Goal: Participate in discussion: Engage in conversation with other users on a specific topic

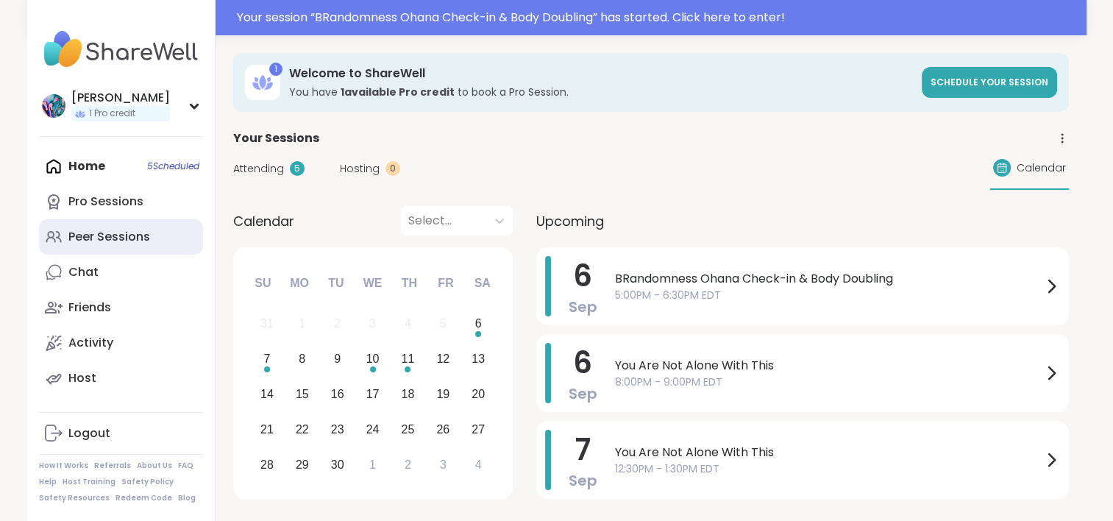
click at [118, 231] on div "Peer Sessions" at bounding box center [109, 237] width 82 height 16
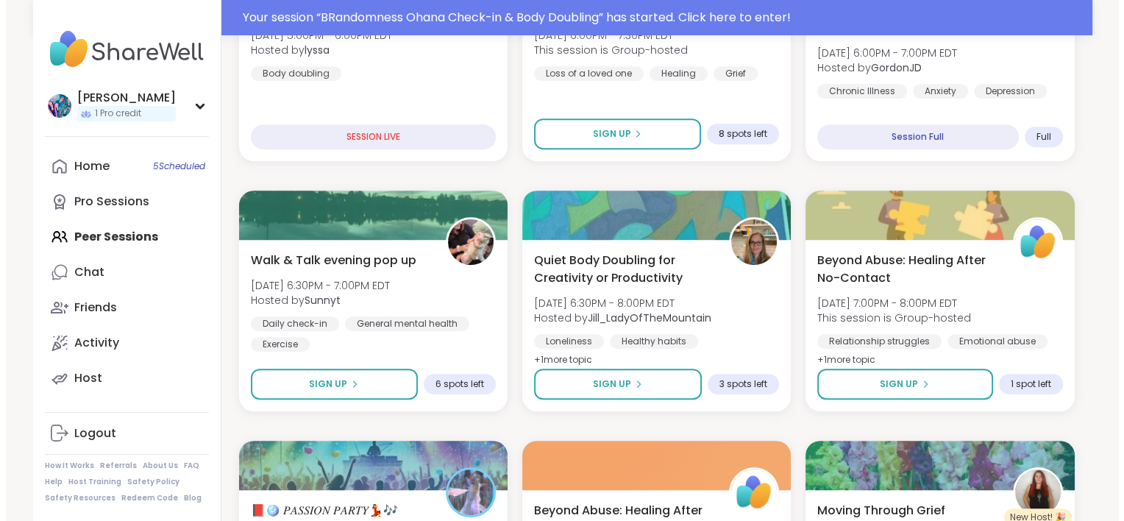
scroll to position [662, 0]
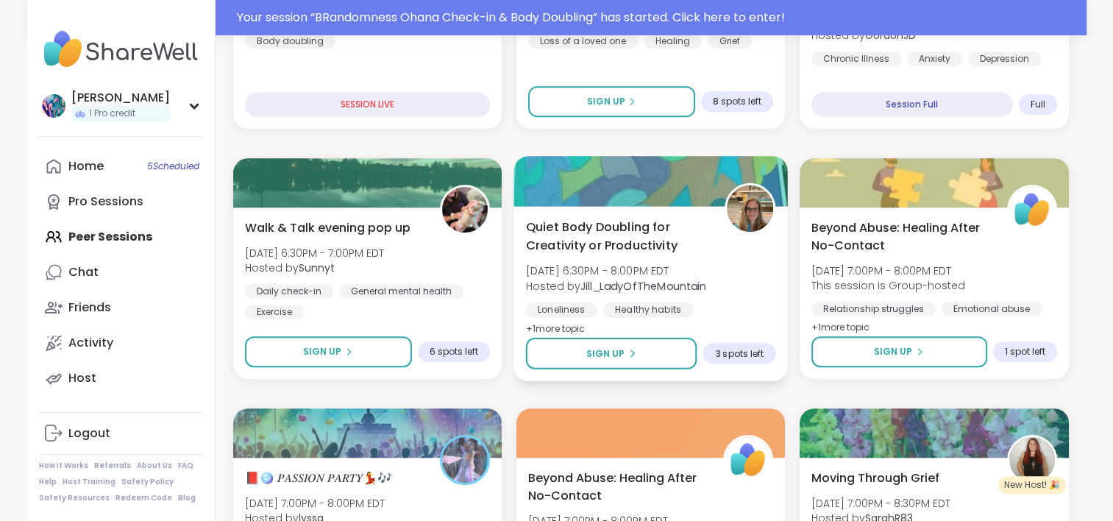
drag, startPoint x: 563, startPoint y: 219, endPoint x: 533, endPoint y: 232, distance: 33.6
click at [533, 232] on span "Quiet Body Doubling for Creativity or Productivity" at bounding box center [616, 236] width 182 height 36
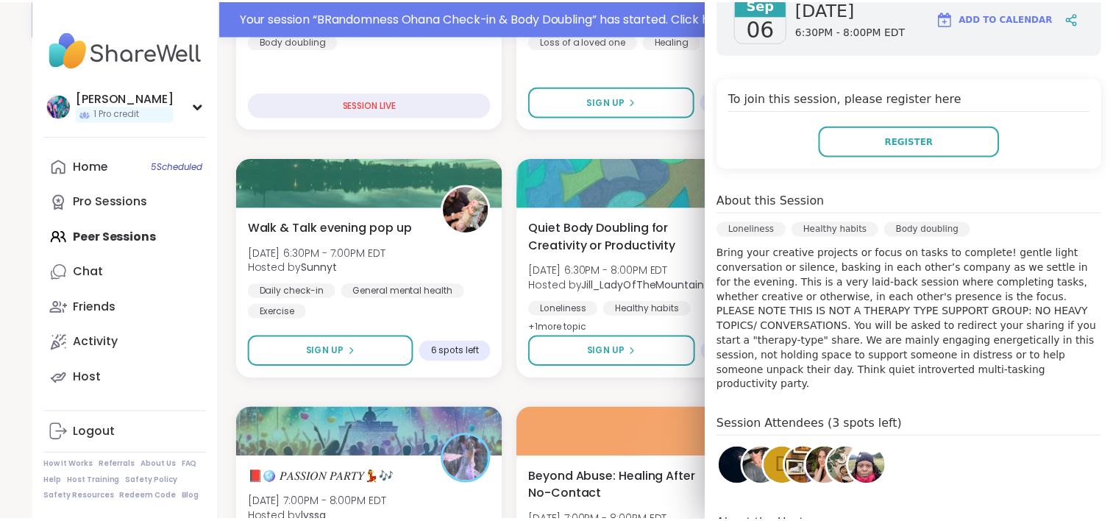
scroll to position [294, 0]
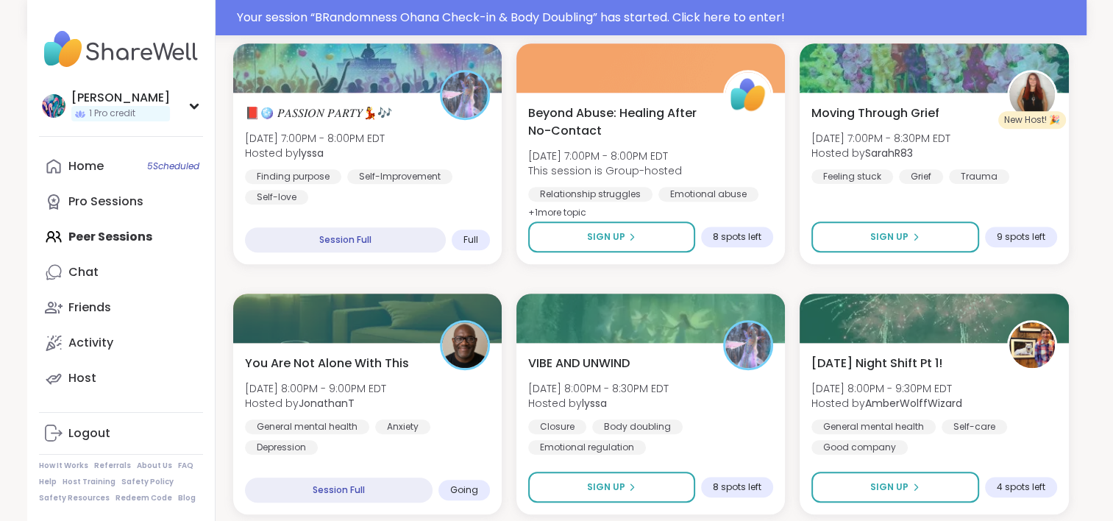
scroll to position [1030, 0]
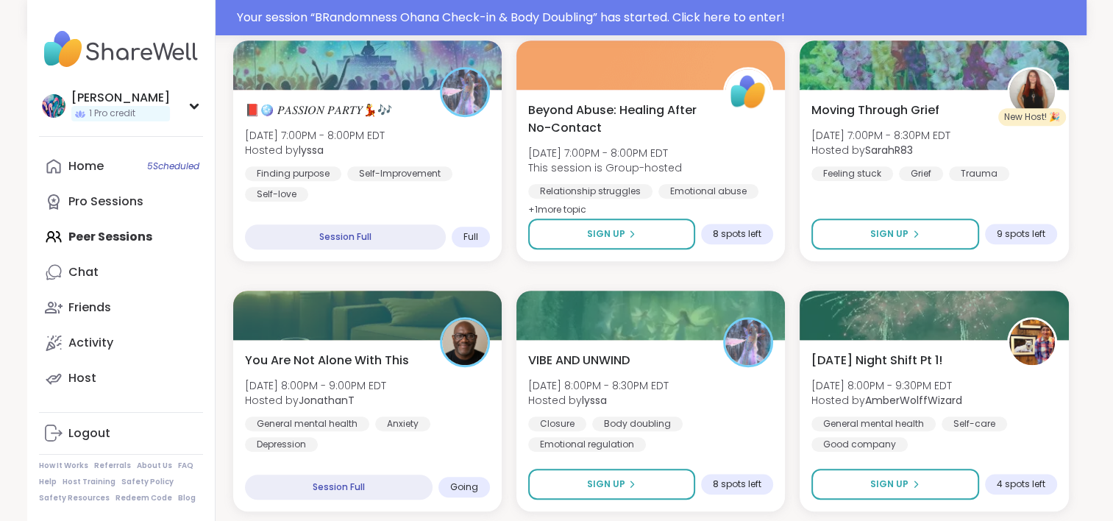
click at [143, 233] on div "Home 5 Scheduled Pro Sessions Peer Sessions Chat Friends Activity Host" at bounding box center [121, 272] width 164 height 247
click at [122, 204] on div "Pro Sessions" at bounding box center [105, 201] width 75 height 16
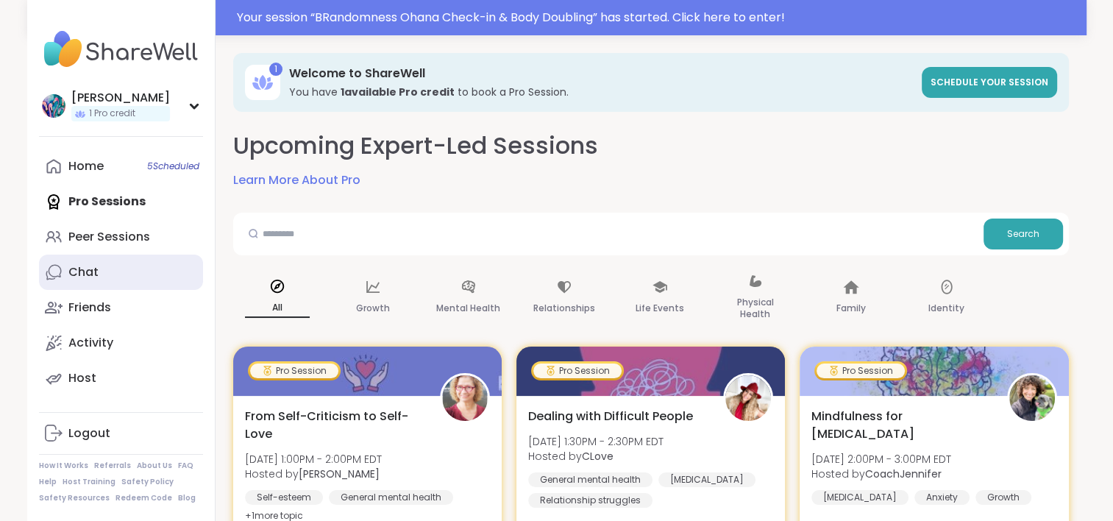
click at [94, 268] on div "Chat" at bounding box center [83, 272] width 30 height 16
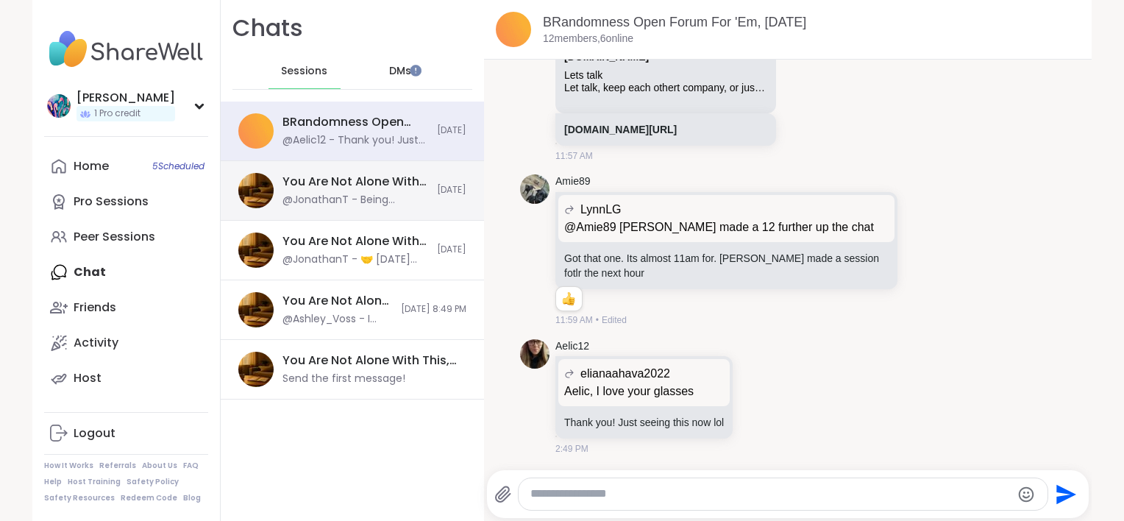
click at [330, 191] on div "You Are Not Alone With This, Sep 06 @JonathanT - Being intentional about the wi…" at bounding box center [355, 191] width 146 height 34
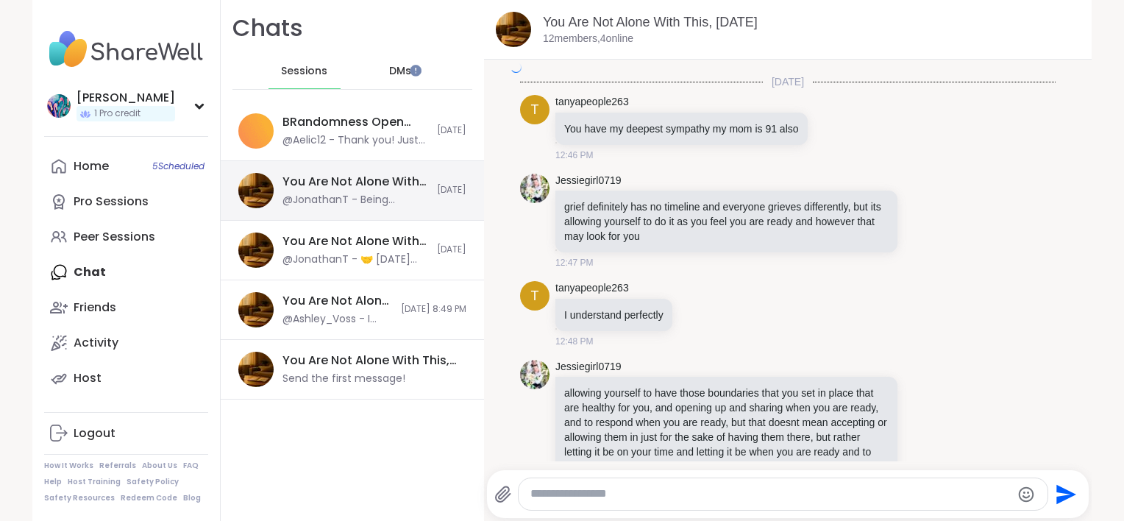
scroll to position [4063, 0]
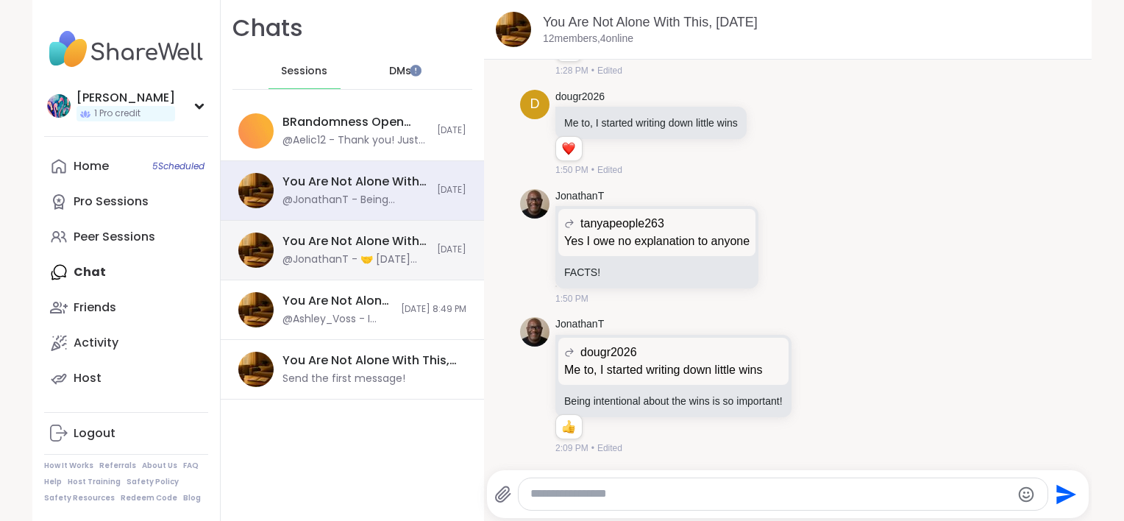
click at [319, 238] on div "You Are Not Alone With This, Sep 06" at bounding box center [355, 241] width 146 height 16
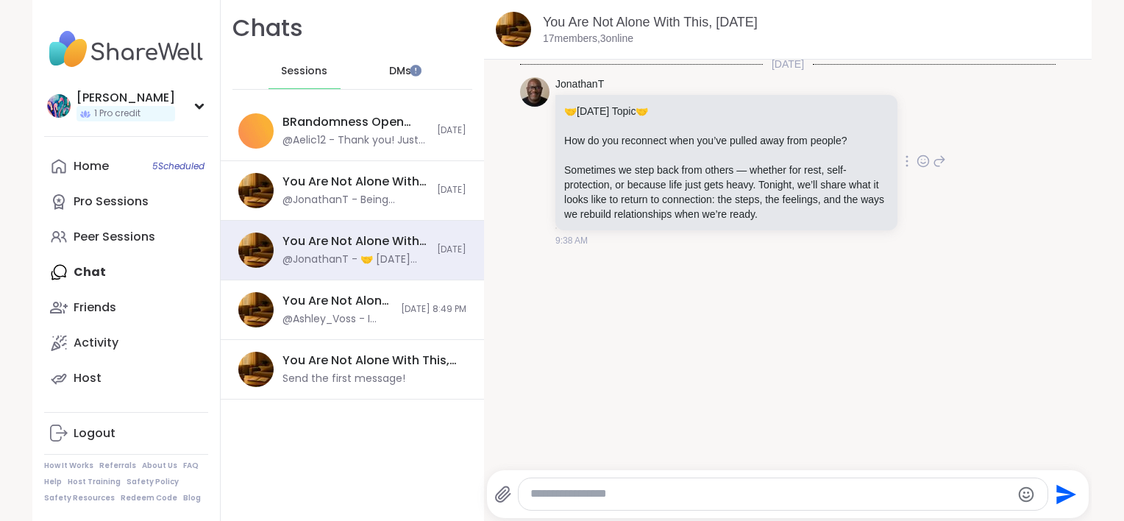
scroll to position [0, 0]
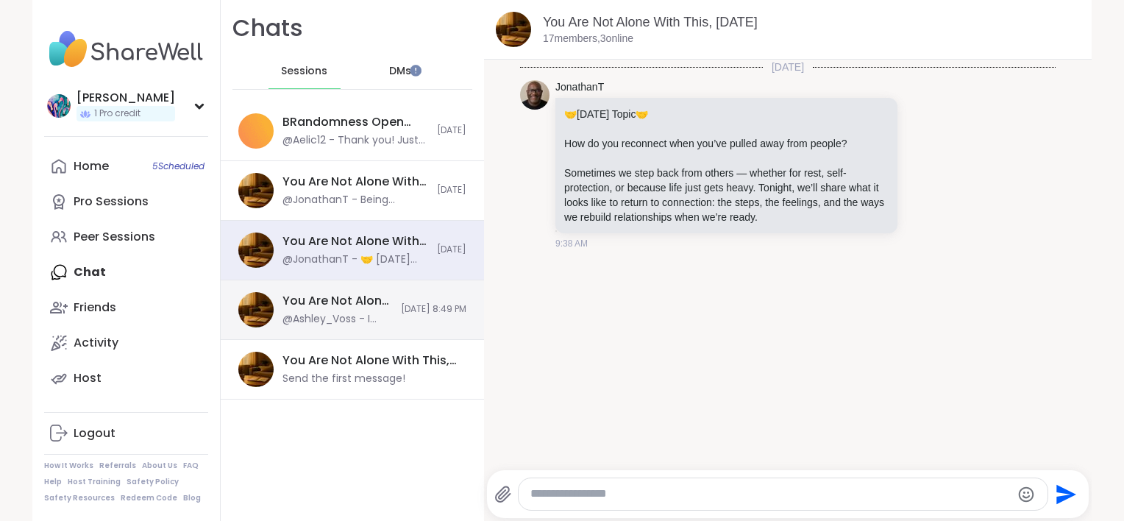
click at [341, 305] on div "You Are Not Alone With This, Sep 05" at bounding box center [337, 301] width 110 height 16
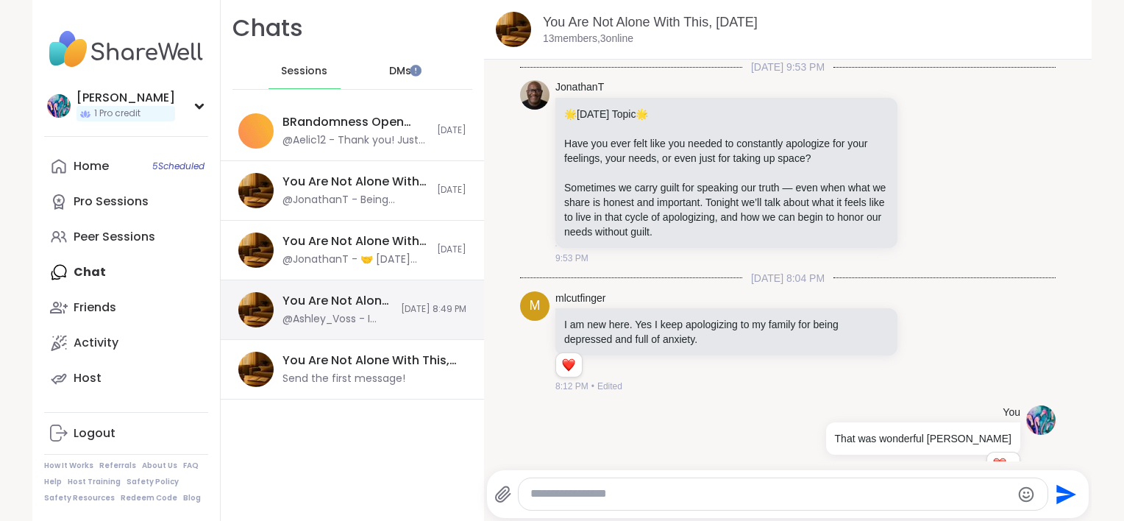
scroll to position [1786, 0]
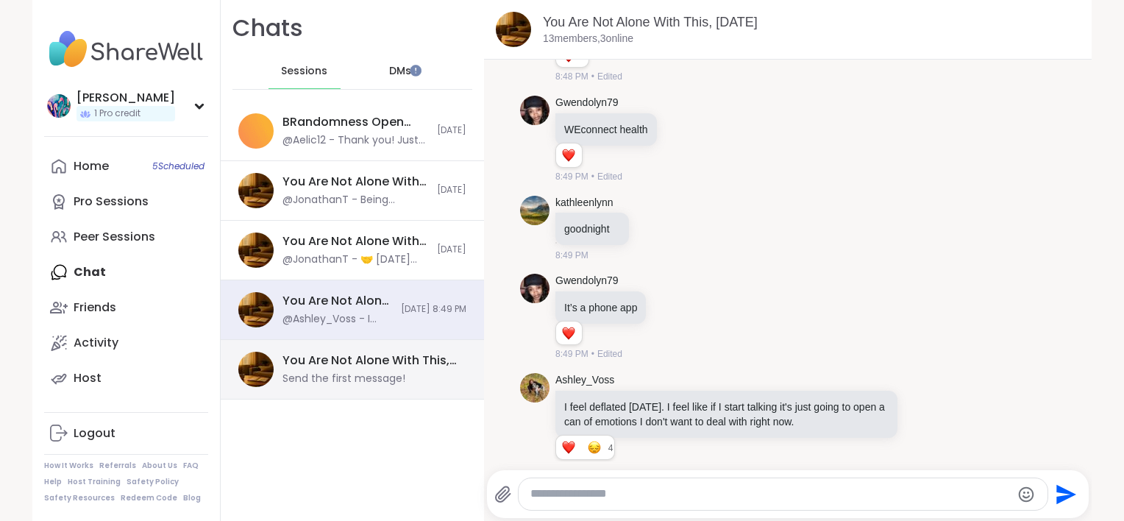
click at [339, 363] on div "You Are Not Alone With This, Sep 07" at bounding box center [369, 360] width 175 height 16
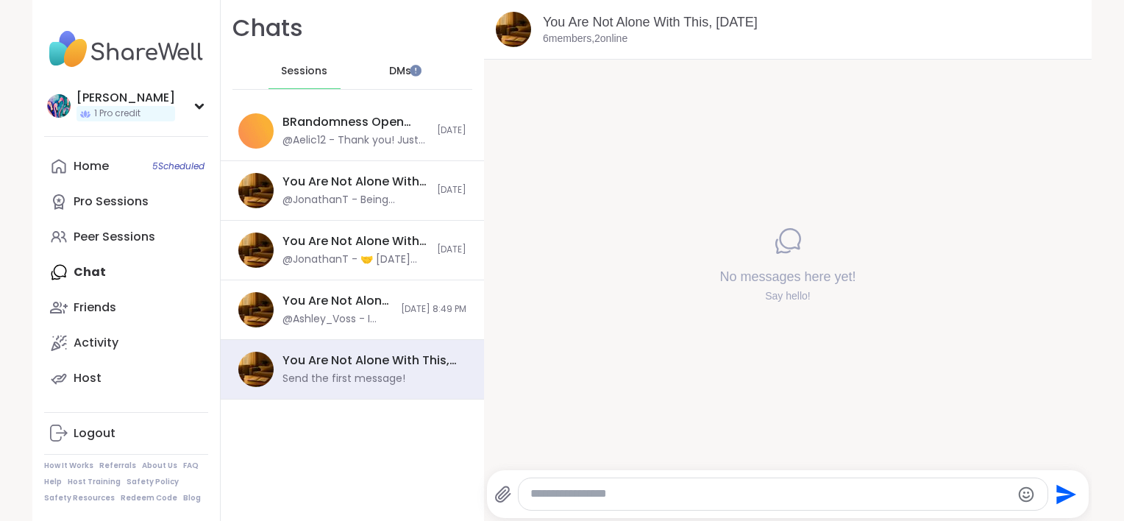
click at [400, 76] on div "DMs" at bounding box center [401, 71] width 72 height 35
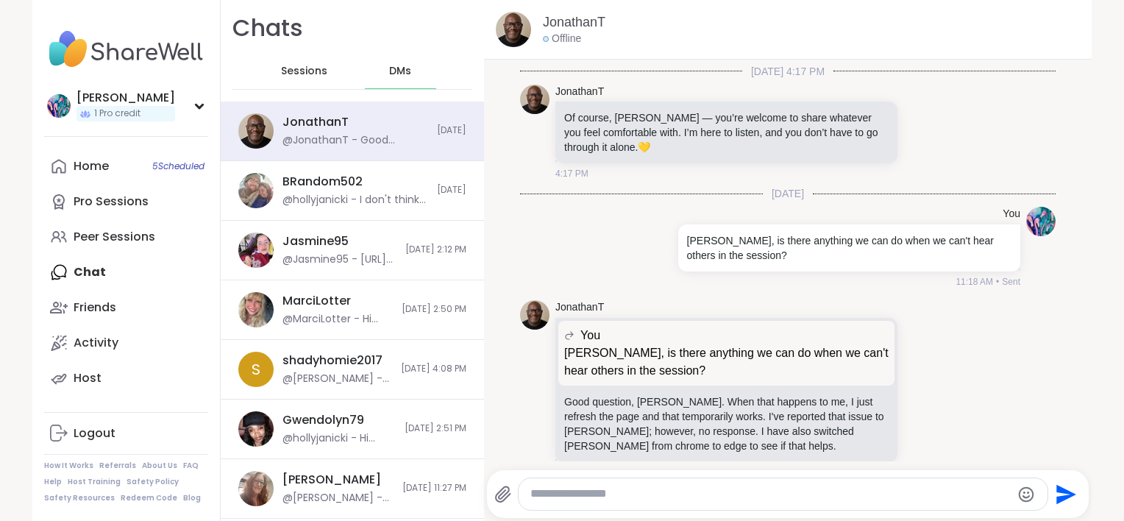
click at [400, 80] on div "DMs" at bounding box center [401, 71] width 72 height 35
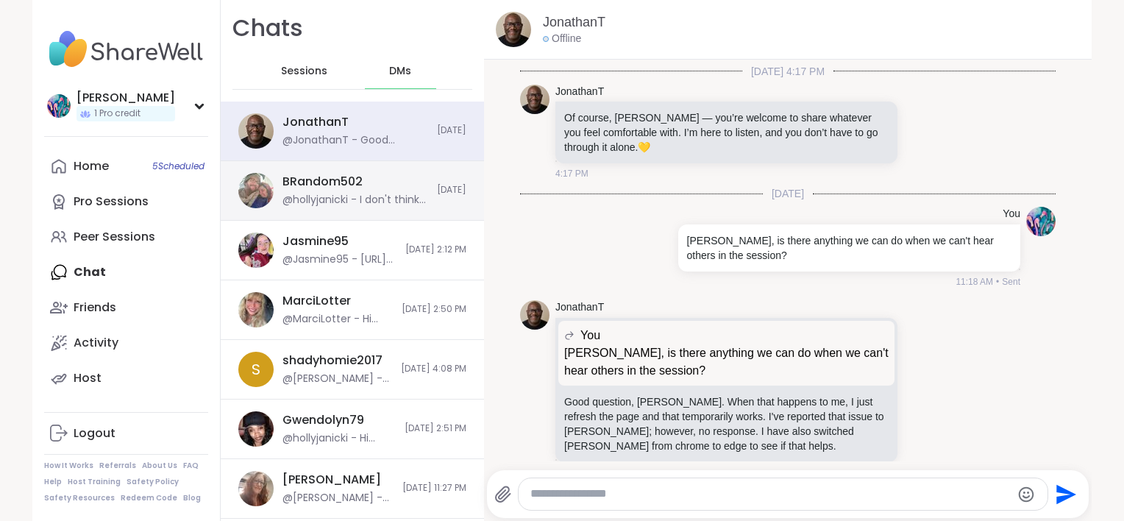
click at [365, 179] on div "BRandom502 @hollyjanicki - I don't think theres anything between like 1-5" at bounding box center [355, 191] width 146 height 34
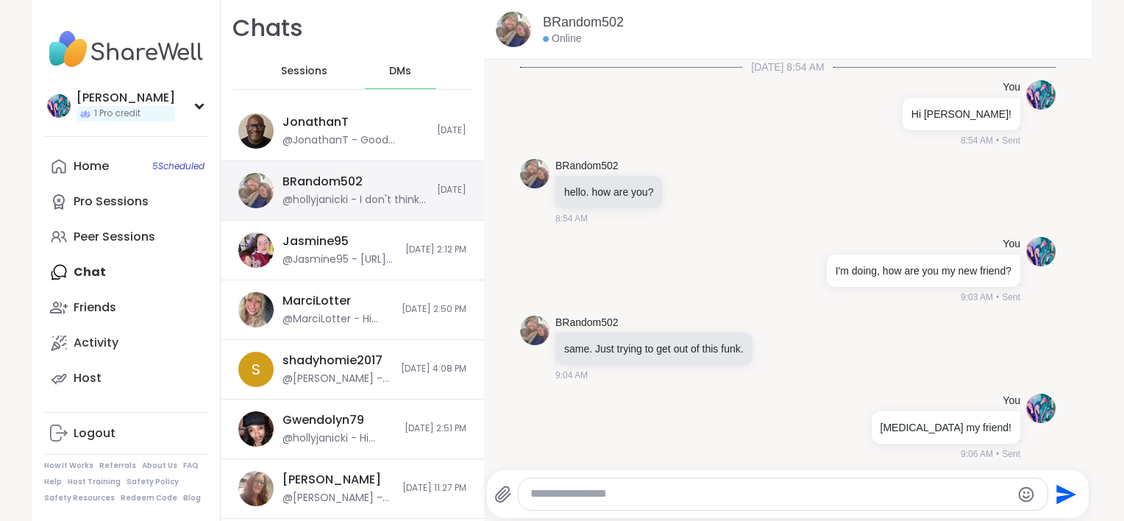
scroll to position [1486, 0]
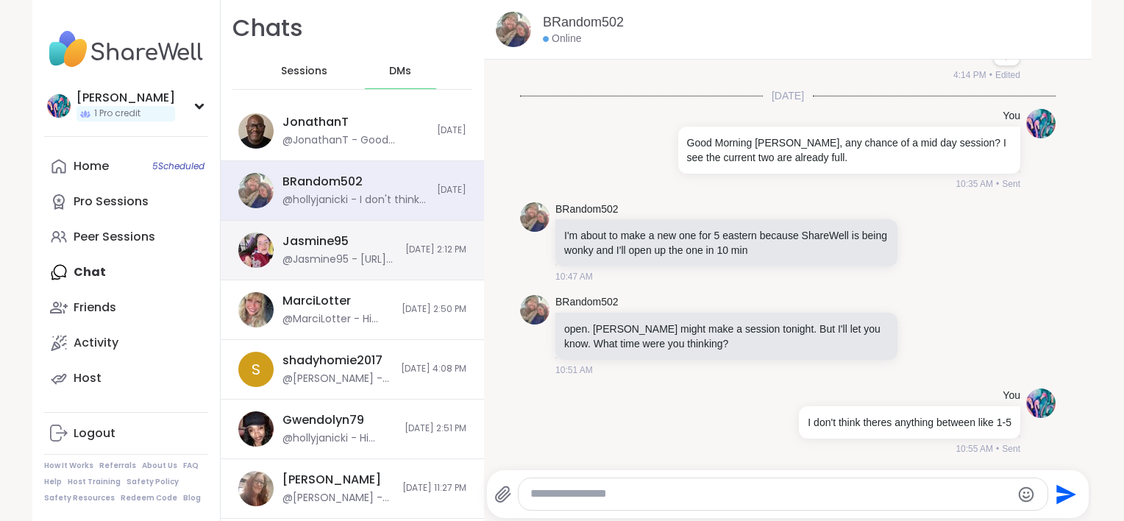
click at [357, 231] on div "Jasmine95 @Jasmine95 - https://sharewellnow.com/session/1cfb90b0-7bec-4a8f-83b7…" at bounding box center [352, 251] width 263 height 60
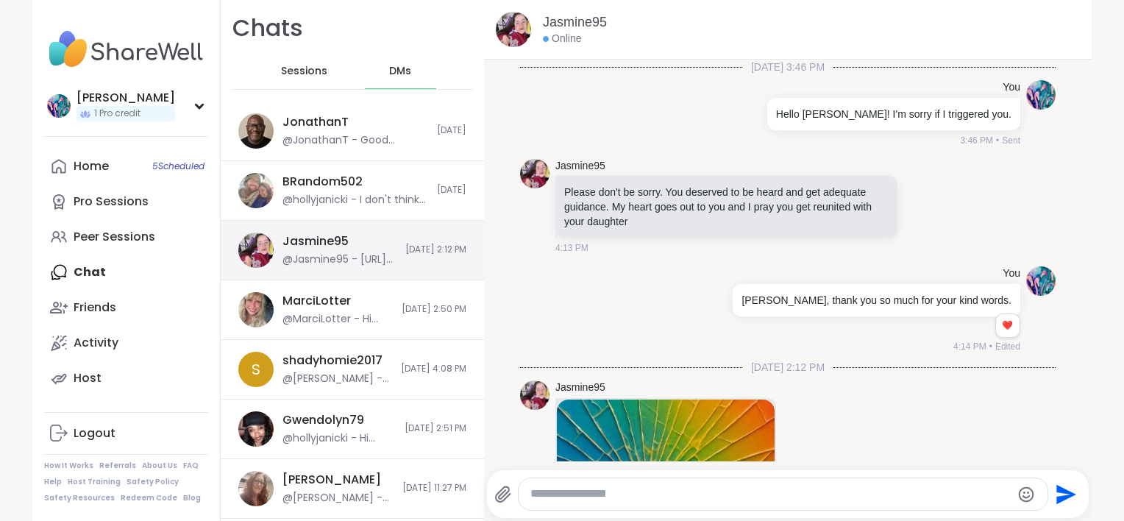
scroll to position [260, 0]
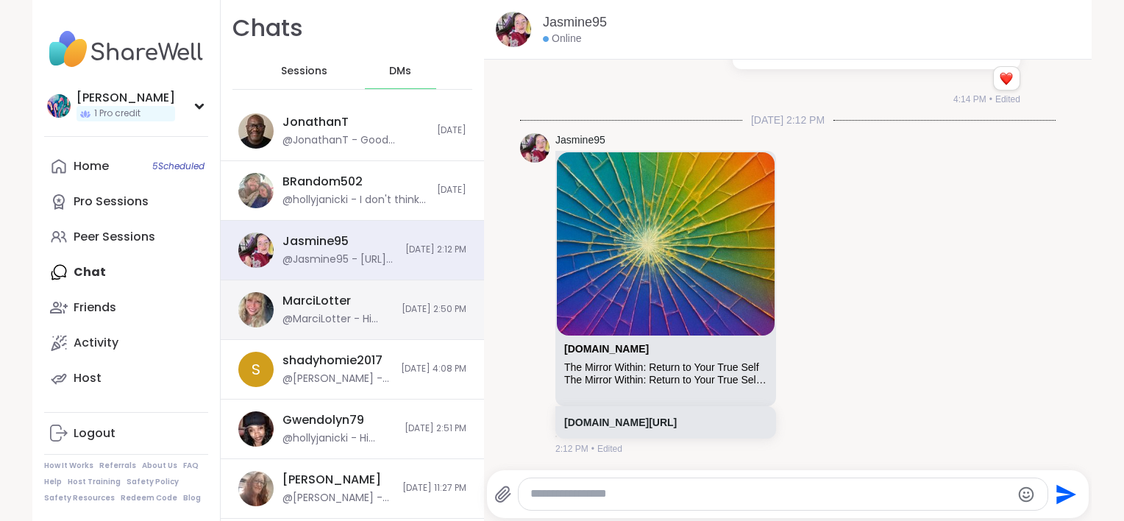
click at [346, 289] on div "MarciLotter @MarciLotter - Hi Holly.. I will start looking today. How are you f…" at bounding box center [352, 310] width 263 height 60
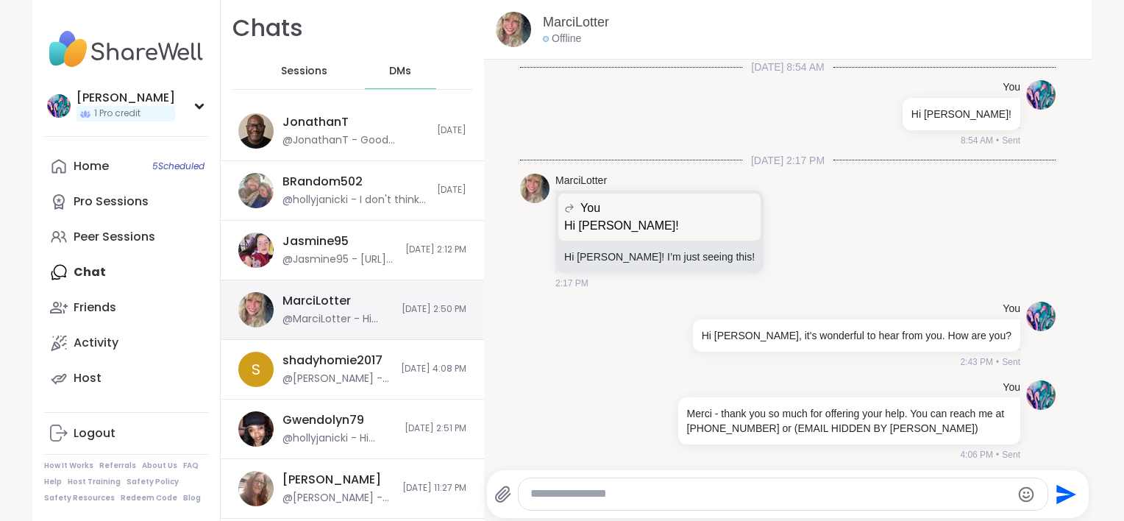
scroll to position [510, 0]
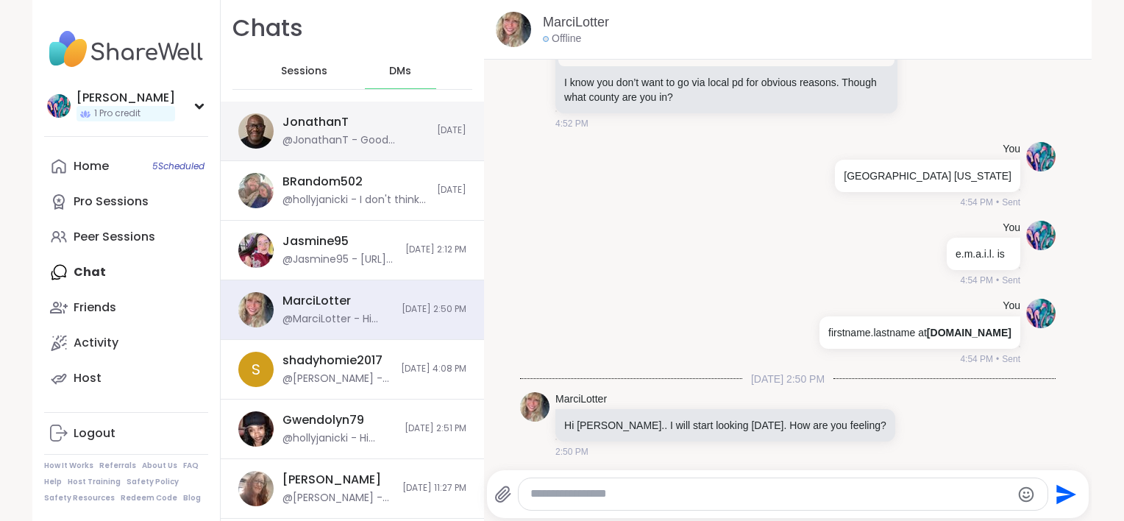
click at [332, 143] on div "@JonathanT - Good question, Holly. When that happens to me, I just refresh the …" at bounding box center [355, 140] width 146 height 15
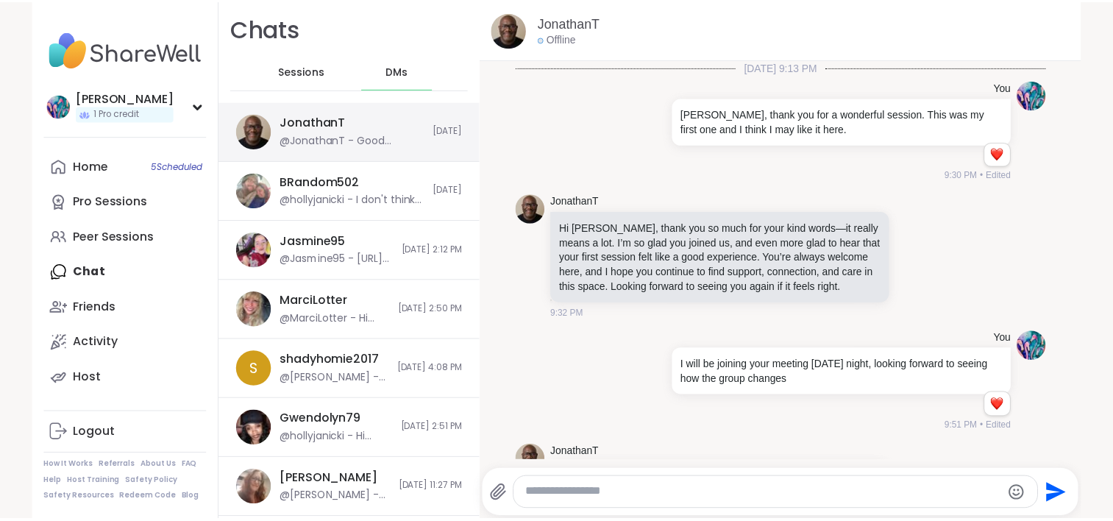
scroll to position [2886, 0]
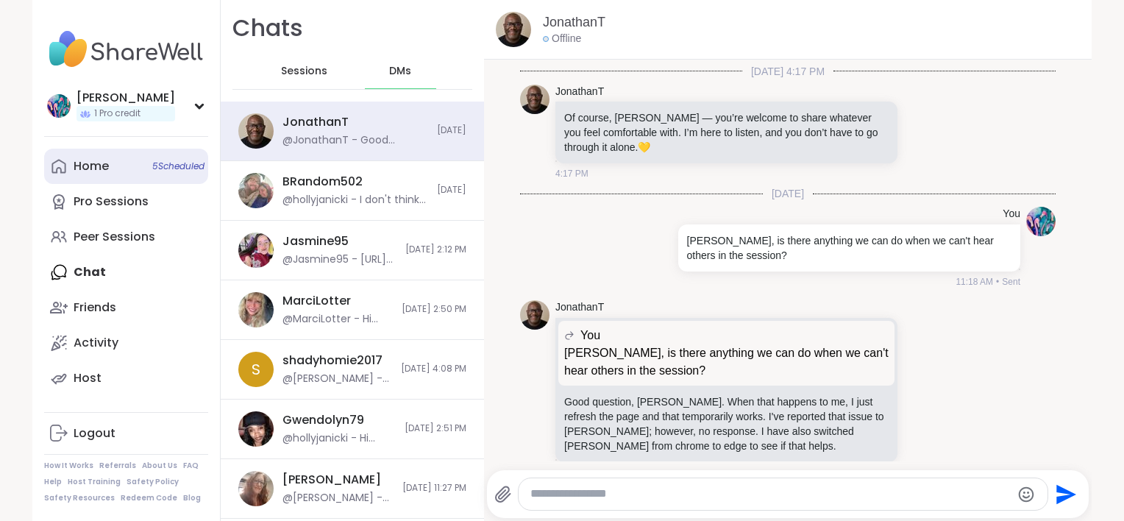
click at [170, 166] on span "5 Scheduled" at bounding box center [178, 166] width 52 height 12
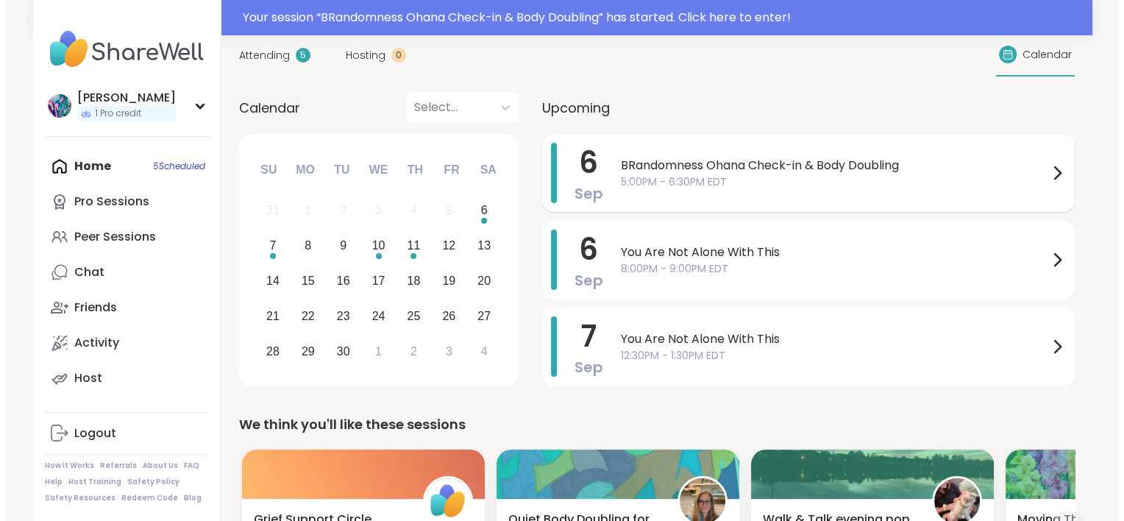
scroll to position [147, 0]
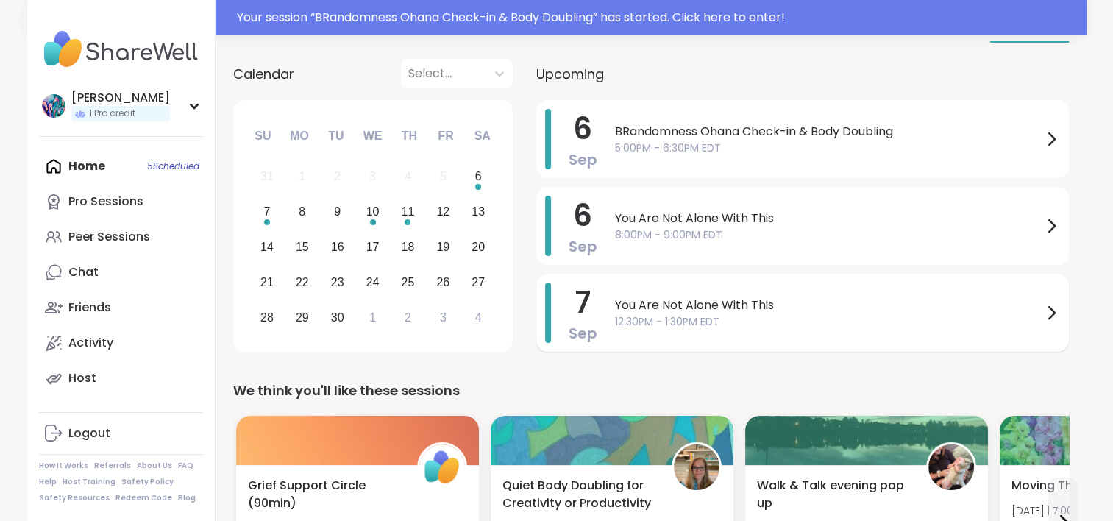
click at [641, 314] on span "12:30PM - 1:30PM EDT" at bounding box center [828, 321] width 427 height 15
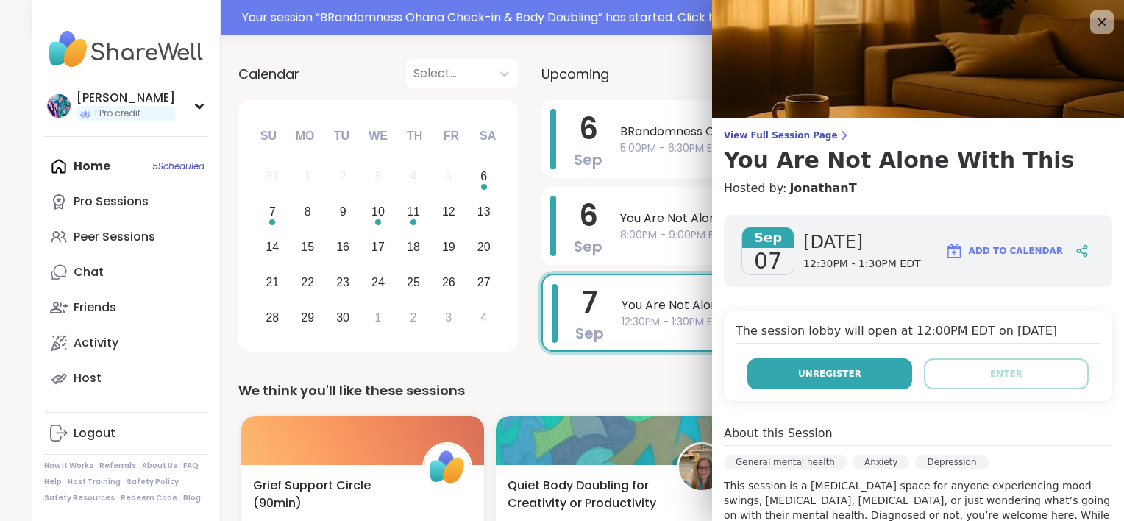
click at [776, 368] on button "Unregister" at bounding box center [829, 373] width 165 height 31
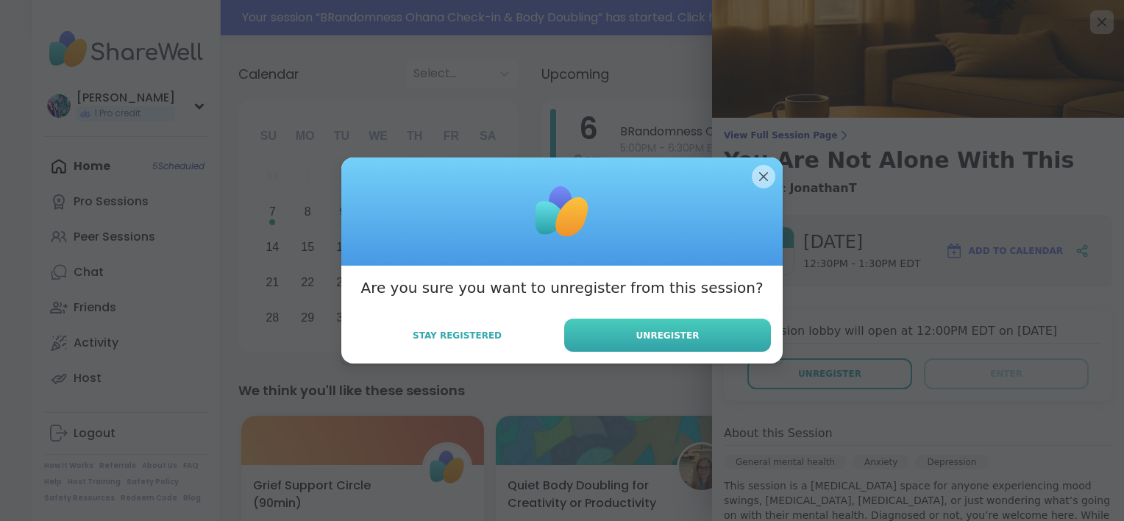
click at [718, 343] on button "Unregister" at bounding box center [667, 334] width 207 height 33
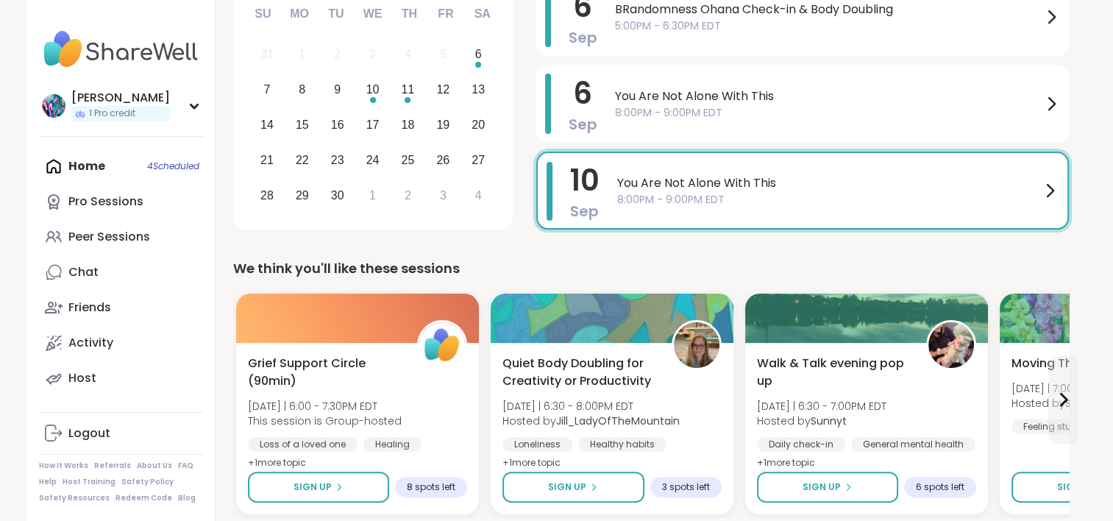
scroll to position [259, 0]
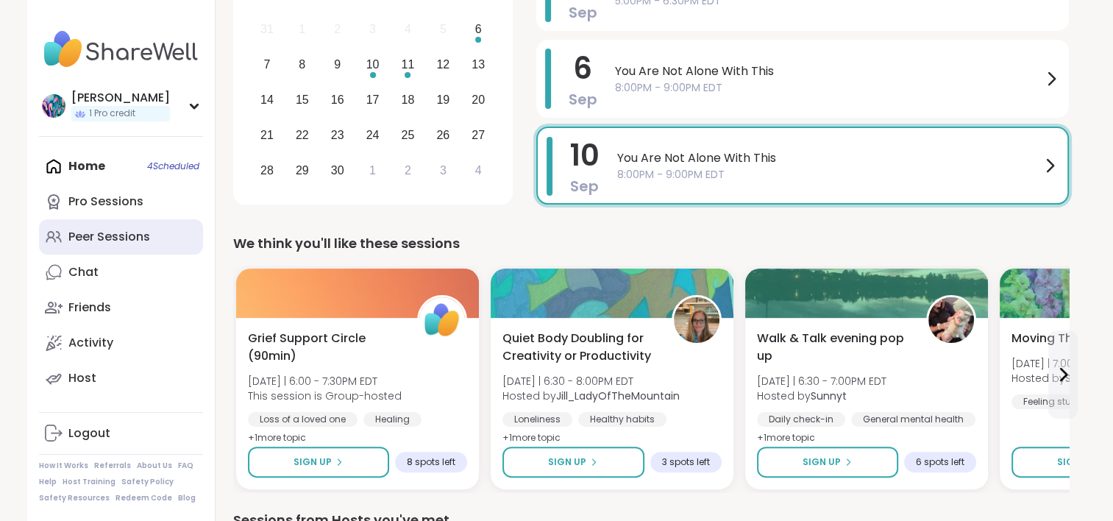
click at [121, 229] on div "Peer Sessions" at bounding box center [109, 237] width 82 height 16
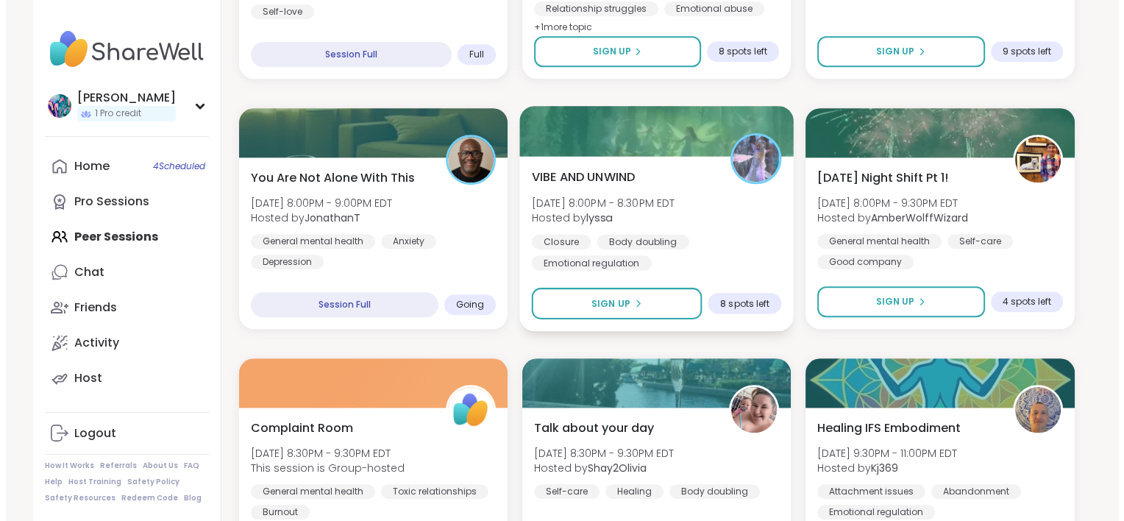
scroll to position [1250, 0]
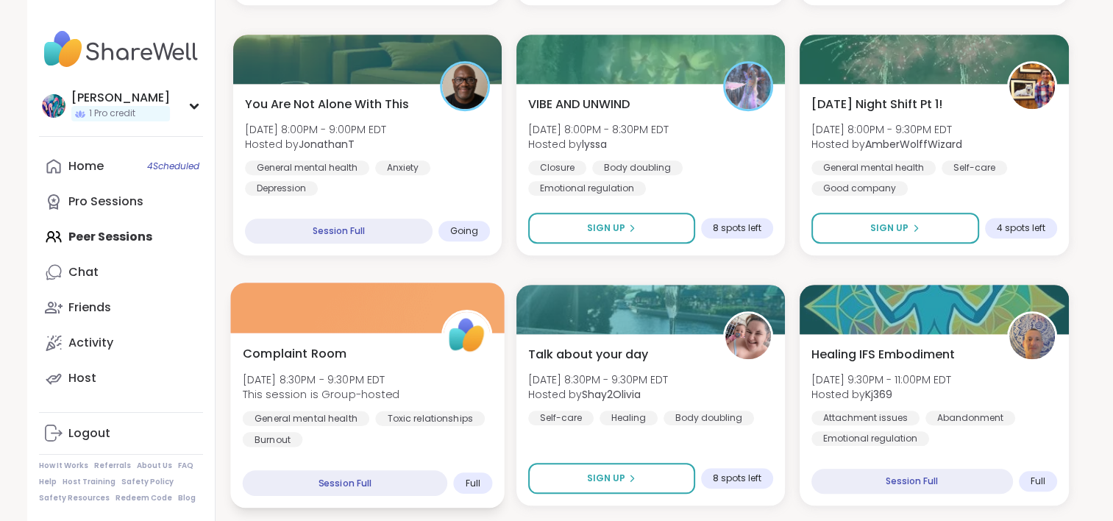
click at [442, 376] on div "Complaint Room Sat, Sep 06 | 8:30PM - 9:30PM EDT This session is Group-hosted G…" at bounding box center [367, 395] width 250 height 102
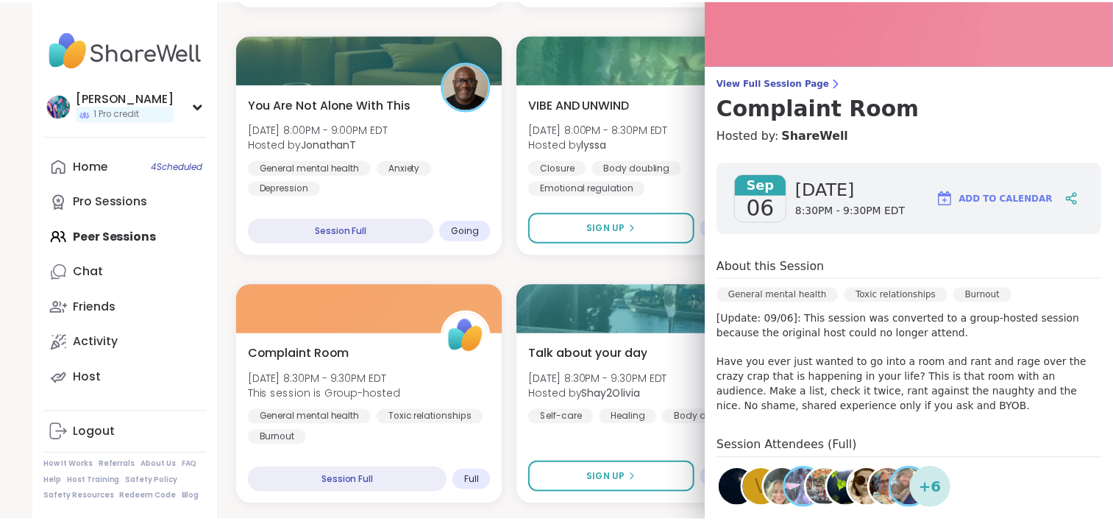
scroll to position [0, 0]
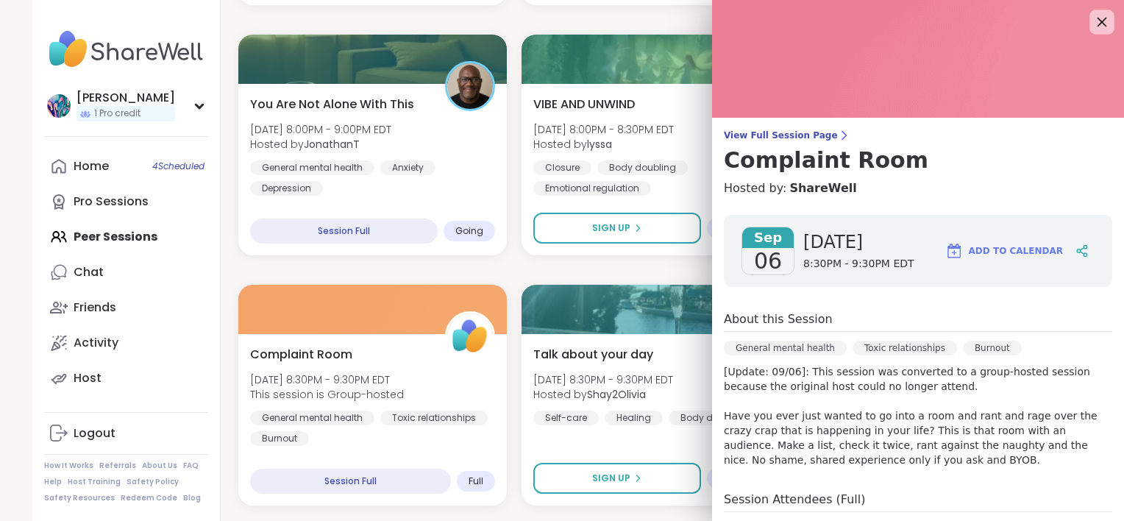
click at [1092, 21] on icon at bounding box center [1101, 22] width 18 height 18
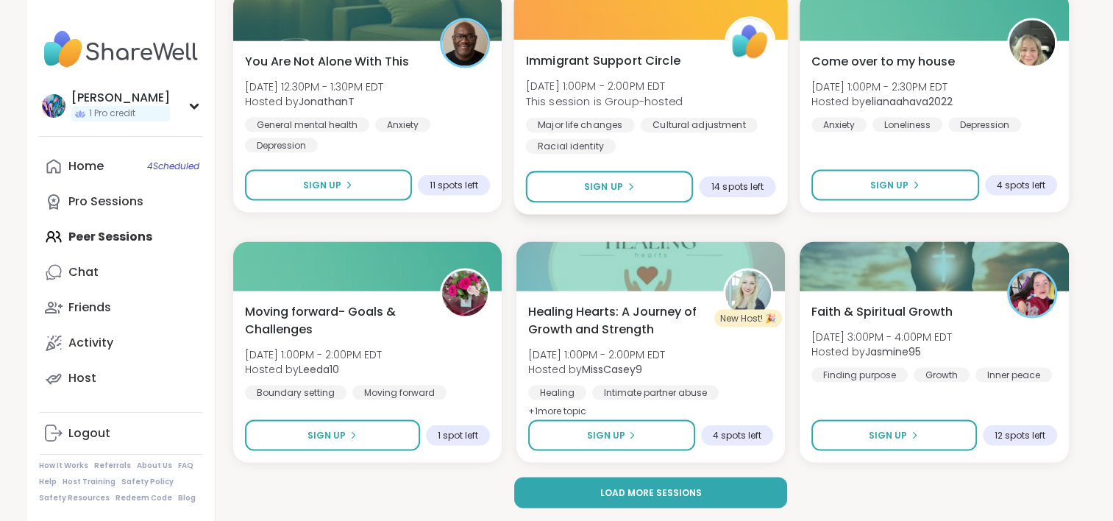
scroll to position [2795, 0]
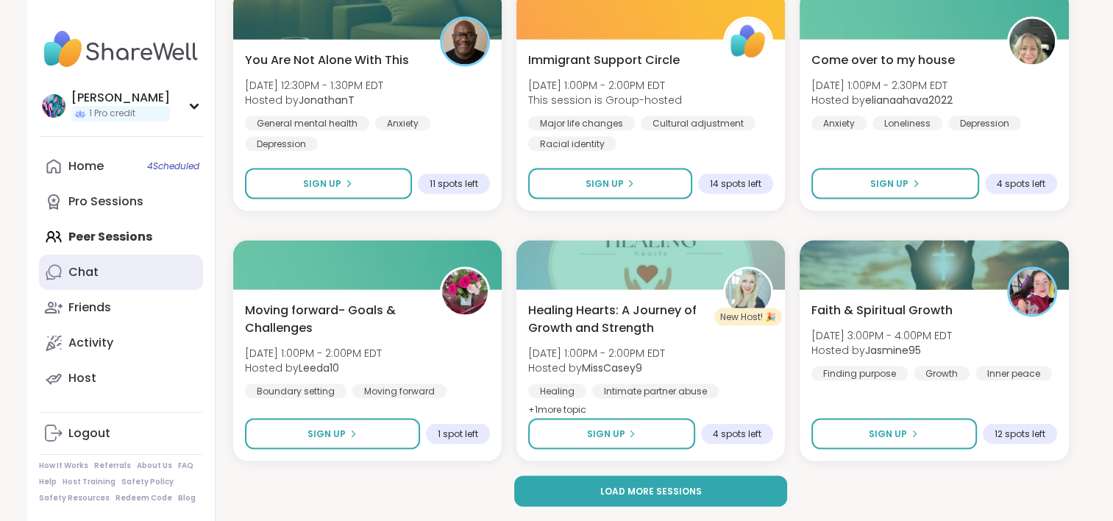
click at [136, 268] on link "Chat" at bounding box center [121, 271] width 164 height 35
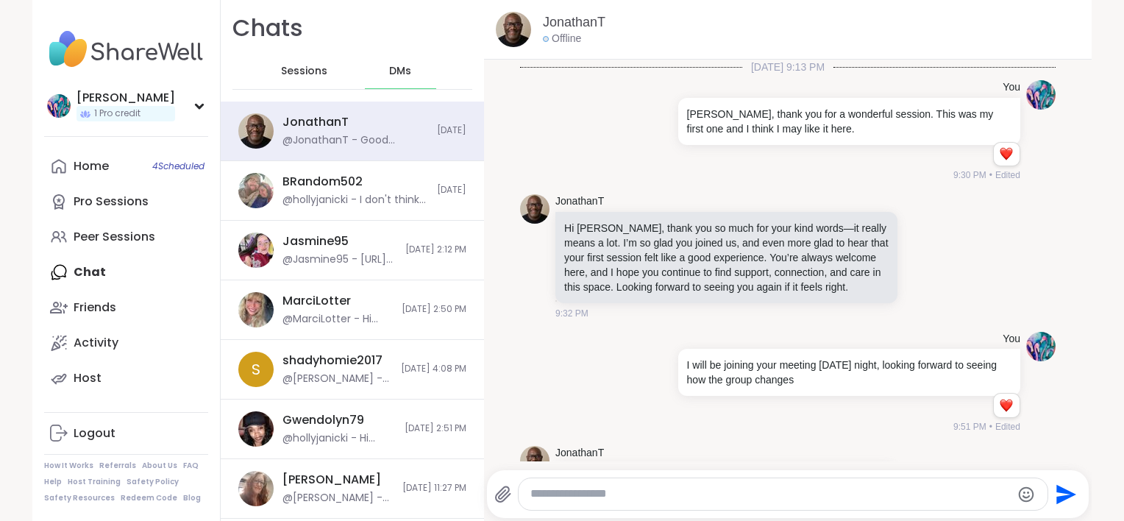
scroll to position [2886, 0]
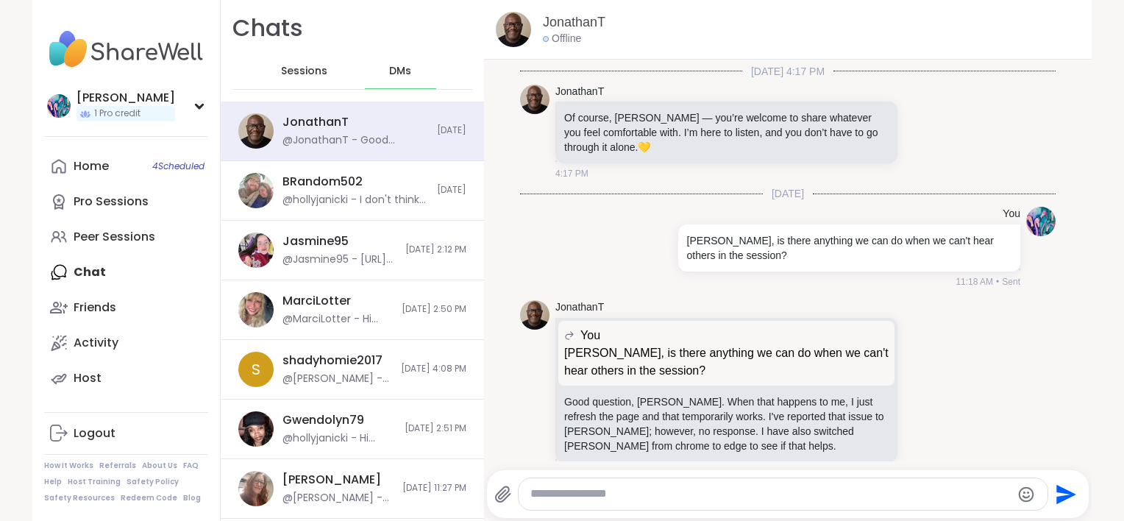
click at [573, 494] on textarea "Type your message" at bounding box center [770, 493] width 480 height 15
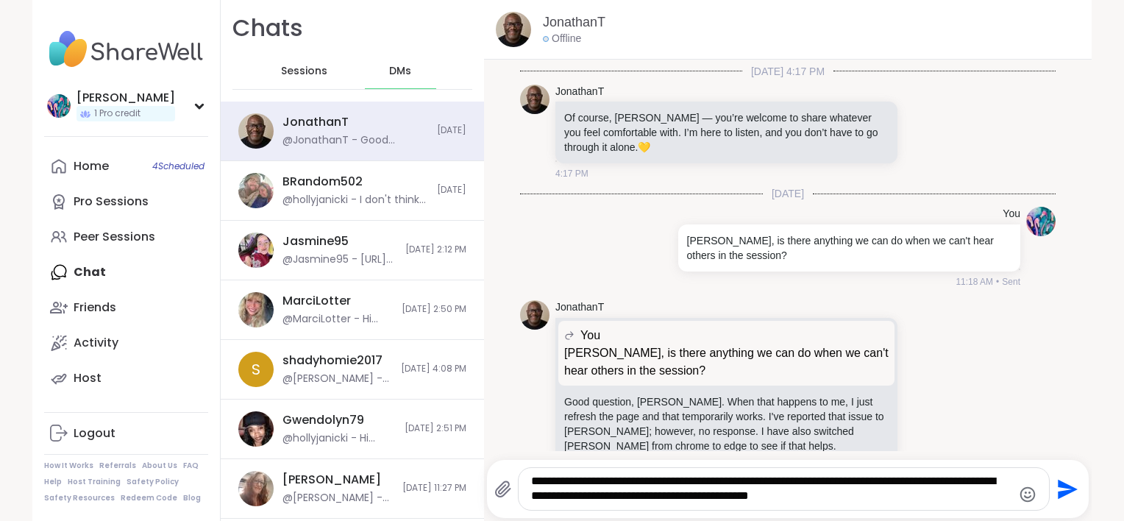
type textarea "**********"
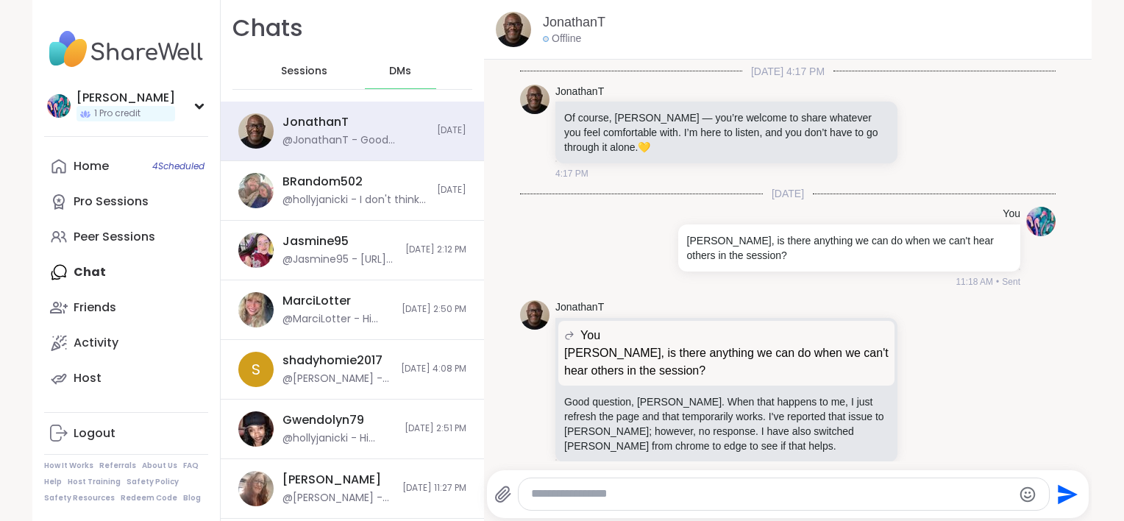
scroll to position [2994, 0]
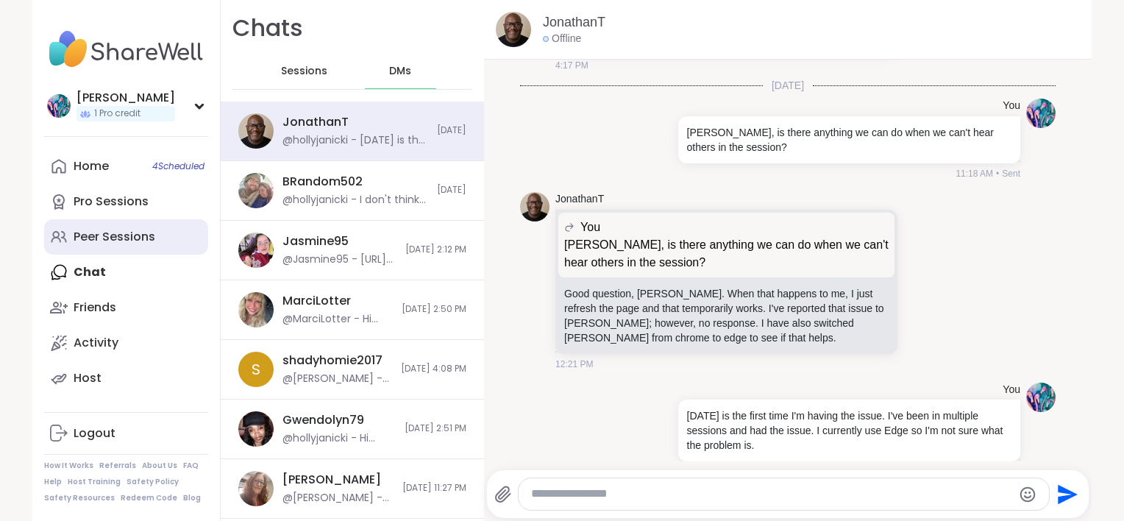
click at [121, 235] on div "Peer Sessions" at bounding box center [115, 237] width 82 height 16
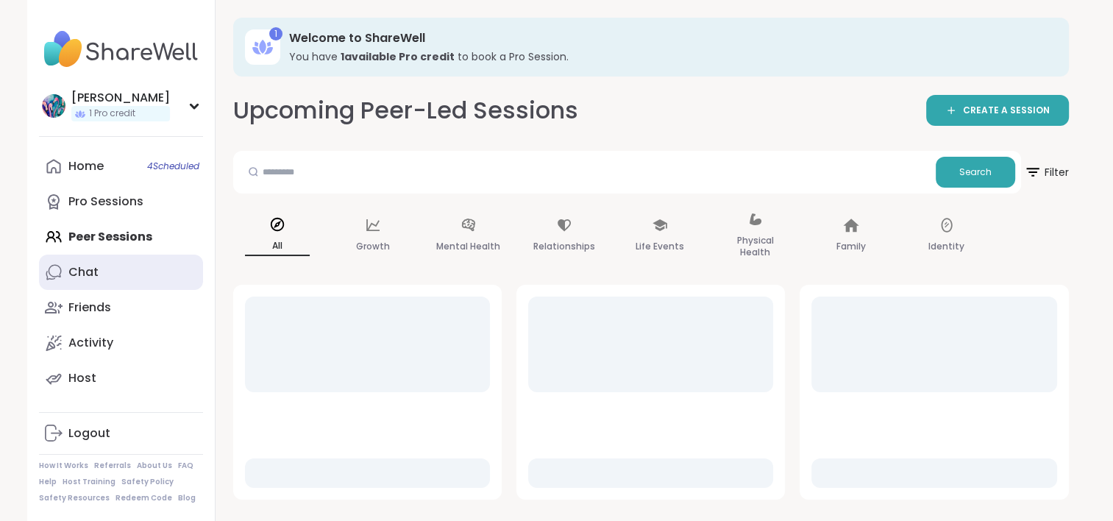
click at [118, 274] on link "Chat" at bounding box center [121, 271] width 164 height 35
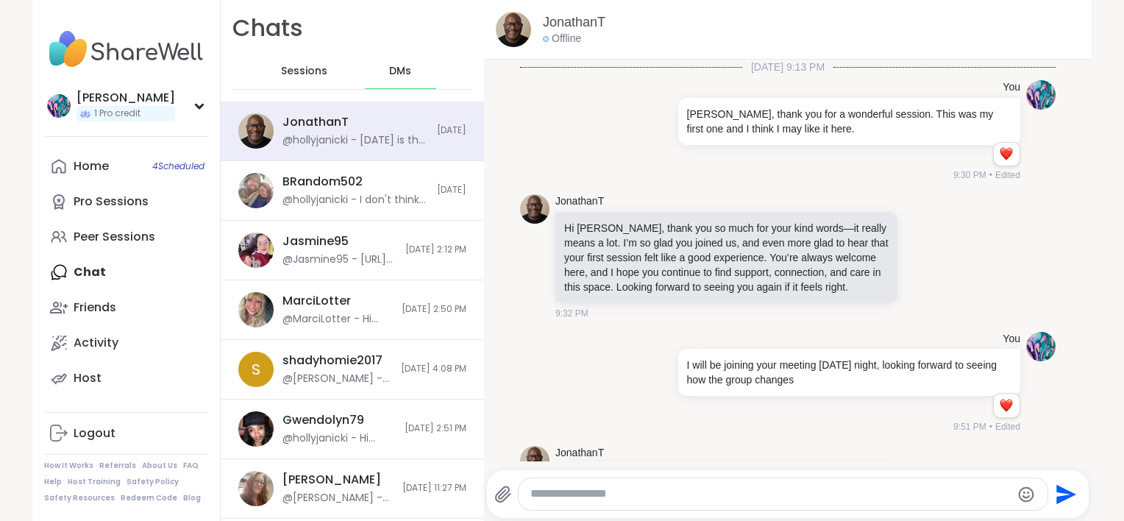
scroll to position [2994, 0]
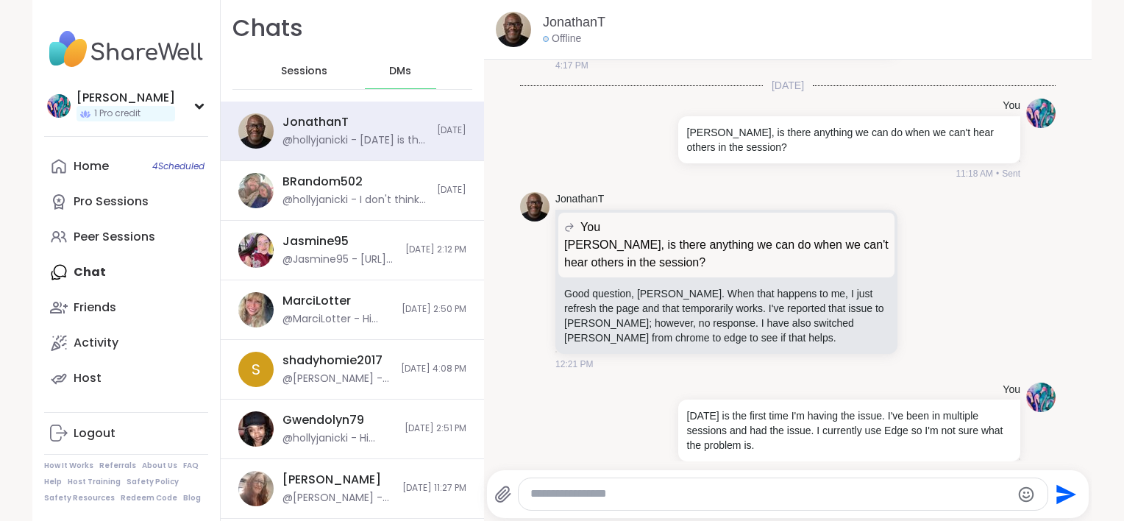
click at [299, 74] on span "Sessions" at bounding box center [304, 71] width 46 height 15
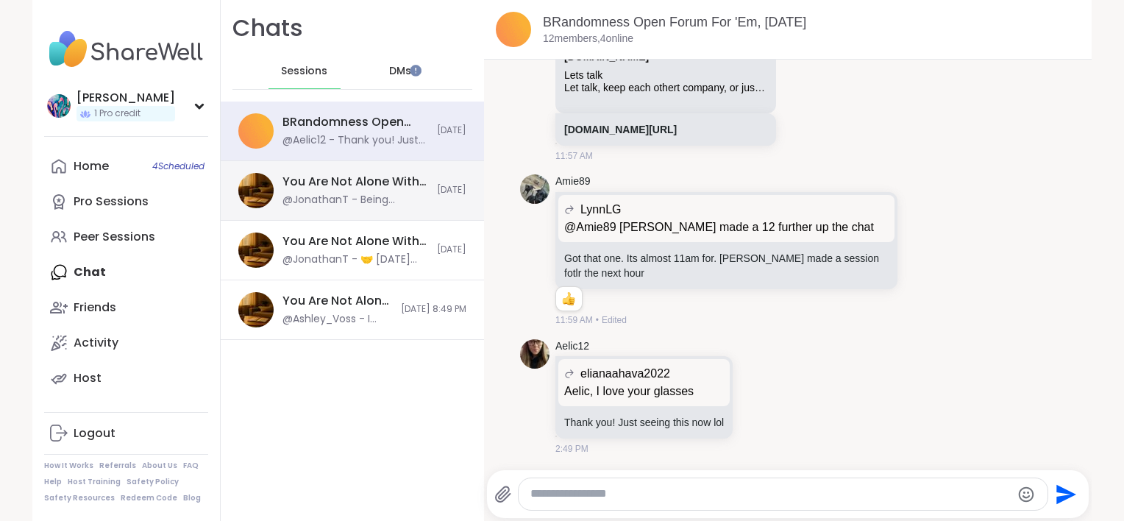
click at [333, 185] on div "You Are Not Alone With This, Sep 06" at bounding box center [355, 182] width 146 height 16
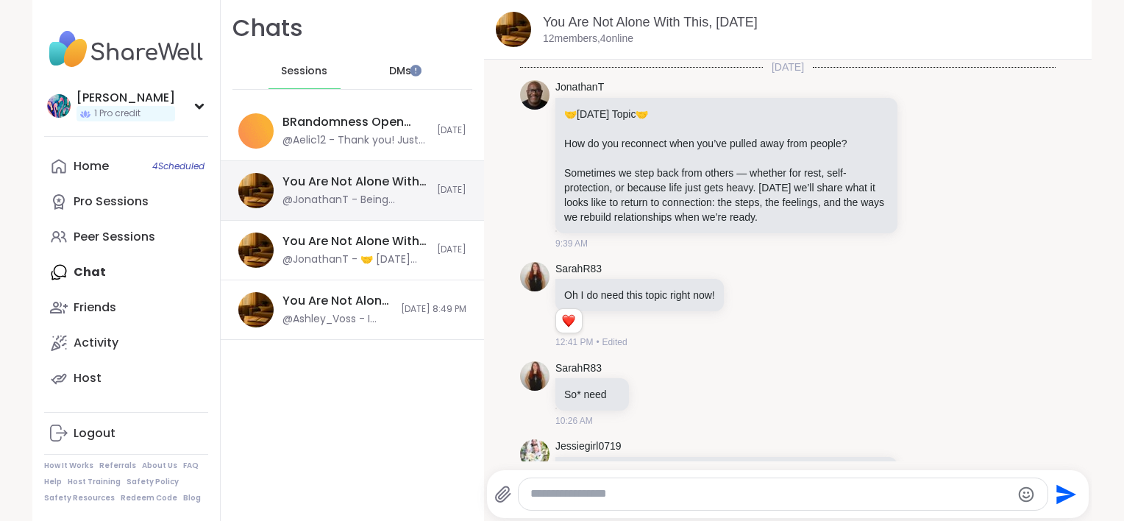
scroll to position [4063, 0]
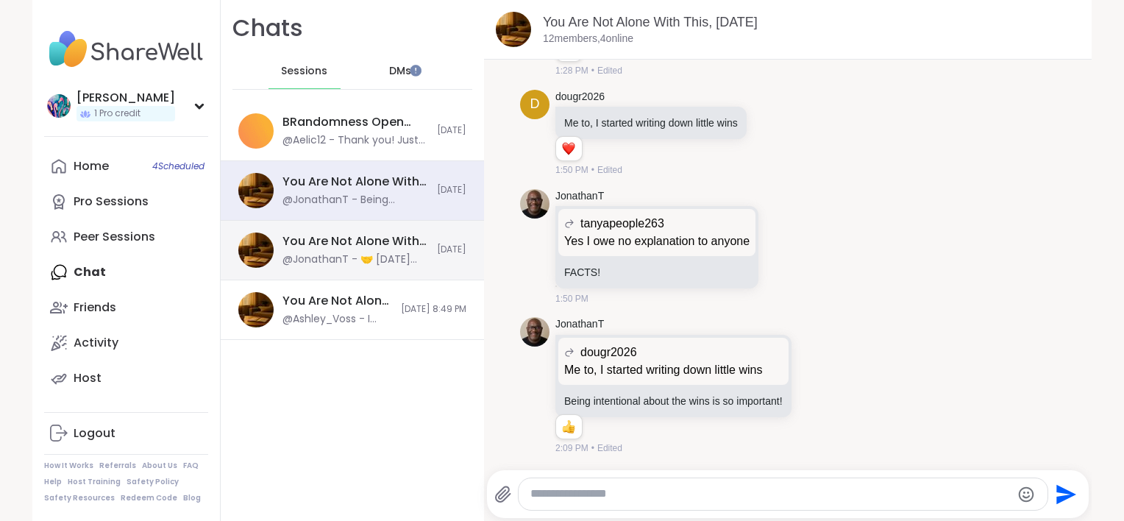
click at [341, 238] on div "You Are Not Alone With This, Sep 06" at bounding box center [355, 241] width 146 height 16
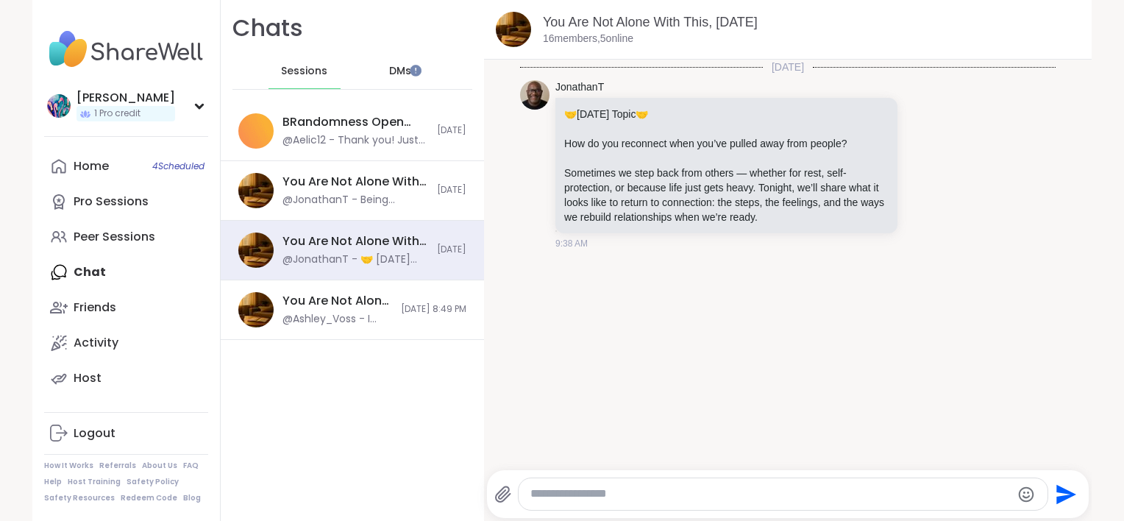
click at [97, 58] on img at bounding box center [126, 49] width 164 height 51
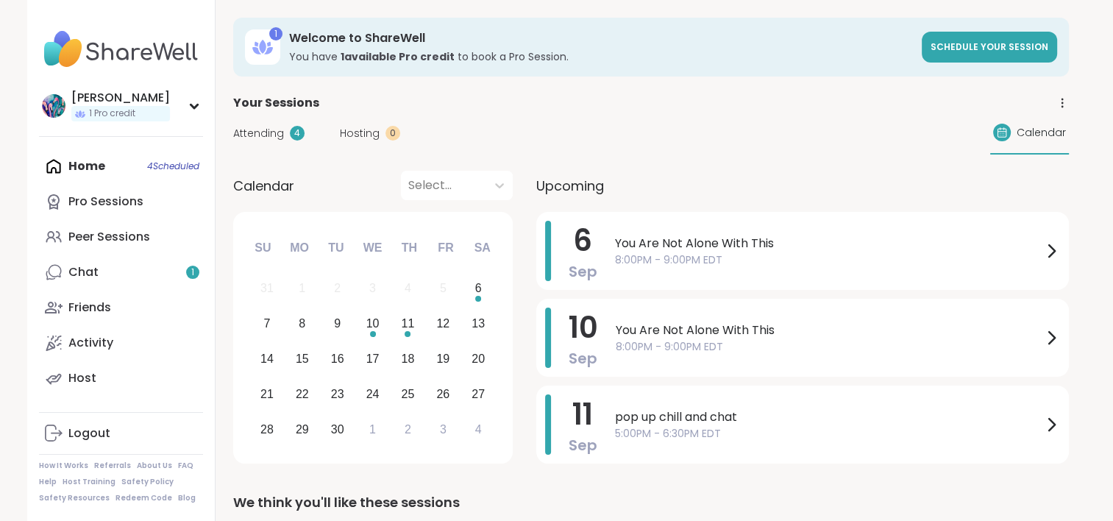
click at [89, 168] on div "Home 4 Scheduled Pro Sessions Peer Sessions Chat 1 Friends Activity Host" at bounding box center [121, 272] width 164 height 247
click at [104, 277] on link "Chat 1" at bounding box center [121, 271] width 164 height 35
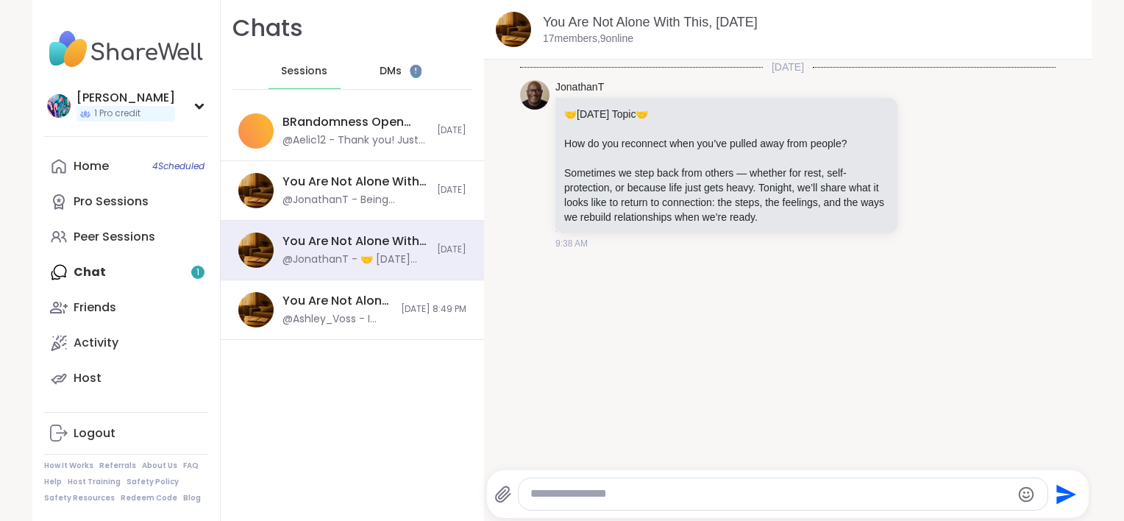
click at [390, 68] on div "DMs 1" at bounding box center [401, 71] width 72 height 35
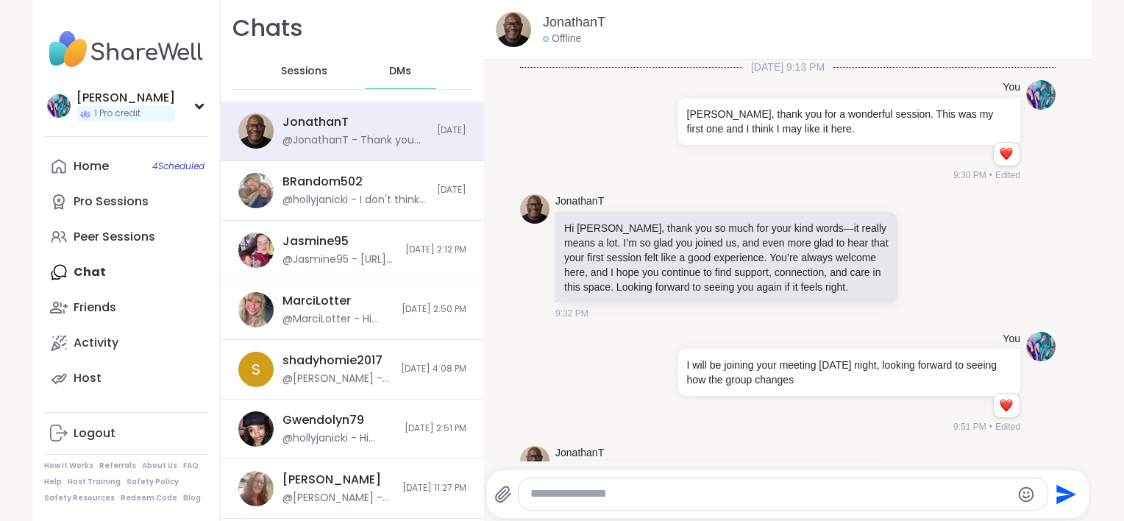
scroll to position [3225, 0]
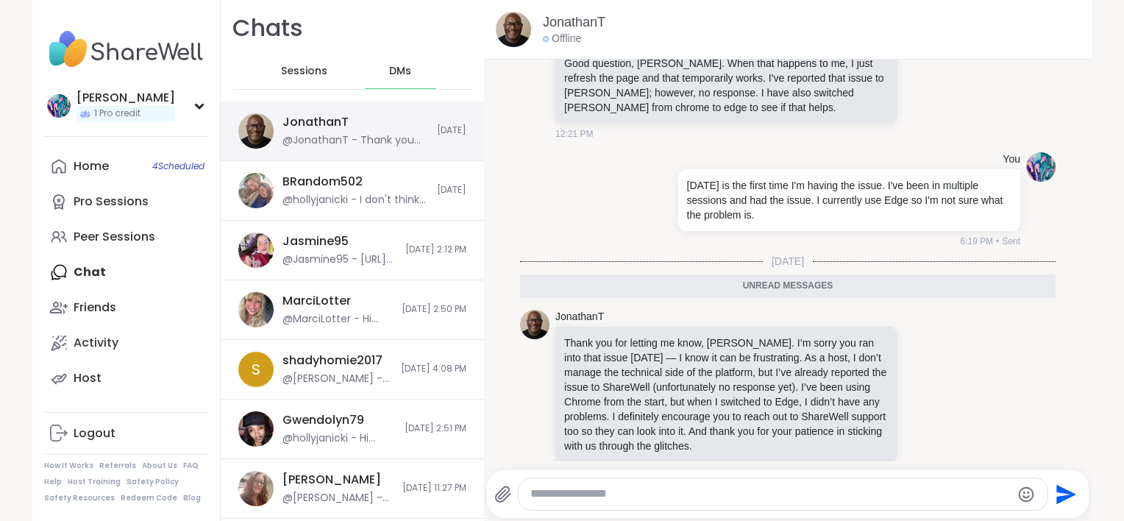
click at [334, 143] on div "@JonathanT - Thank you for letting me know, Holly. I’m sorry you ran into that …" at bounding box center [355, 140] width 146 height 15
click at [309, 76] on span "Sessions" at bounding box center [304, 71] width 46 height 15
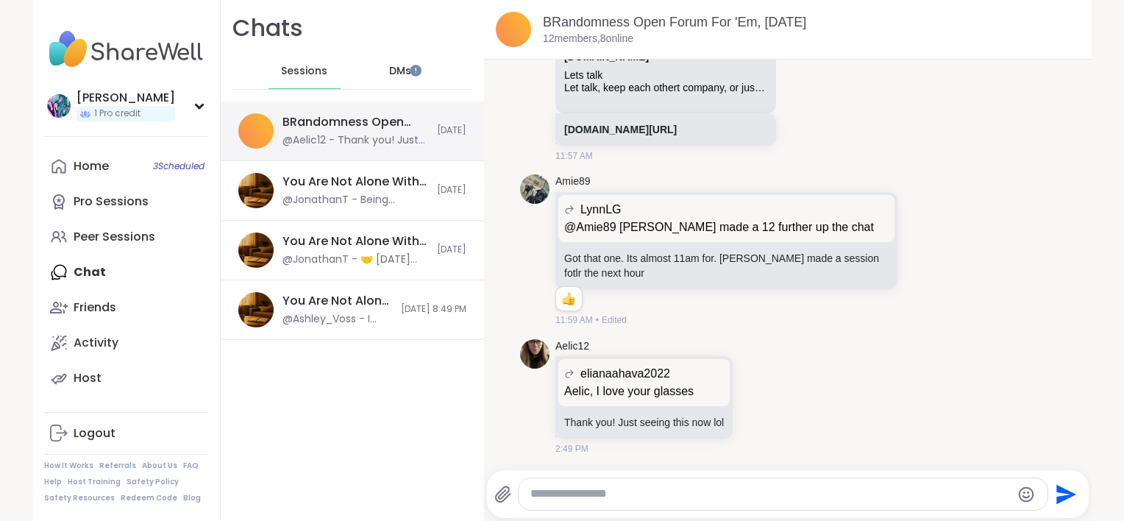
click at [363, 124] on div "BRandomness Open Forum For 'Em, Sep 06" at bounding box center [355, 122] width 146 height 16
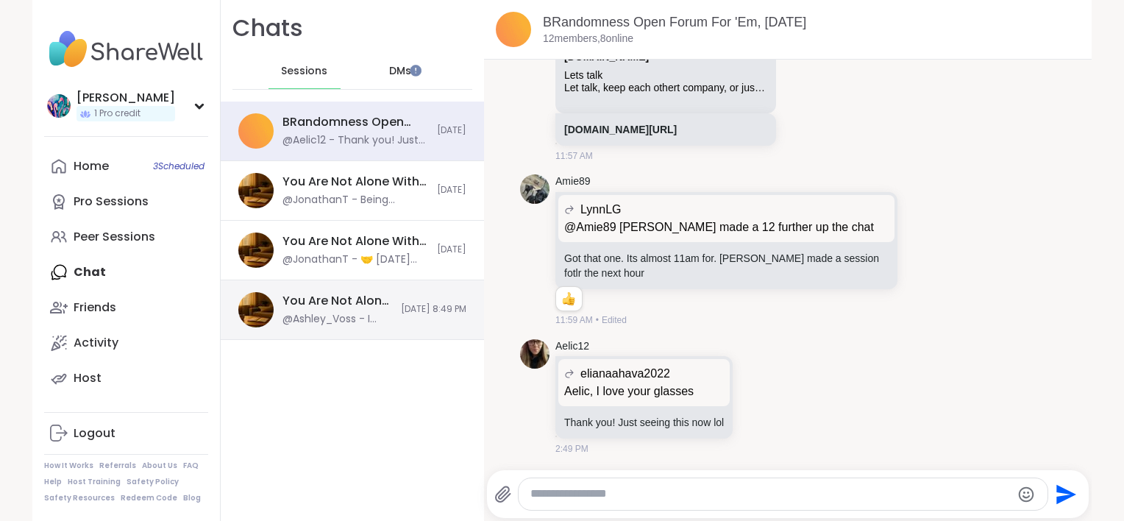
click at [332, 308] on div "You Are Not Alone With This, Sep 05" at bounding box center [337, 301] width 110 height 16
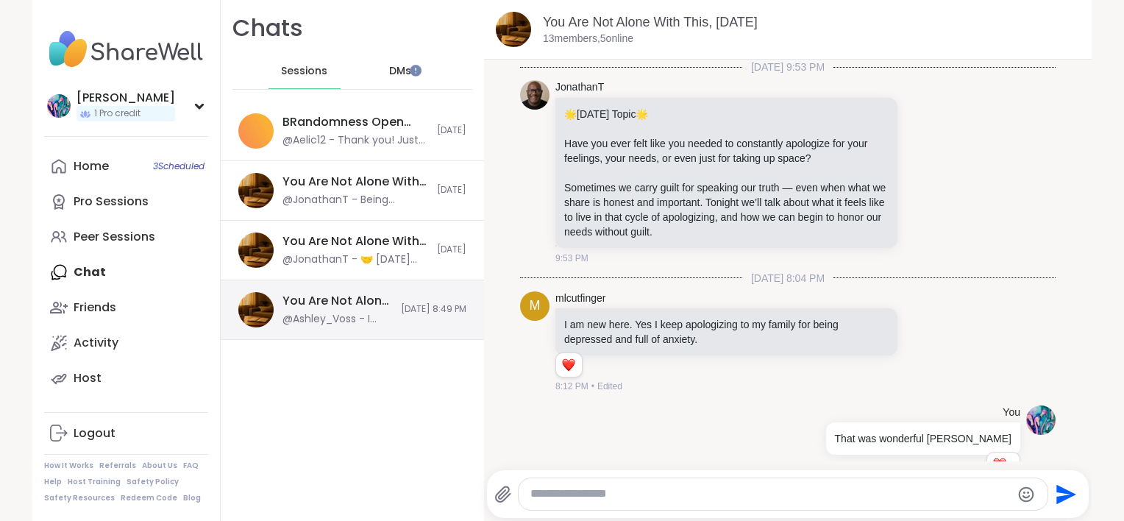
scroll to position [1786, 0]
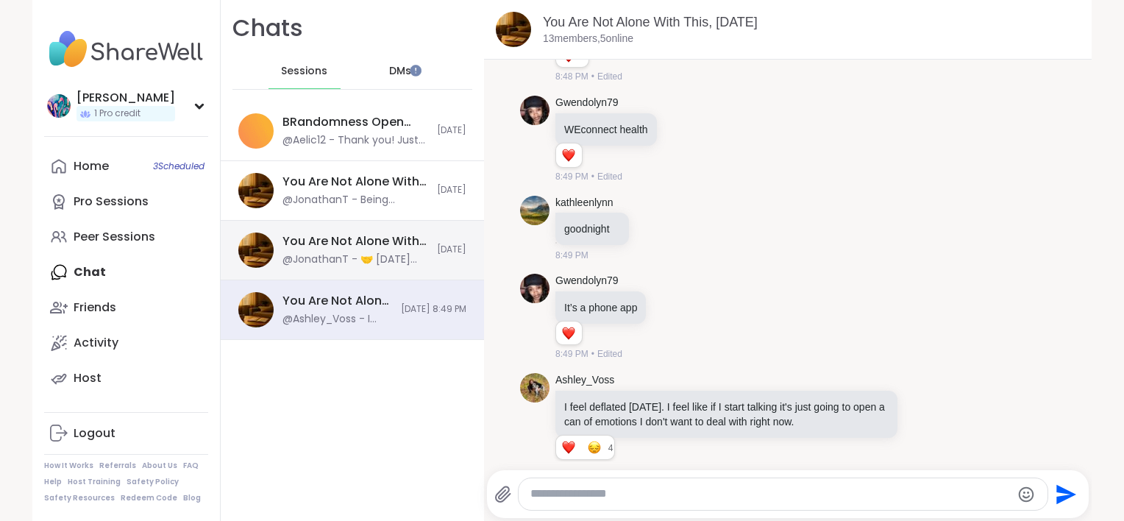
click at [331, 264] on div "@JonathanT - 🤝 Today’s Topic 🤝 How do you reconnect when you’ve pulled away fro…" at bounding box center [355, 259] width 146 height 15
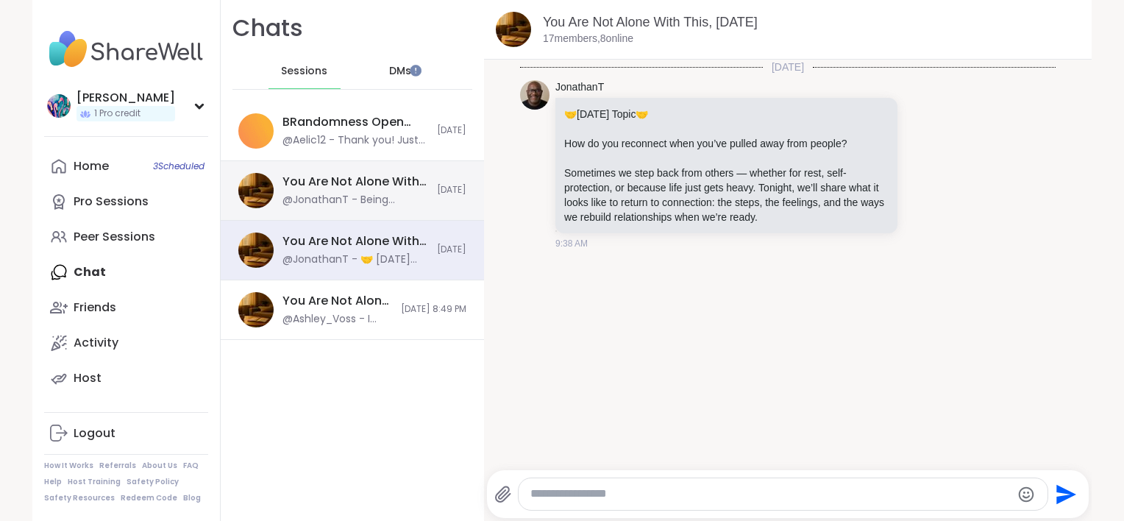
click at [330, 201] on div "@JonathanT - Being intentional about the wins is so important!" at bounding box center [355, 200] width 146 height 15
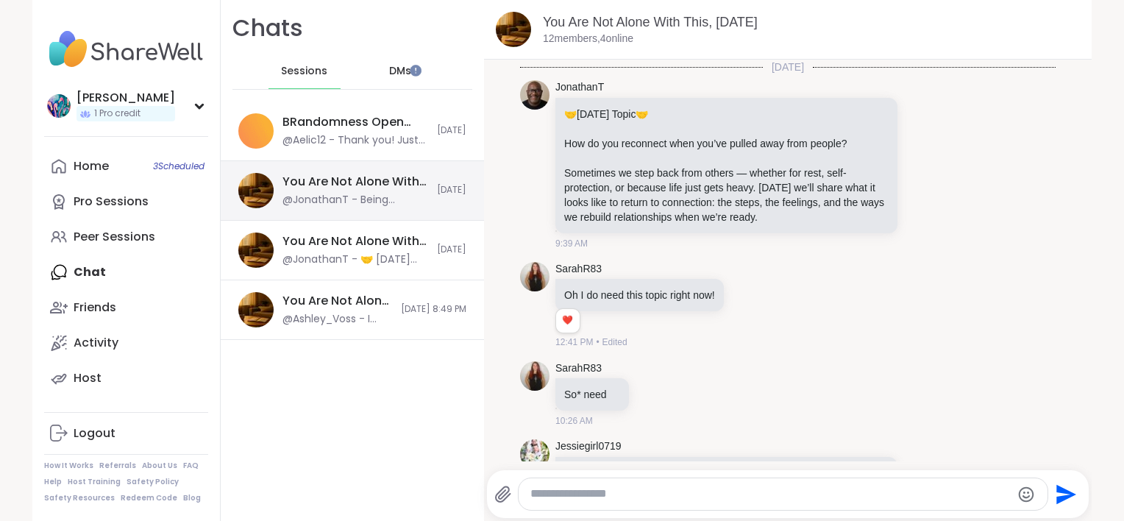
scroll to position [4063, 0]
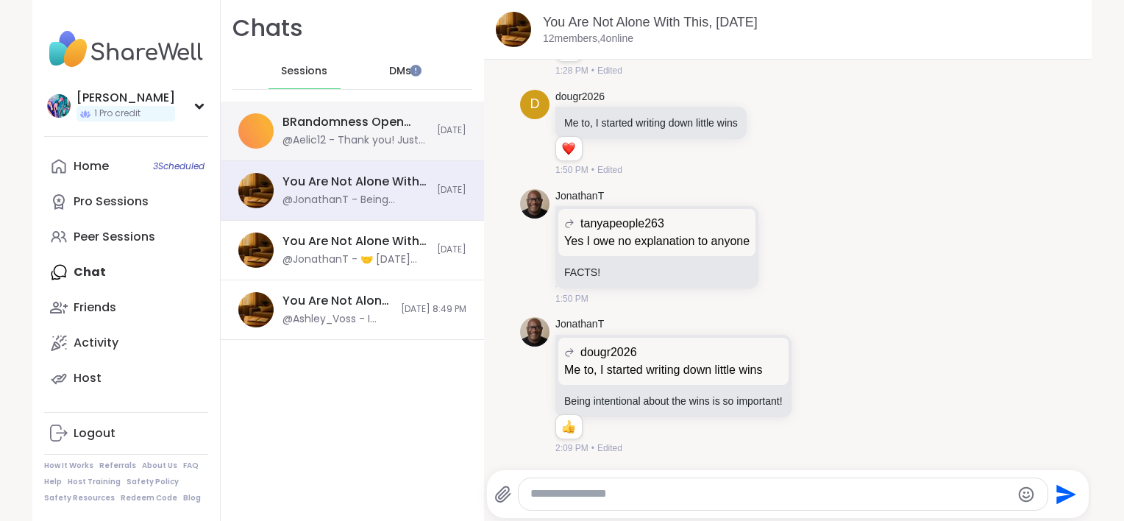
click at [329, 140] on div "@Aelic12 - Thank you! Just seeing this now lol" at bounding box center [355, 140] width 146 height 15
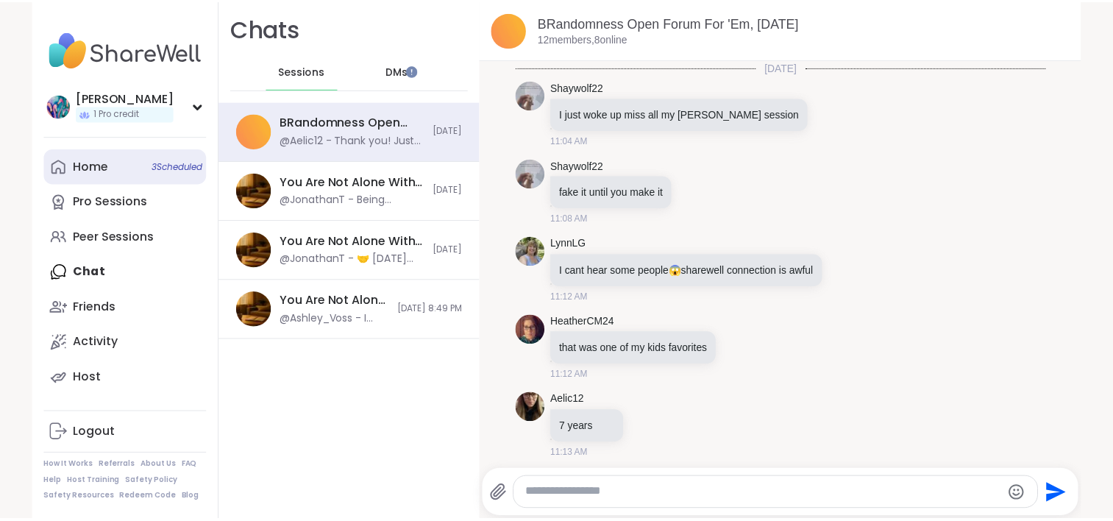
scroll to position [5147, 0]
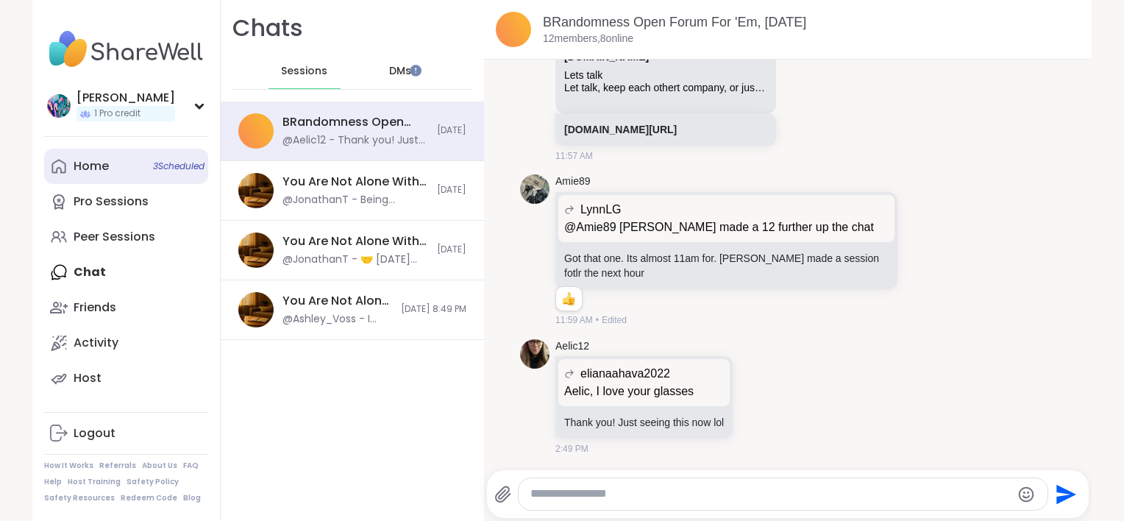
click at [133, 160] on link "Home 3 Scheduled" at bounding box center [126, 166] width 164 height 35
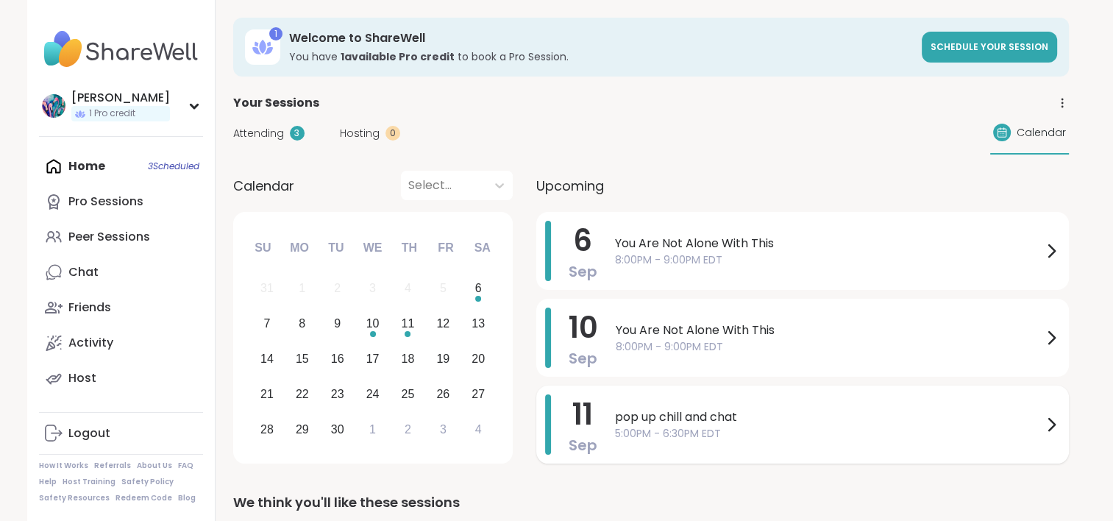
click at [1041, 427] on span "5:00PM - 6:30PM EDT" at bounding box center [828, 433] width 427 height 15
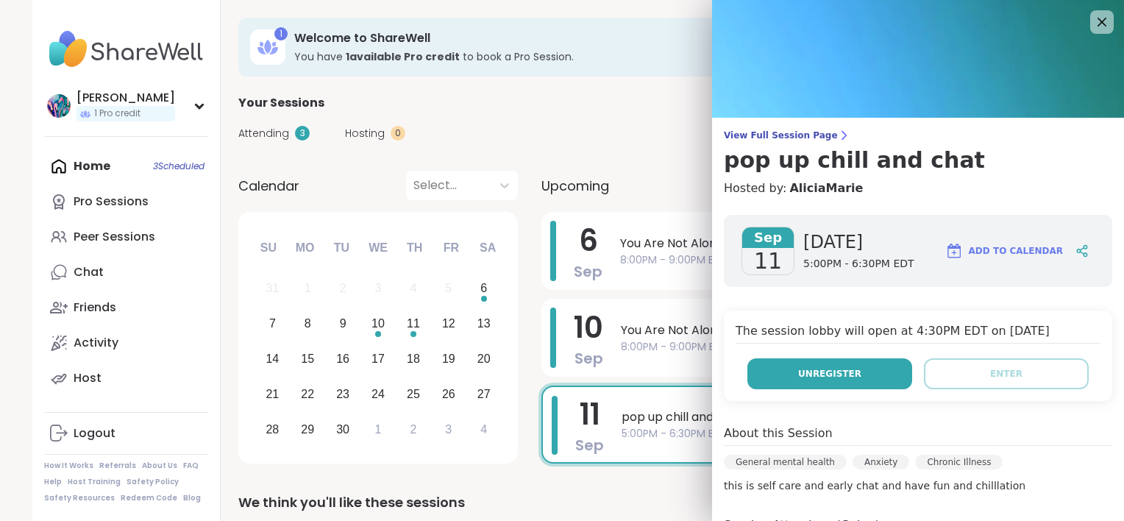
click at [874, 376] on button "Unregister" at bounding box center [829, 373] width 165 height 31
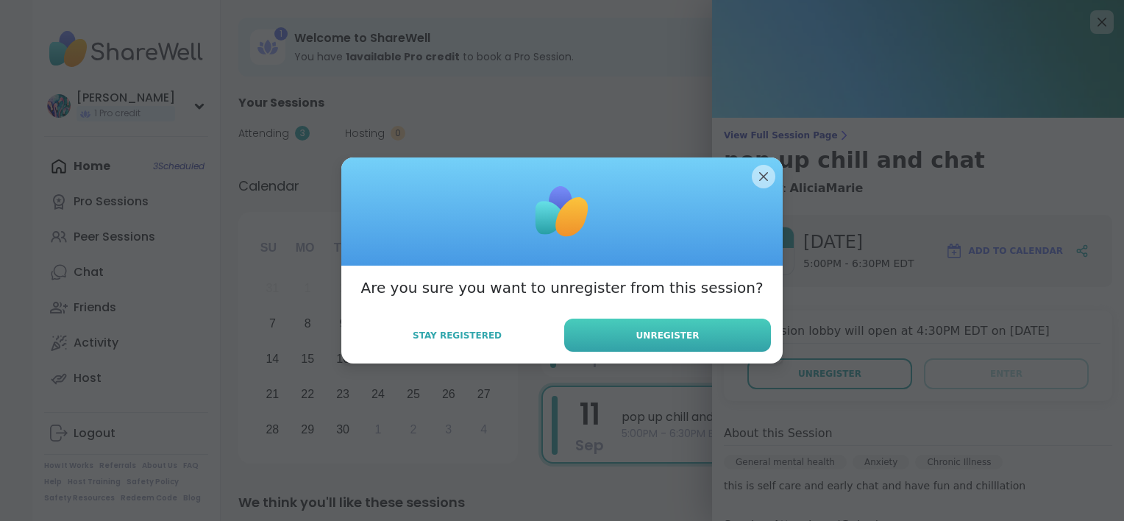
click at [751, 344] on button "Unregister" at bounding box center [667, 334] width 207 height 33
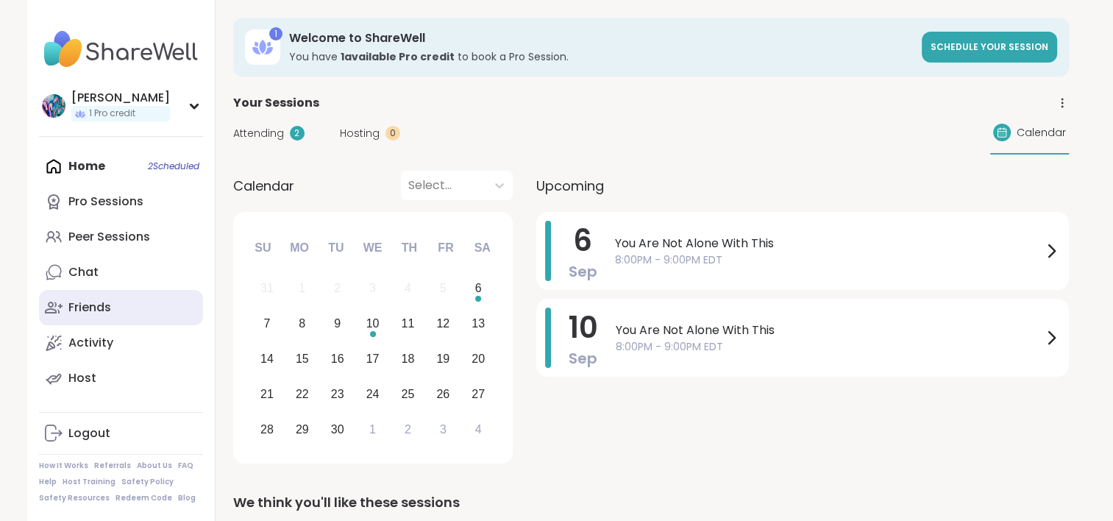
click at [136, 298] on link "Friends" at bounding box center [121, 307] width 164 height 35
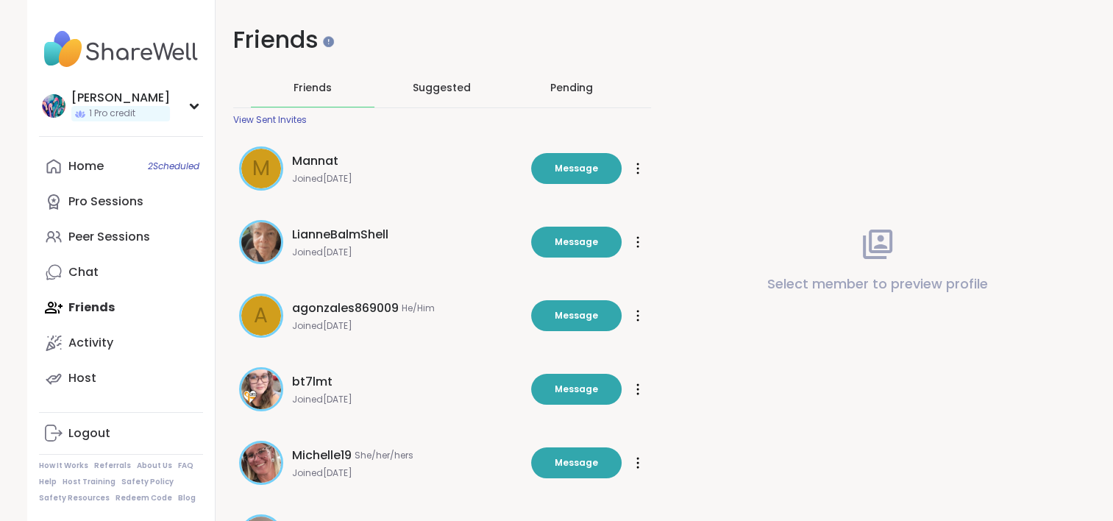
click at [572, 90] on div "Pending" at bounding box center [571, 87] width 43 height 15
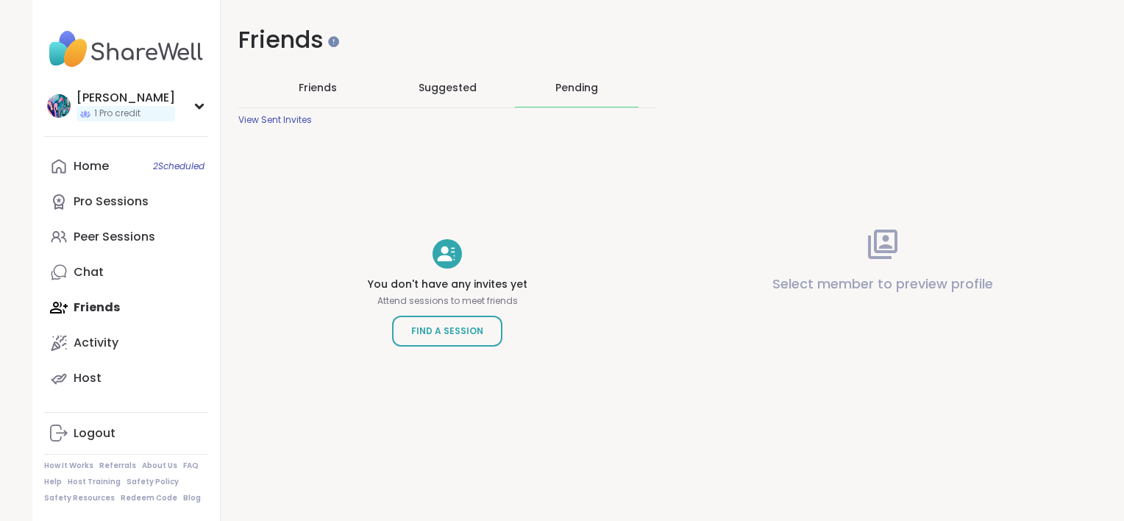
click at [305, 118] on div "View Sent Invites" at bounding box center [275, 120] width 74 height 12
click at [447, 92] on span "Suggested" at bounding box center [448, 87] width 58 height 15
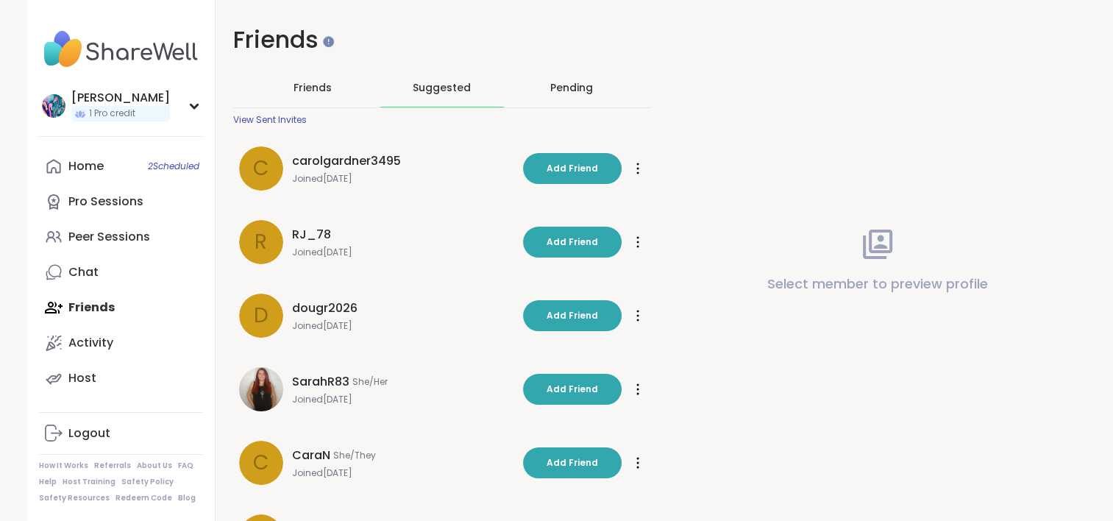
click at [311, 99] on div "Friends" at bounding box center [313, 87] width 124 height 38
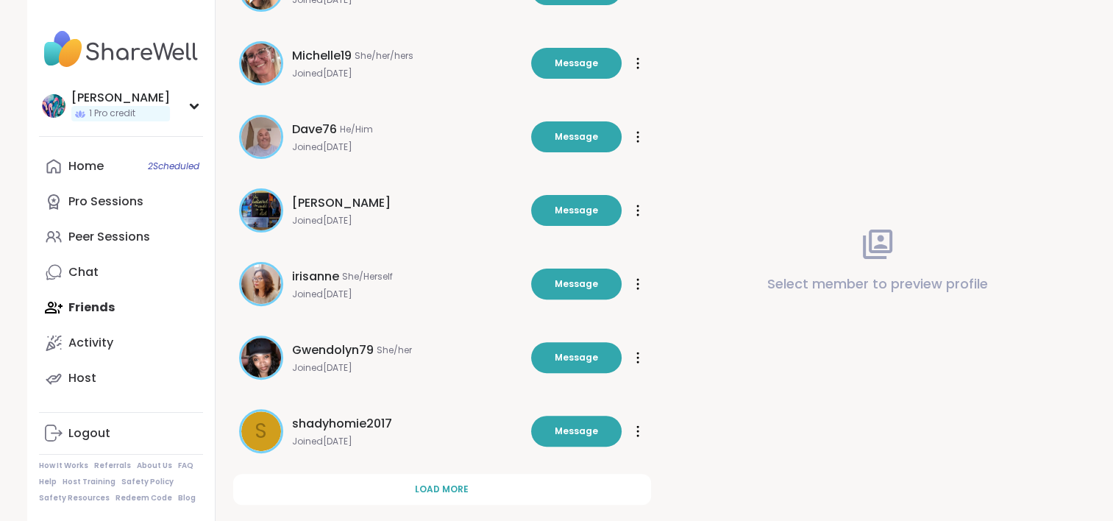
scroll to position [424, 0]
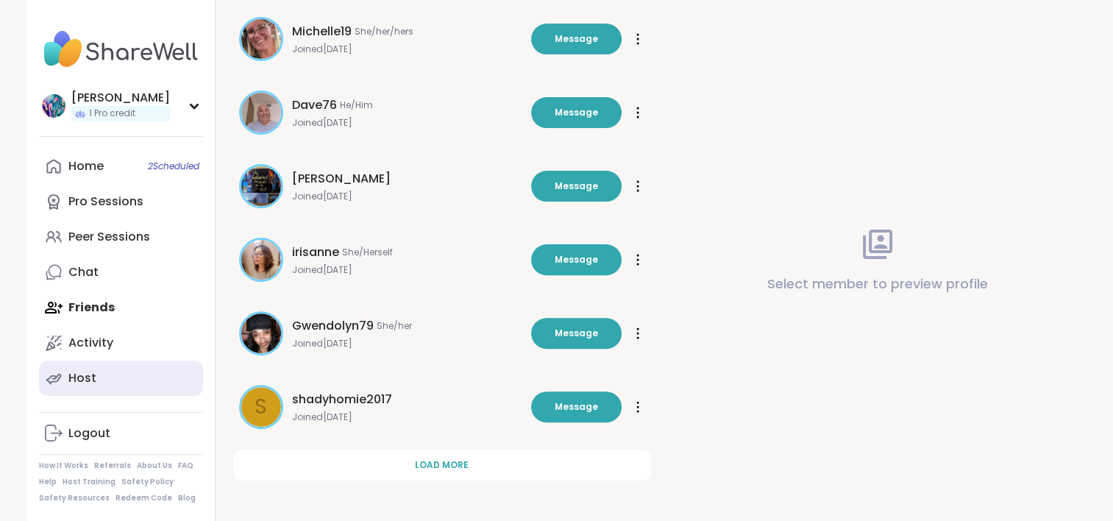
click at [94, 371] on div "Host" at bounding box center [82, 378] width 28 height 16
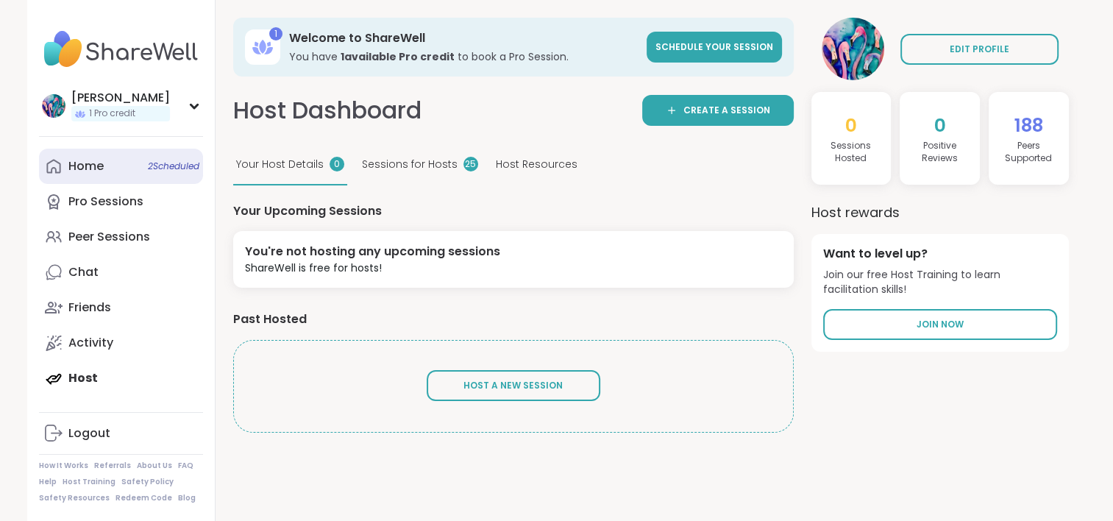
click at [115, 170] on link "Home 2 Scheduled" at bounding box center [121, 166] width 164 height 35
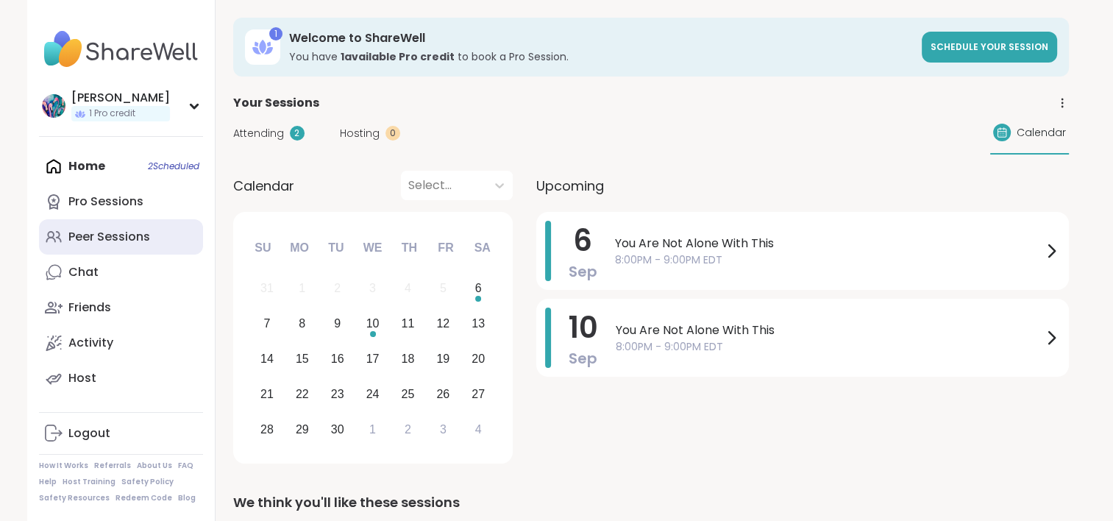
click at [126, 243] on div "Peer Sessions" at bounding box center [109, 237] width 82 height 16
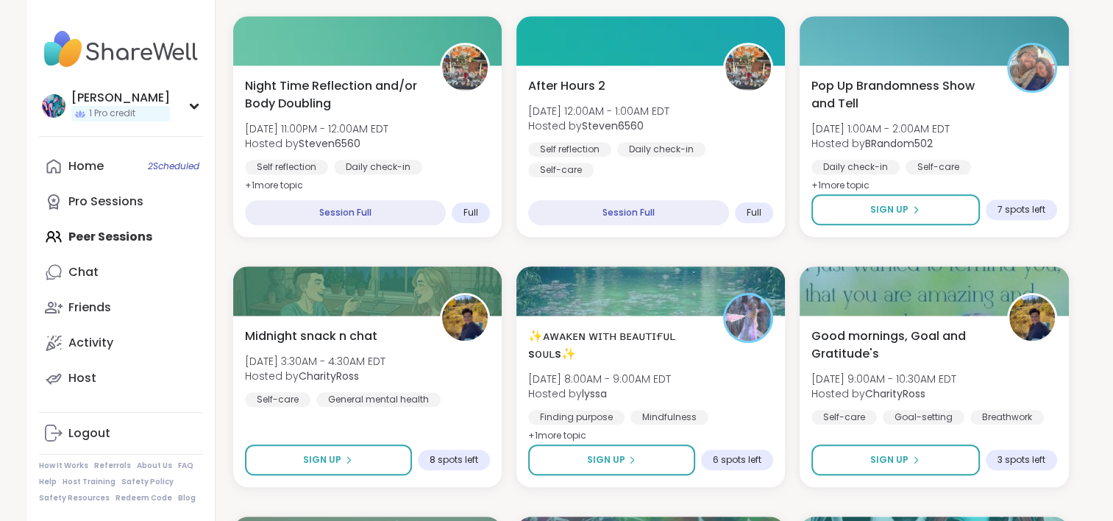
scroll to position [1545, 0]
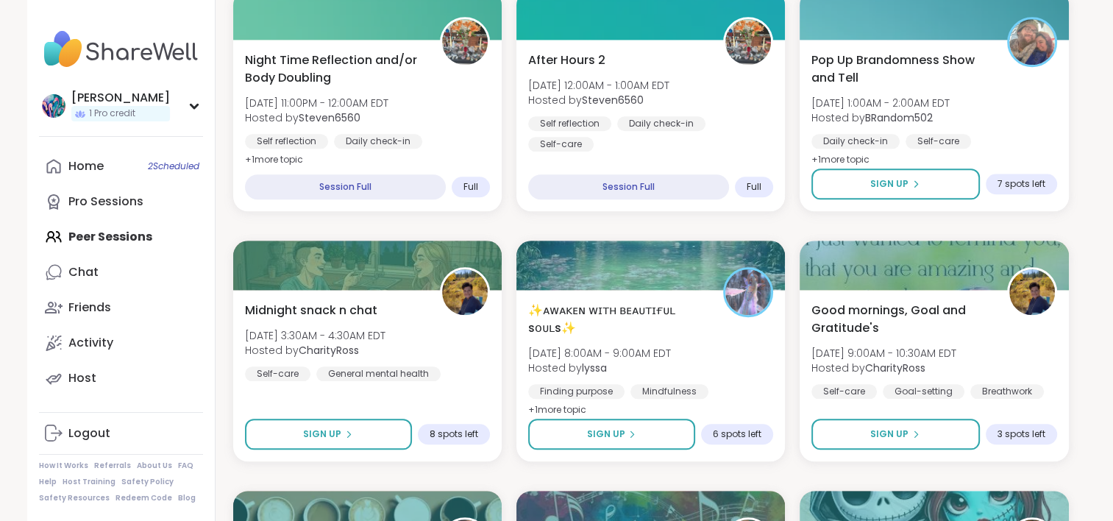
click at [82, 238] on div "Home 2 Scheduled Pro Sessions Peer Sessions Chat Friends Activity Host" at bounding box center [121, 272] width 164 height 247
click at [86, 272] on div "Chat" at bounding box center [83, 272] width 30 height 16
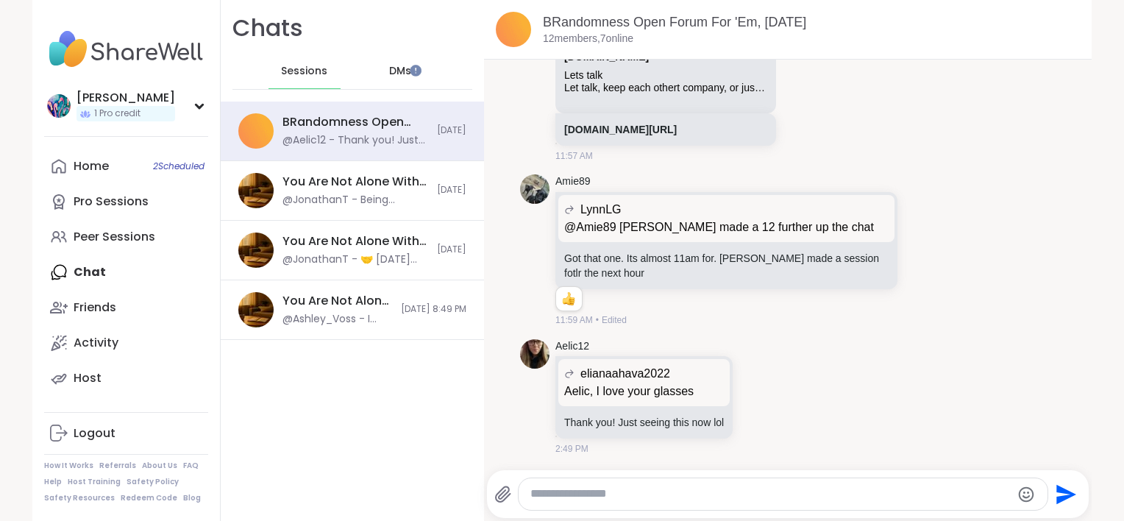
click at [394, 68] on span "DMs" at bounding box center [400, 71] width 22 height 15
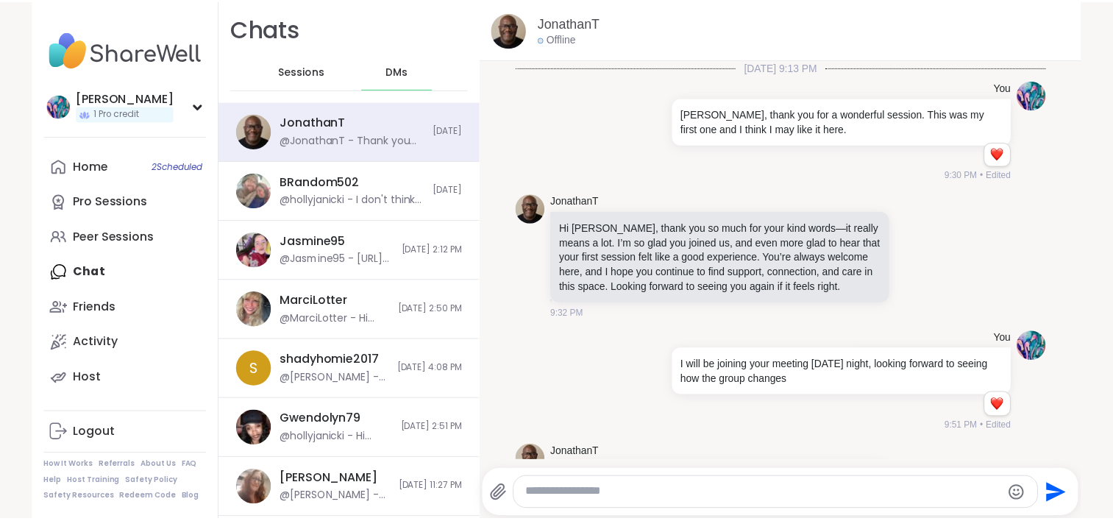
scroll to position [3175, 0]
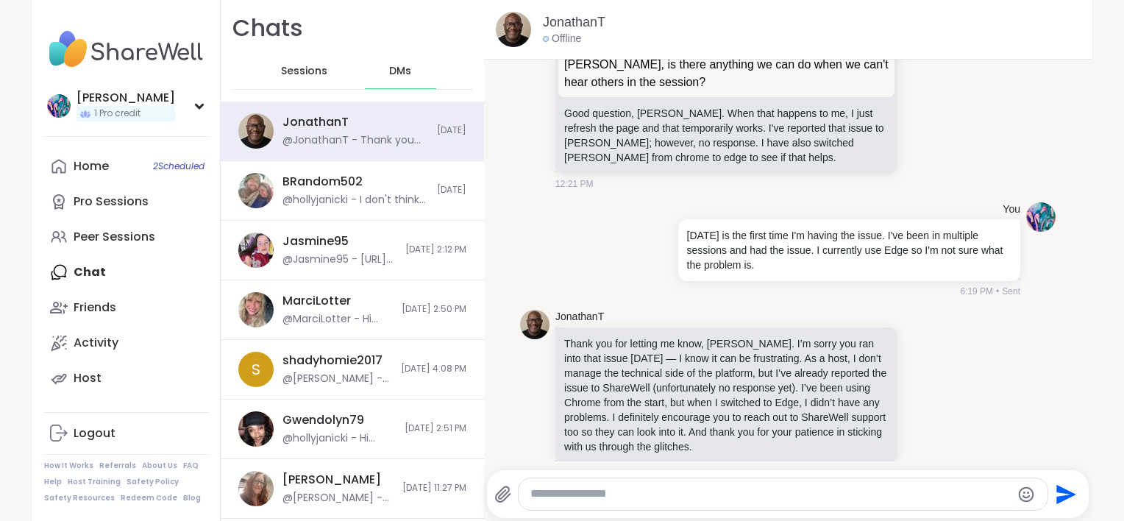
click at [110, 50] on img at bounding box center [126, 49] width 164 height 51
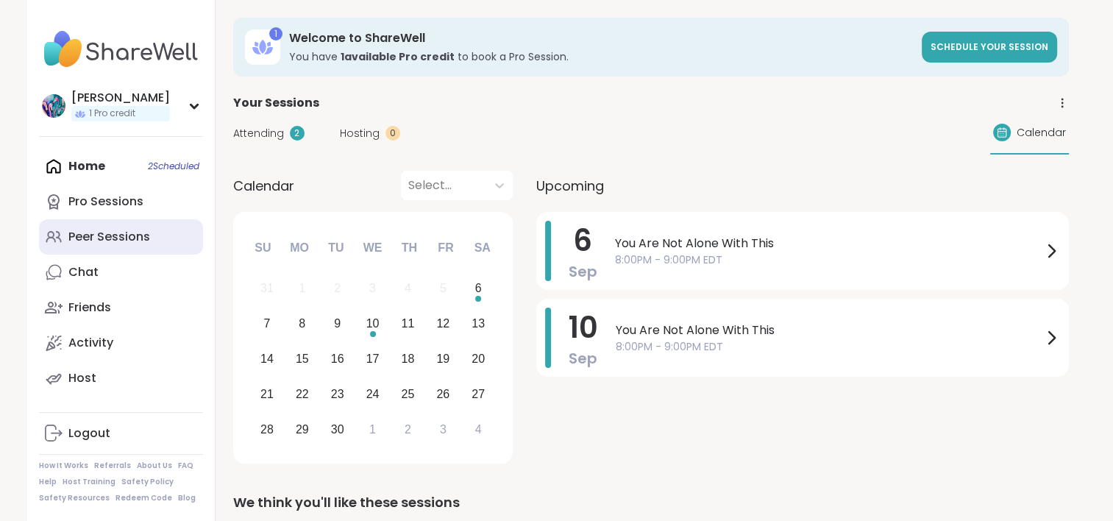
click at [107, 234] on div "Peer Sessions" at bounding box center [109, 237] width 82 height 16
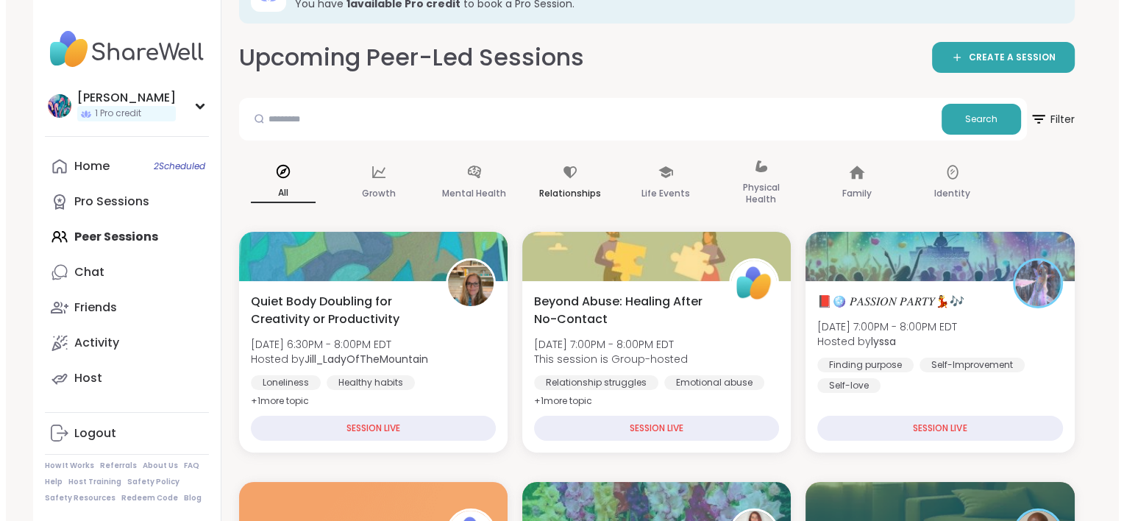
scroll to position [294, 0]
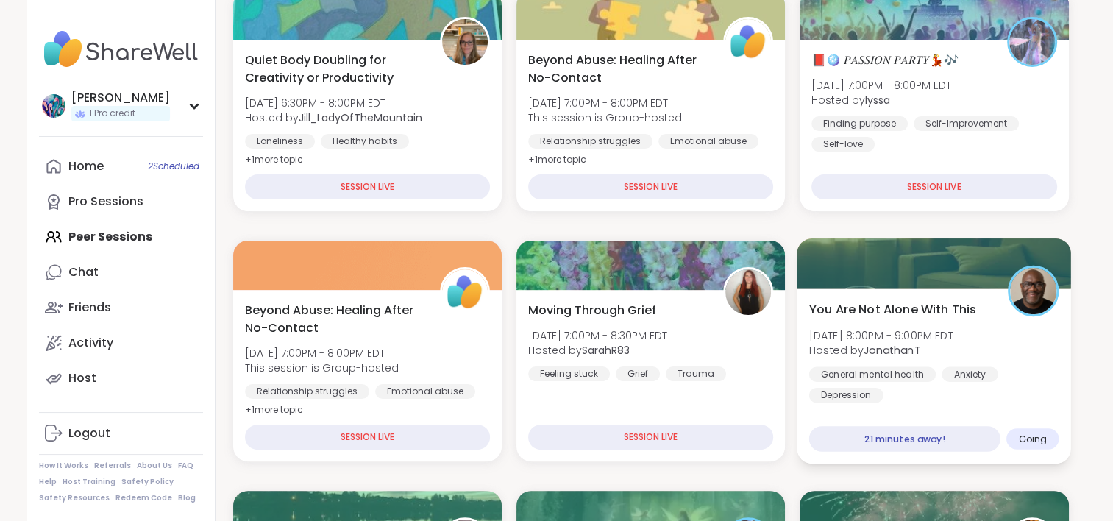
click at [1028, 340] on div "You Are Not Alone With This Sat, Sep 06 | 8:00PM - 9:00PM EDT Hosted by Jonatha…" at bounding box center [934, 351] width 250 height 102
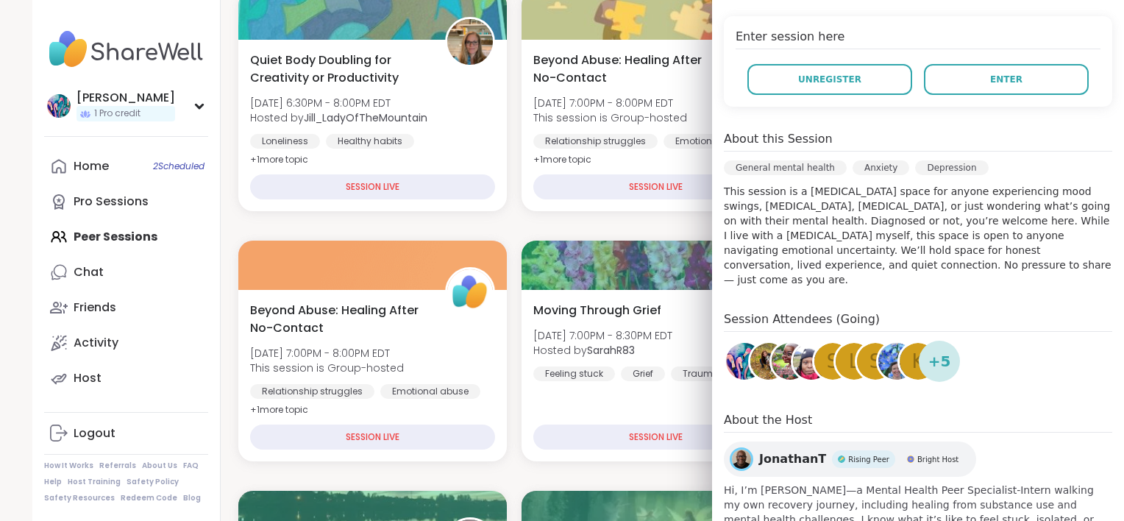
click at [141, 51] on img at bounding box center [126, 49] width 164 height 51
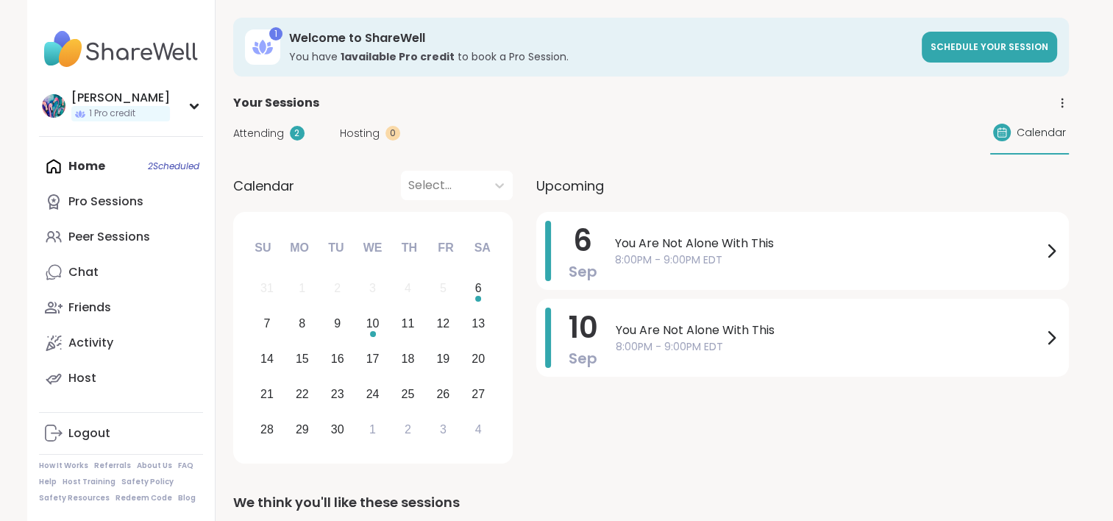
click at [129, 167] on div "Home 2 Scheduled Pro Sessions Peer Sessions Chat Friends Activity Host" at bounding box center [121, 272] width 164 height 247
click at [672, 254] on span "8:00PM - 9:00PM EDT" at bounding box center [828, 259] width 427 height 15
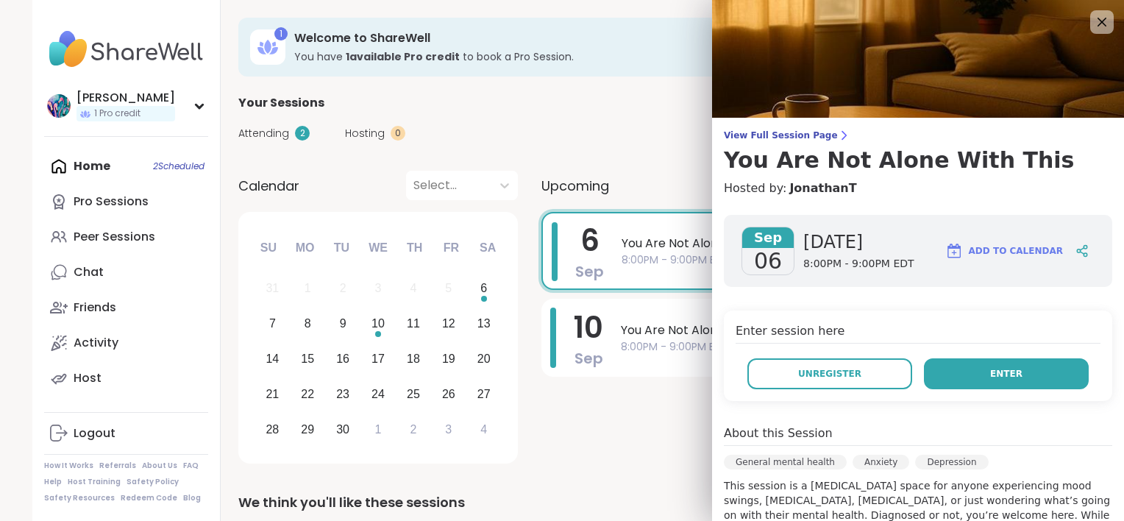
click at [944, 376] on button "Enter" at bounding box center [1006, 373] width 165 height 31
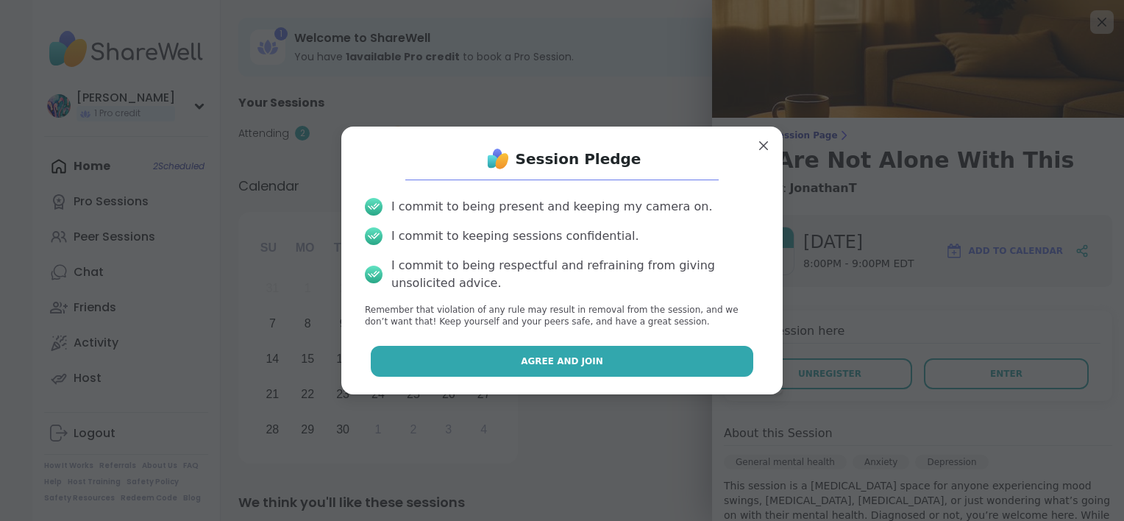
click at [523, 359] on span "Agree and Join" at bounding box center [562, 361] width 82 height 13
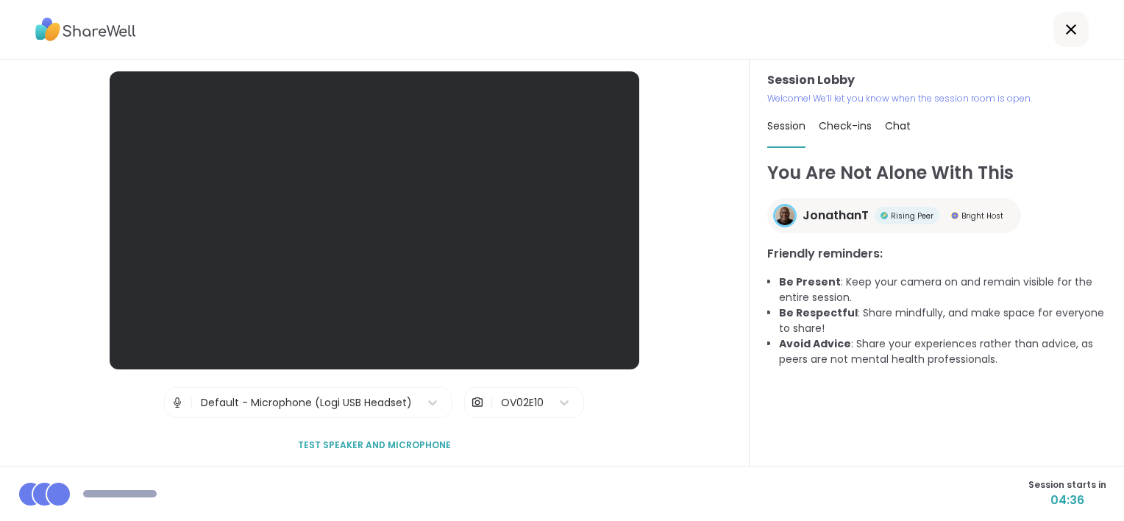
click at [823, 128] on span "Check-ins" at bounding box center [845, 125] width 53 height 15
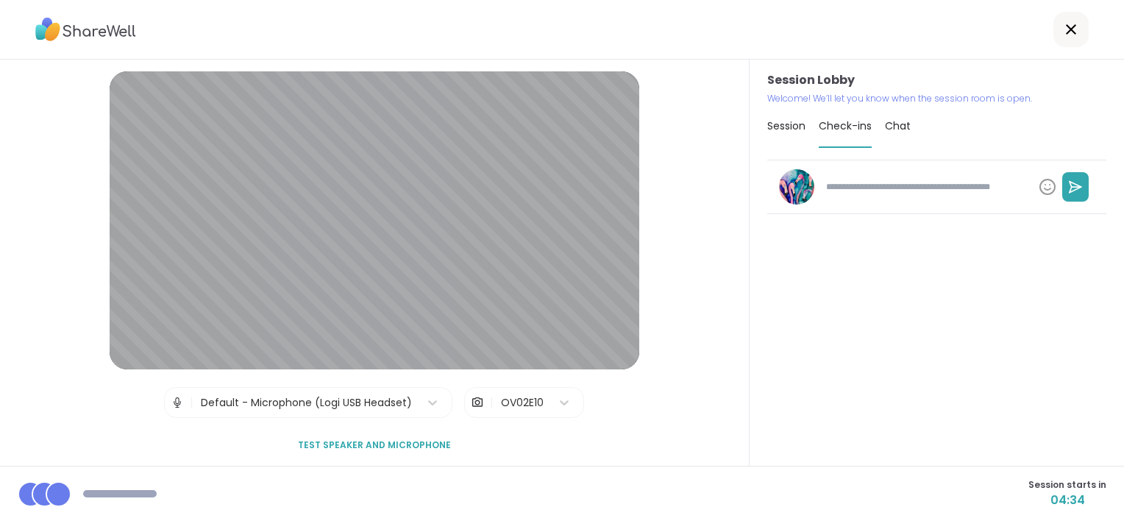
click at [885, 124] on span "Chat" at bounding box center [898, 125] width 26 height 15
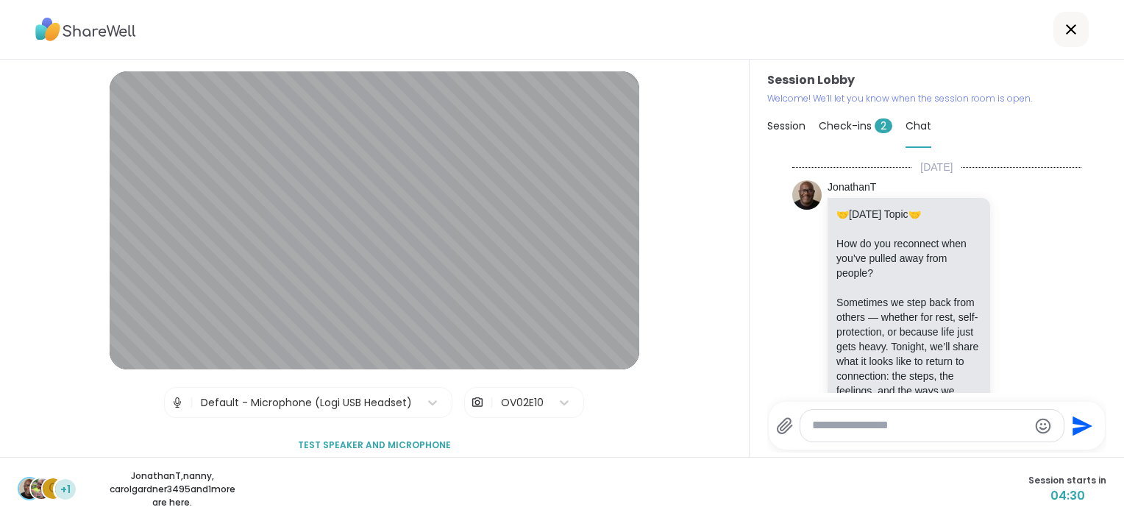
click at [819, 130] on span "Check-ins 2" at bounding box center [856, 125] width 74 height 15
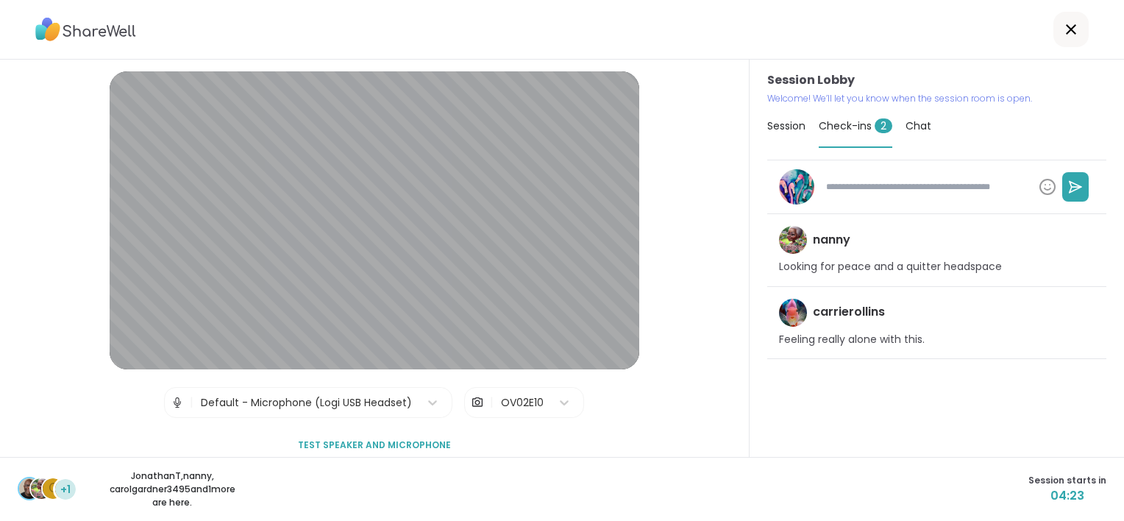
click at [788, 129] on span "Session" at bounding box center [786, 125] width 38 height 15
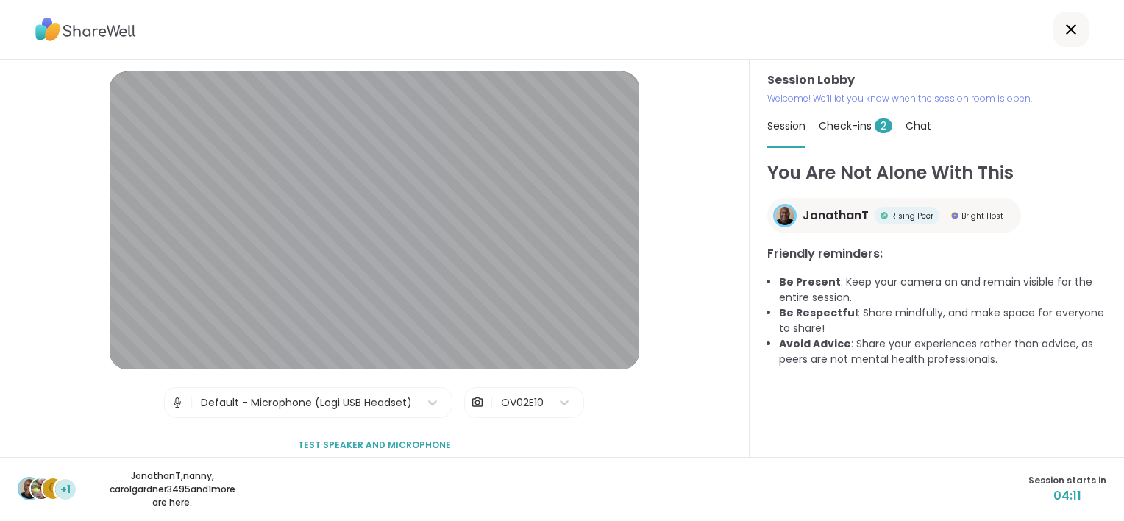
click at [891, 217] on span "Rising Peer" at bounding box center [912, 215] width 43 height 11
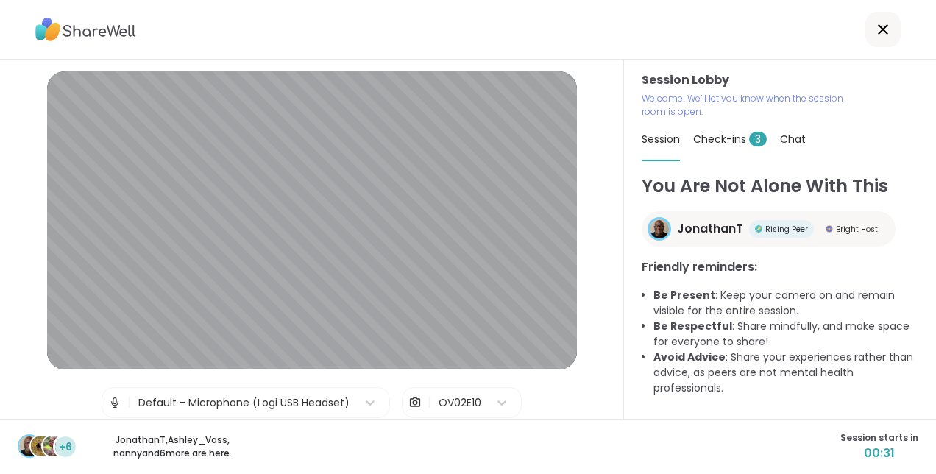
click at [716, 138] on span "Check-ins 3" at bounding box center [730, 139] width 74 height 15
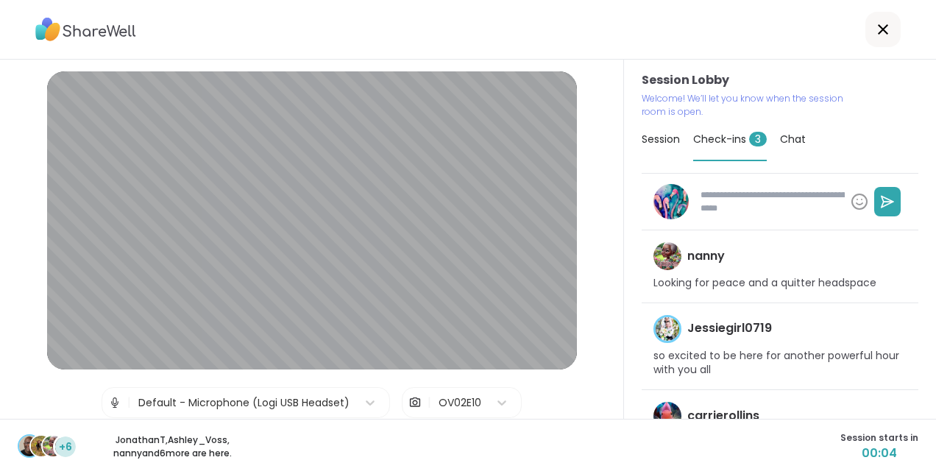
click at [781, 129] on div "Chat" at bounding box center [793, 138] width 26 height 41
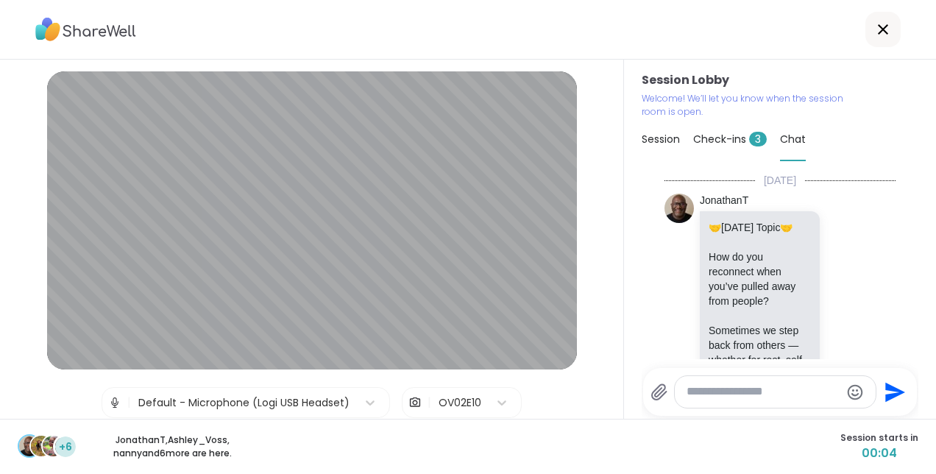
scroll to position [274, 0]
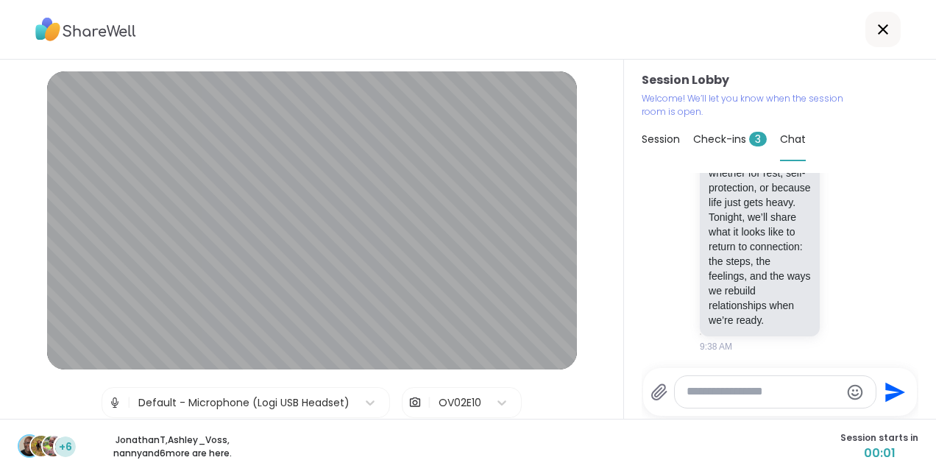
click at [665, 138] on span "Session" at bounding box center [660, 139] width 38 height 15
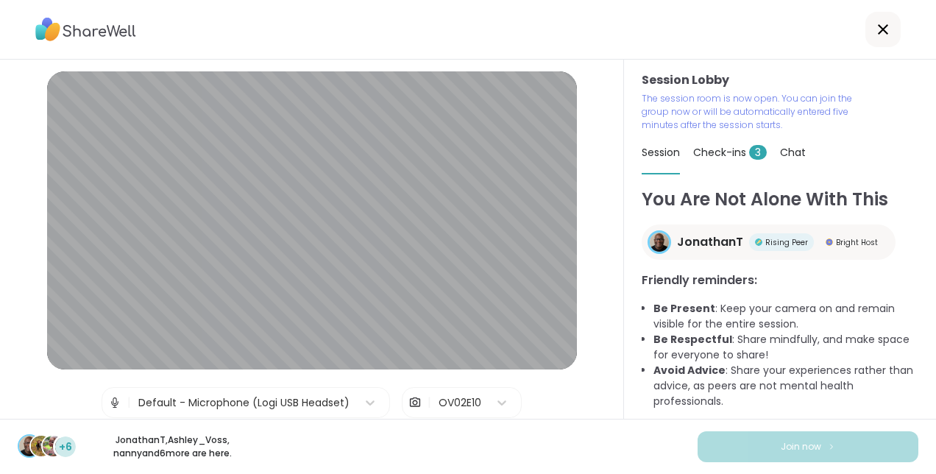
click at [726, 136] on div "Check-ins 3" at bounding box center [730, 152] width 74 height 41
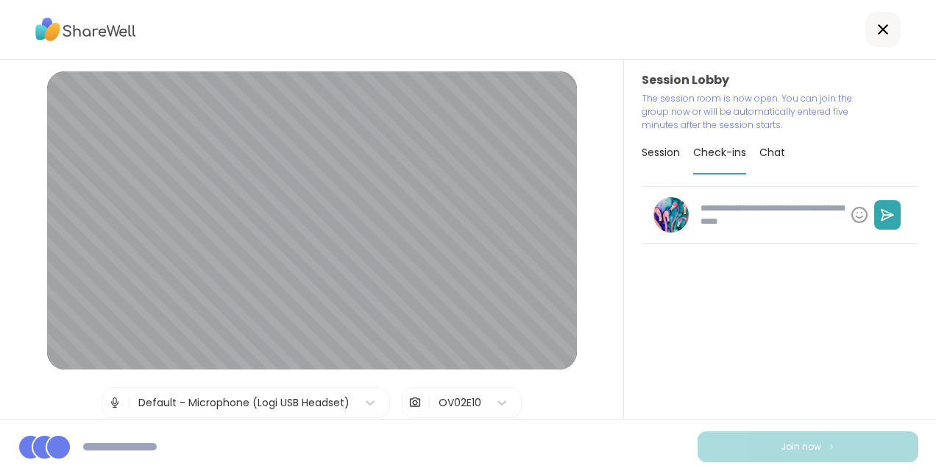
type textarea "*"
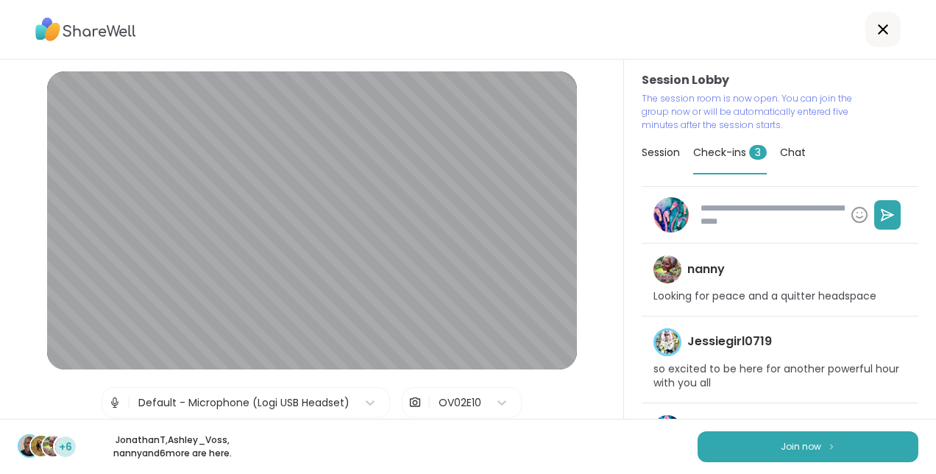
click at [780, 154] on span "Chat" at bounding box center [793, 152] width 26 height 15
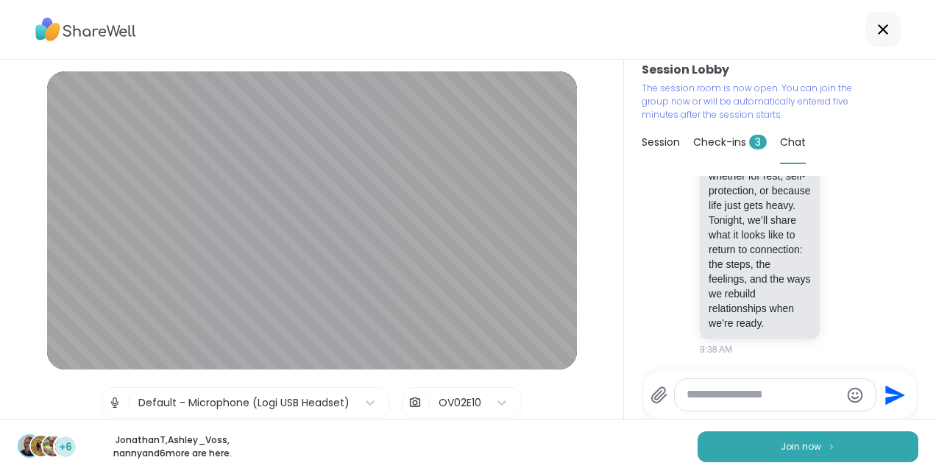
scroll to position [13, 0]
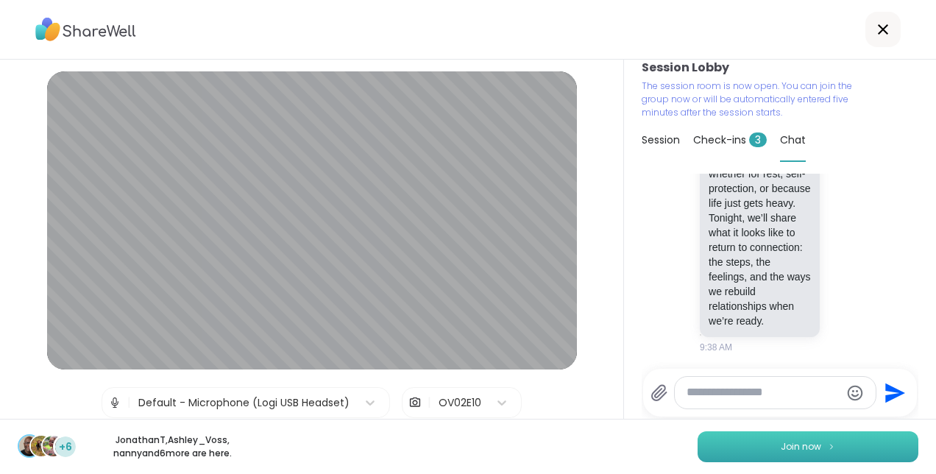
click at [788, 447] on span "Join now" at bounding box center [800, 446] width 40 height 13
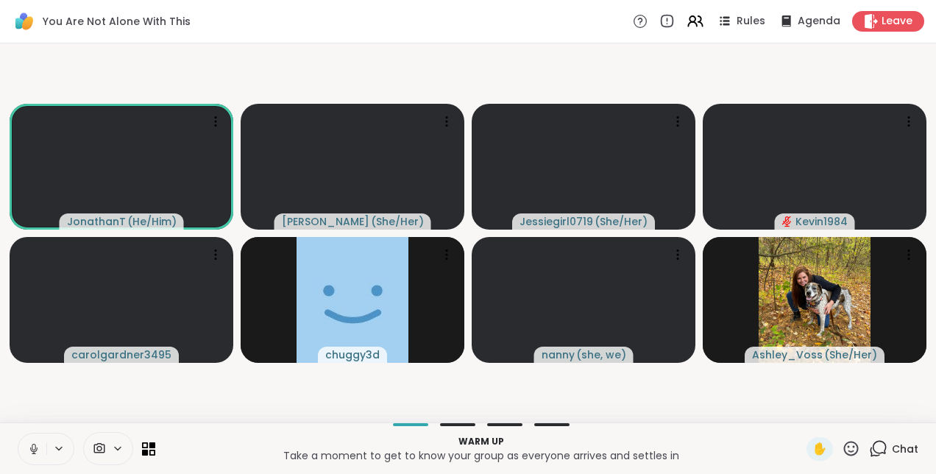
click at [31, 450] on icon at bounding box center [33, 448] width 7 height 4
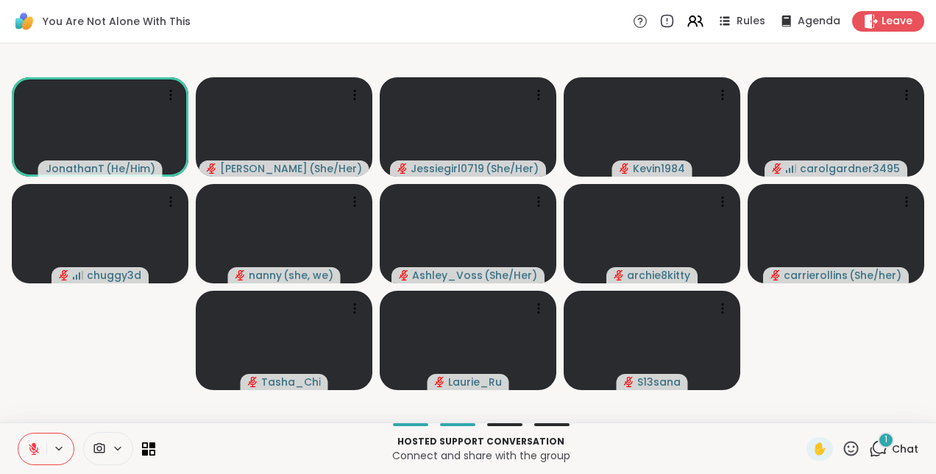
click at [877, 441] on div "1" at bounding box center [885, 440] width 16 height 16
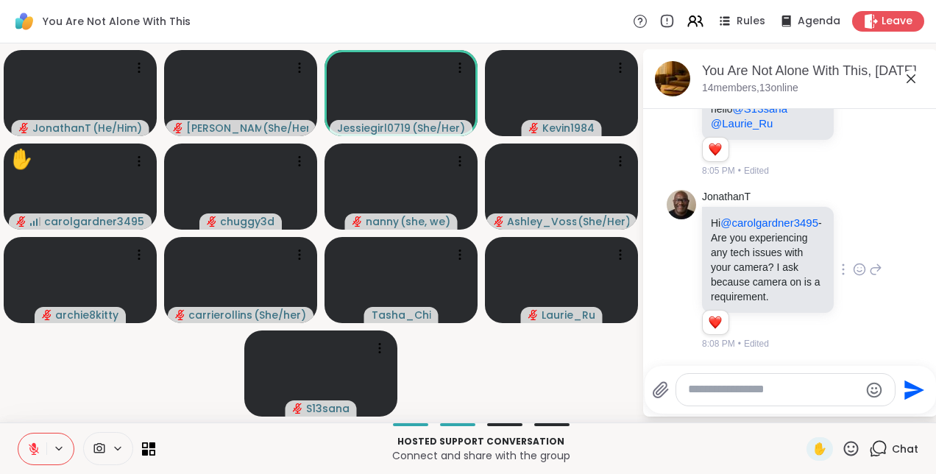
scroll to position [2185, 0]
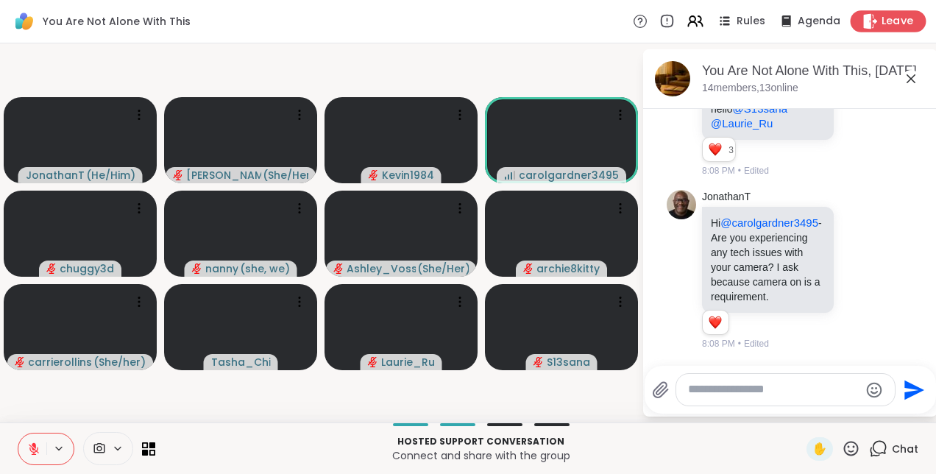
click at [868, 19] on div "Leave" at bounding box center [888, 20] width 76 height 21
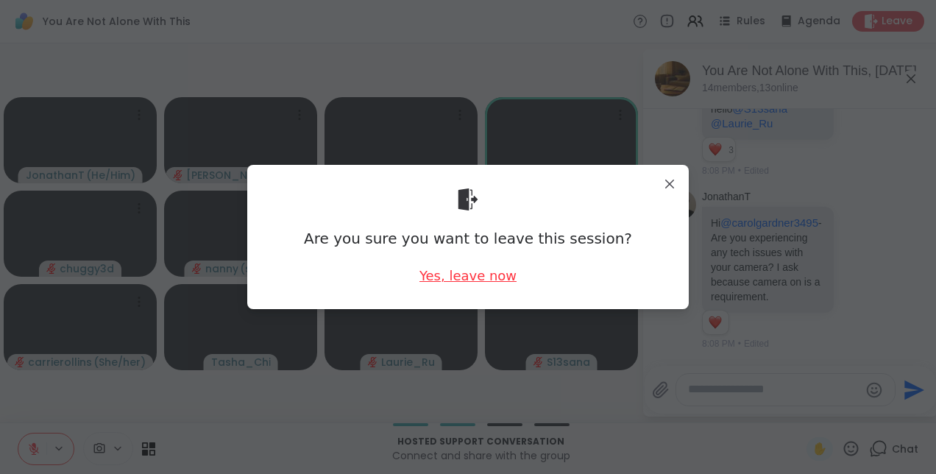
click at [467, 271] on div "Yes, leave now" at bounding box center [467, 275] width 97 height 18
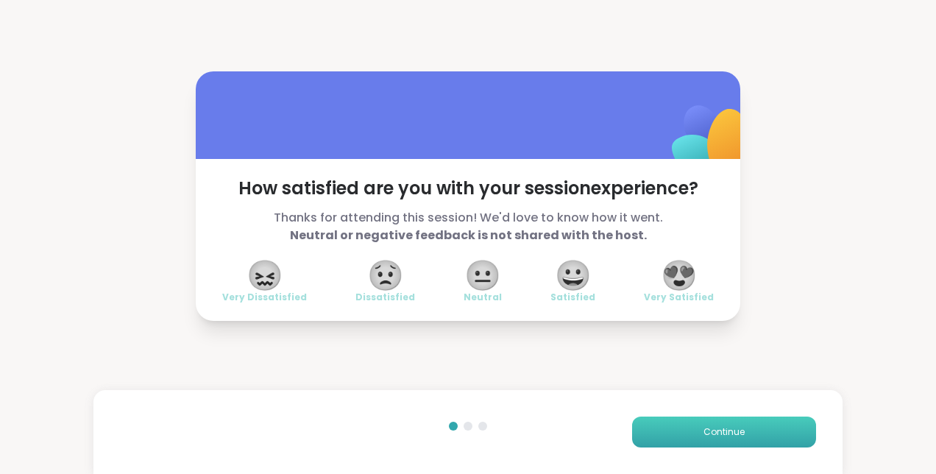
click at [647, 426] on button "Continue" at bounding box center [724, 431] width 184 height 31
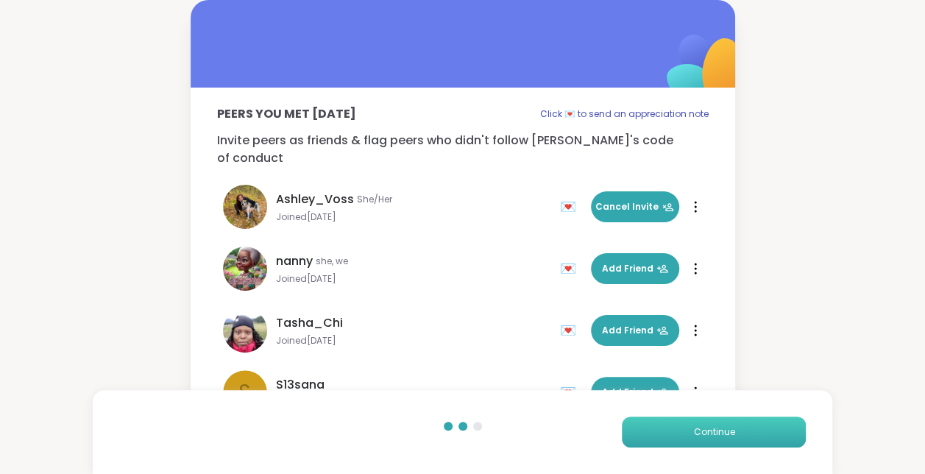
click at [647, 426] on button "Continue" at bounding box center [714, 431] width 184 height 31
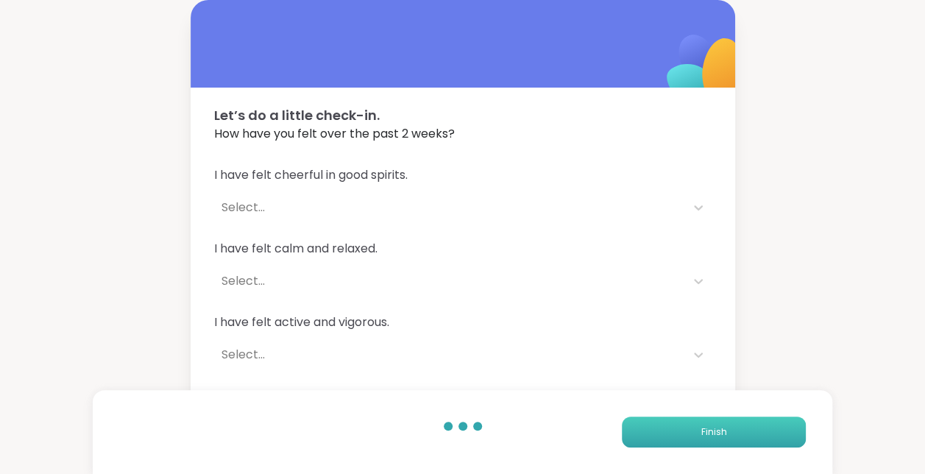
click at [647, 426] on button "Finish" at bounding box center [714, 431] width 184 height 31
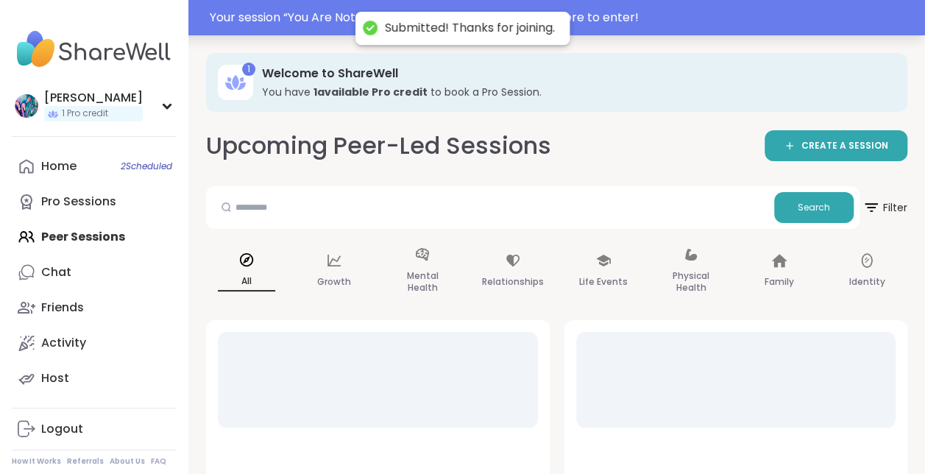
click at [631, 14] on div "Your session “ You Are Not Alone With This ” has started. Click here to enter!" at bounding box center [563, 18] width 706 height 18
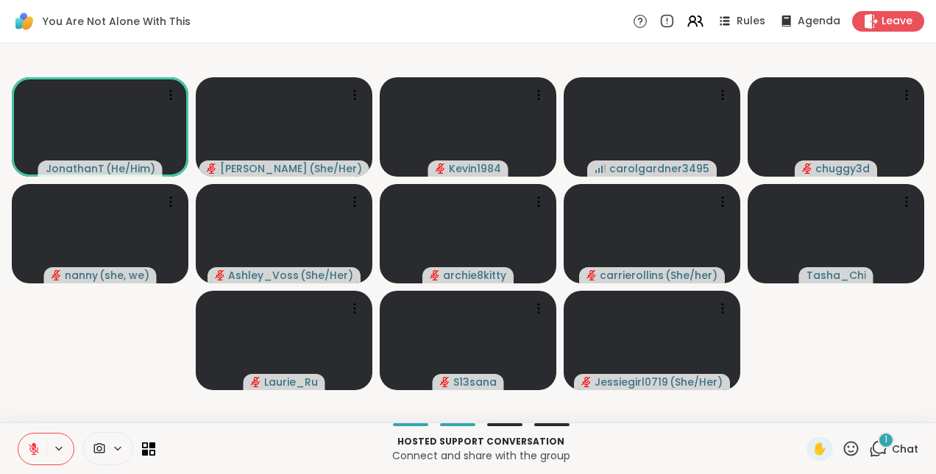
click at [874, 451] on icon at bounding box center [879, 447] width 14 height 13
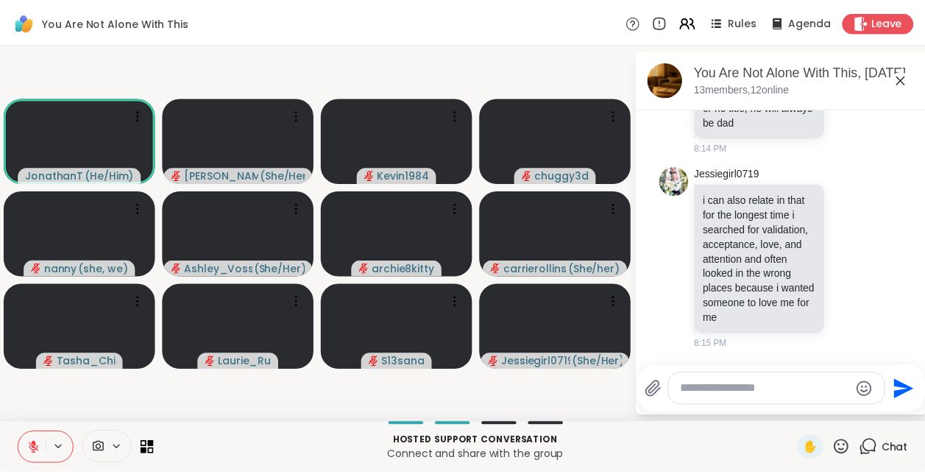
scroll to position [3157, 0]
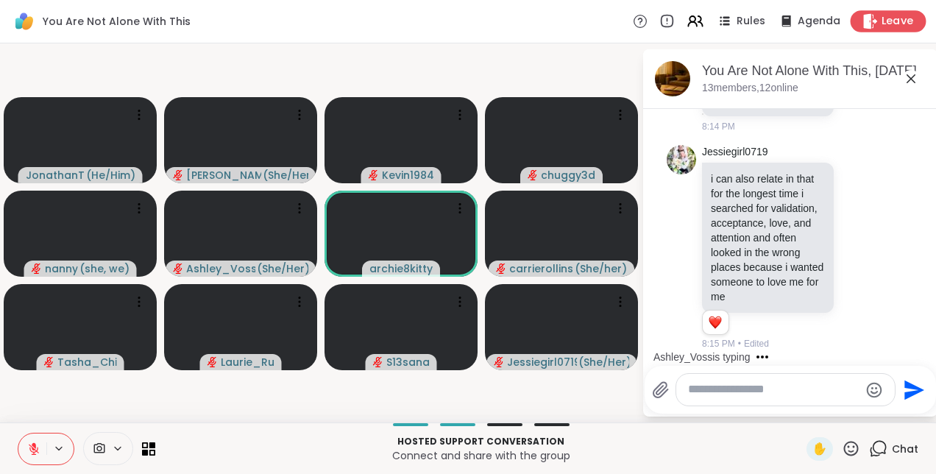
click at [890, 23] on span "Leave" at bounding box center [897, 21] width 32 height 15
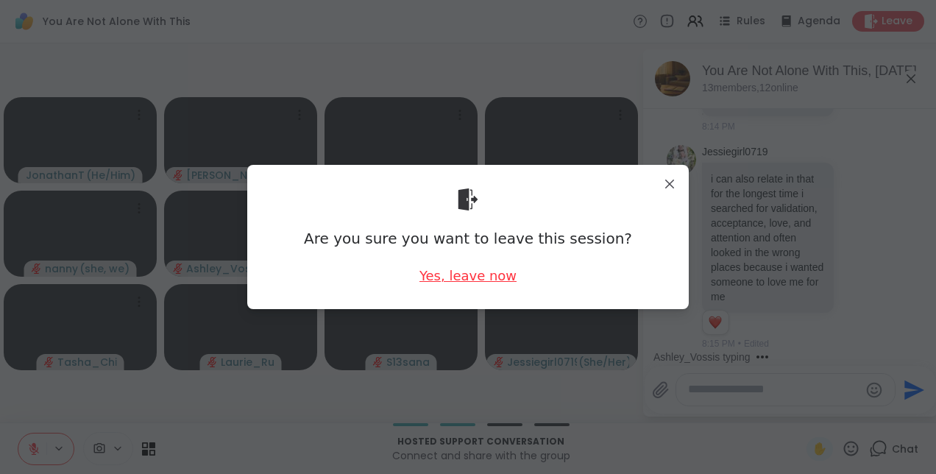
click at [494, 278] on div "Yes, leave now" at bounding box center [467, 275] width 97 height 18
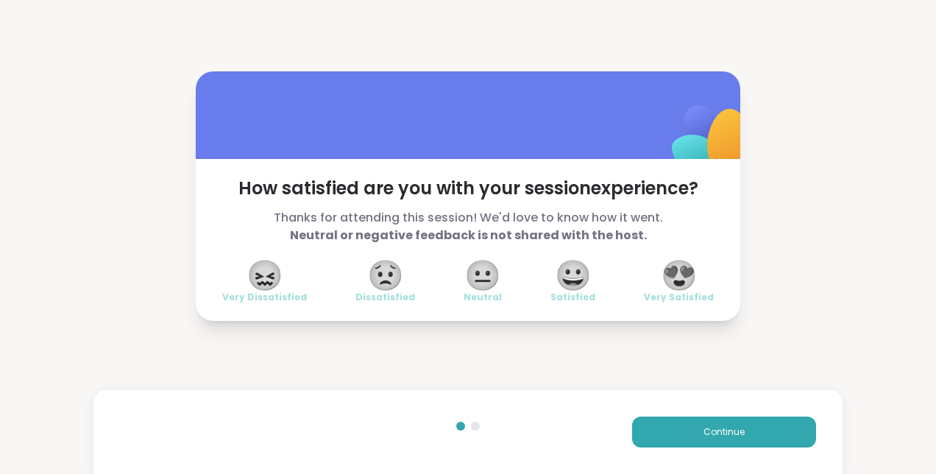
click at [805, 346] on div "How satisfied are you with your session experience? Thanks for attending this s…" at bounding box center [468, 195] width 936 height 391
click at [739, 428] on button "Continue" at bounding box center [724, 431] width 184 height 31
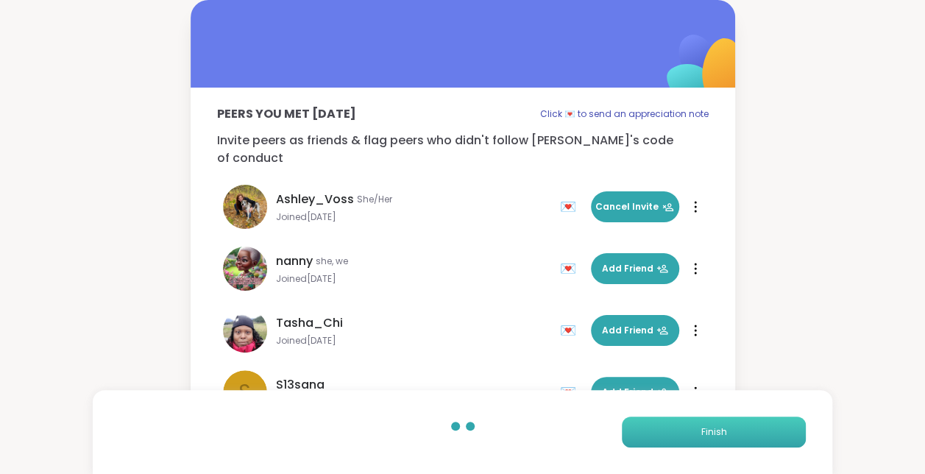
click at [739, 428] on button "Finish" at bounding box center [714, 431] width 184 height 31
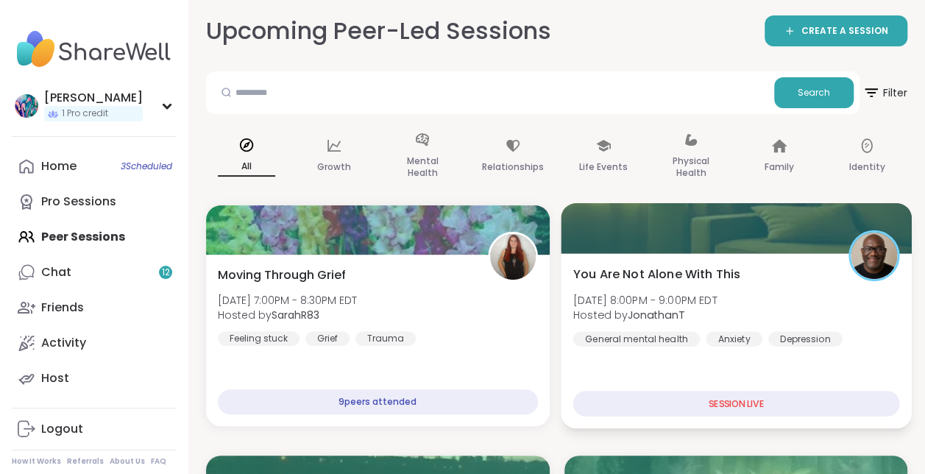
scroll to position [221, 0]
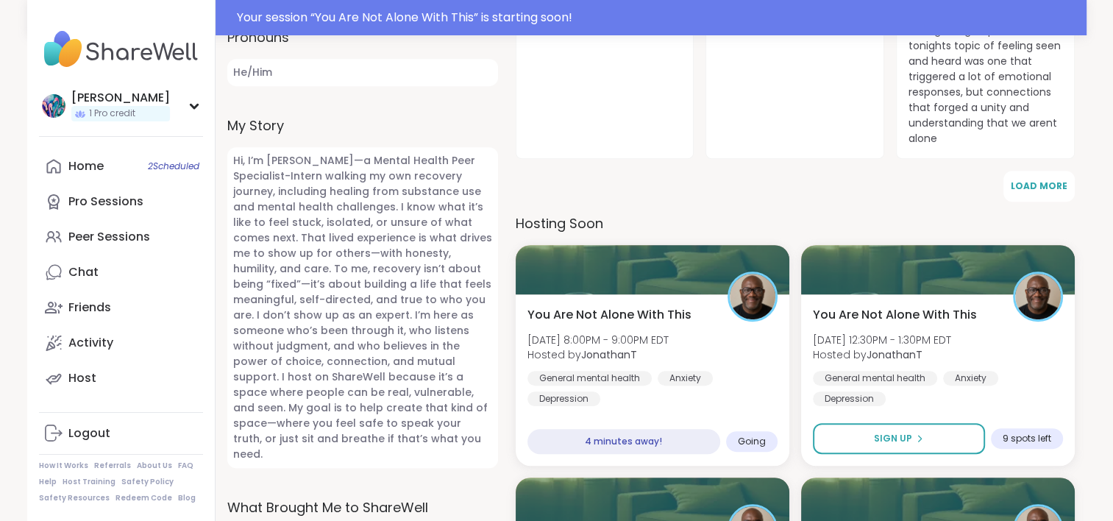
scroll to position [736, 0]
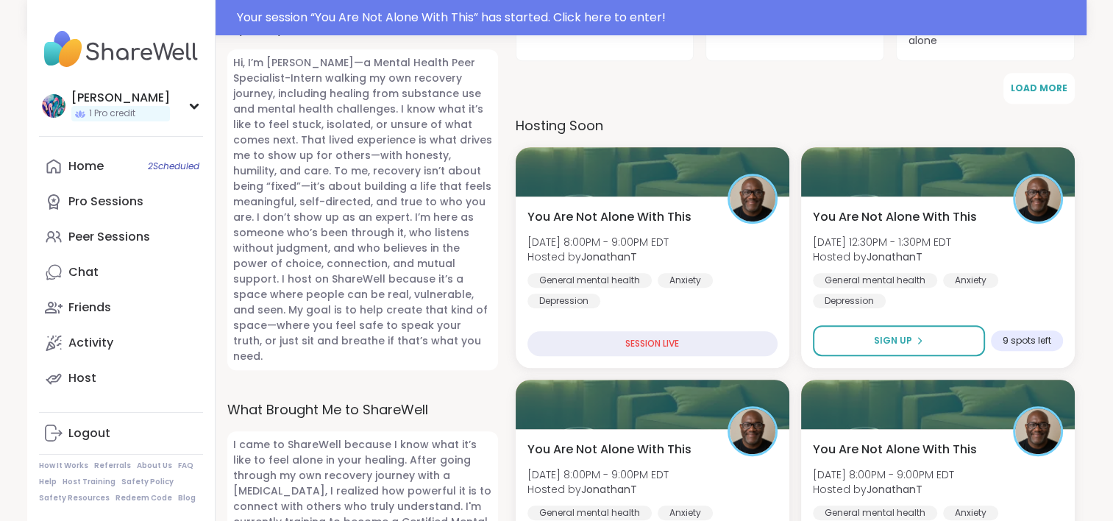
click at [139, 68] on img at bounding box center [121, 49] width 164 height 51
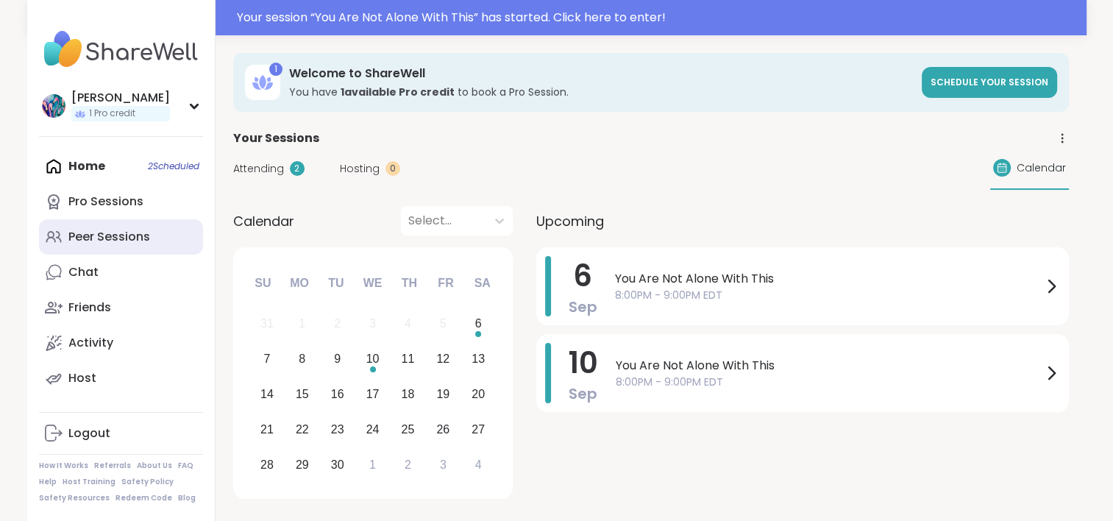
click at [98, 235] on div "Peer Sessions" at bounding box center [109, 237] width 82 height 16
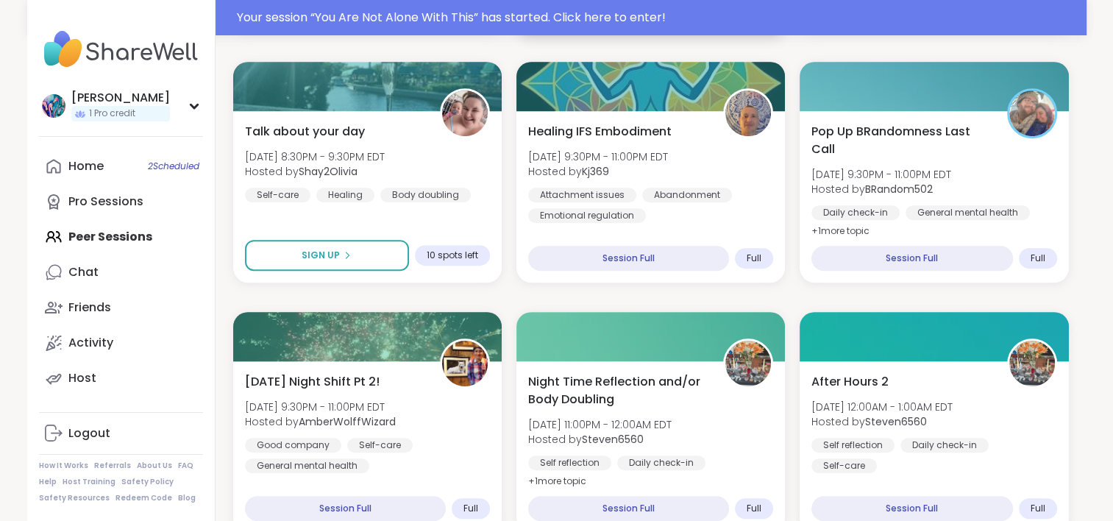
scroll to position [809, 0]
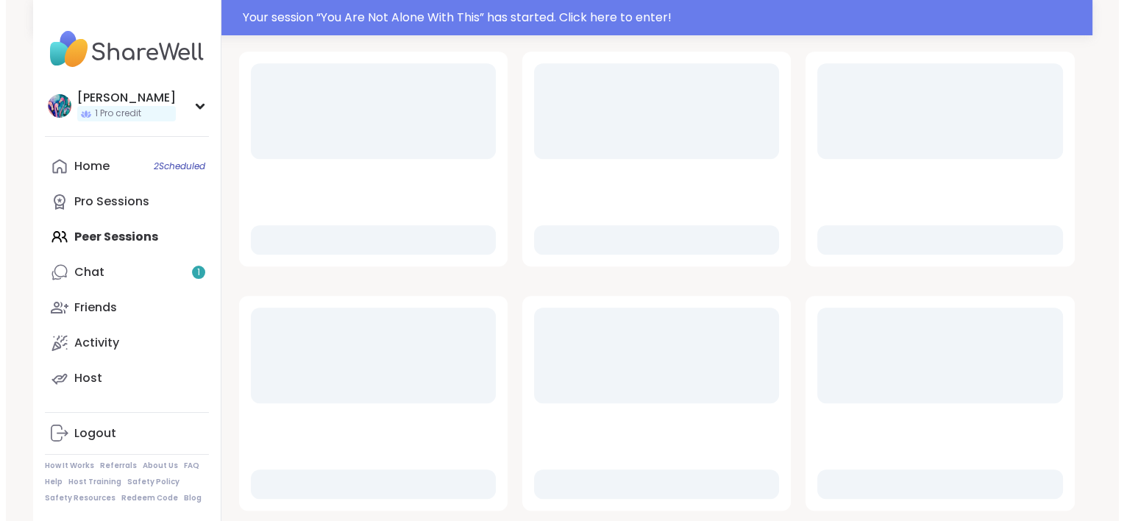
scroll to position [761, 0]
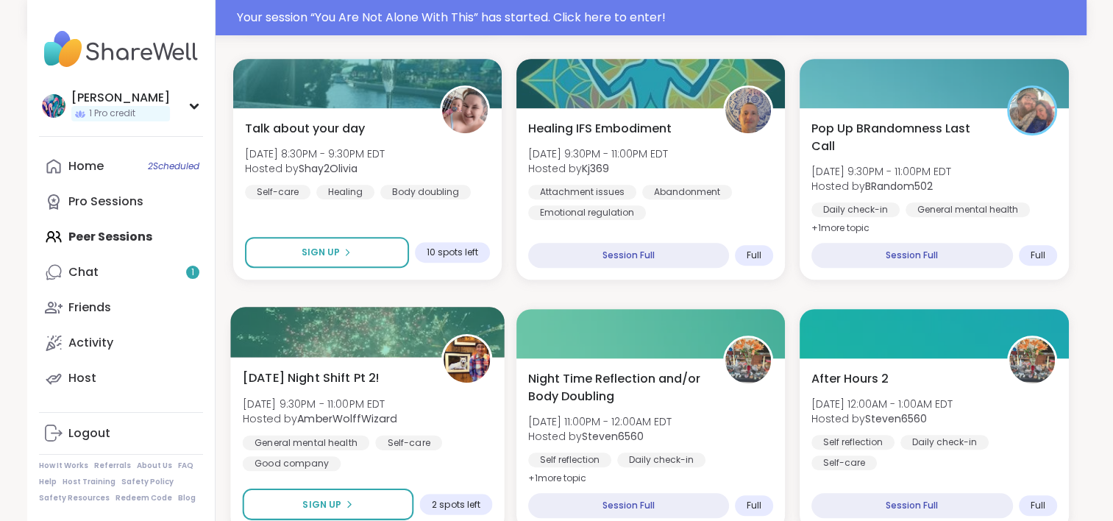
click at [430, 396] on div "Saturday Night Shift Pt 2! Sat, Sep 06 | 9:30PM - 11:00PM EDT Hosted by AmberWo…" at bounding box center [367, 420] width 250 height 102
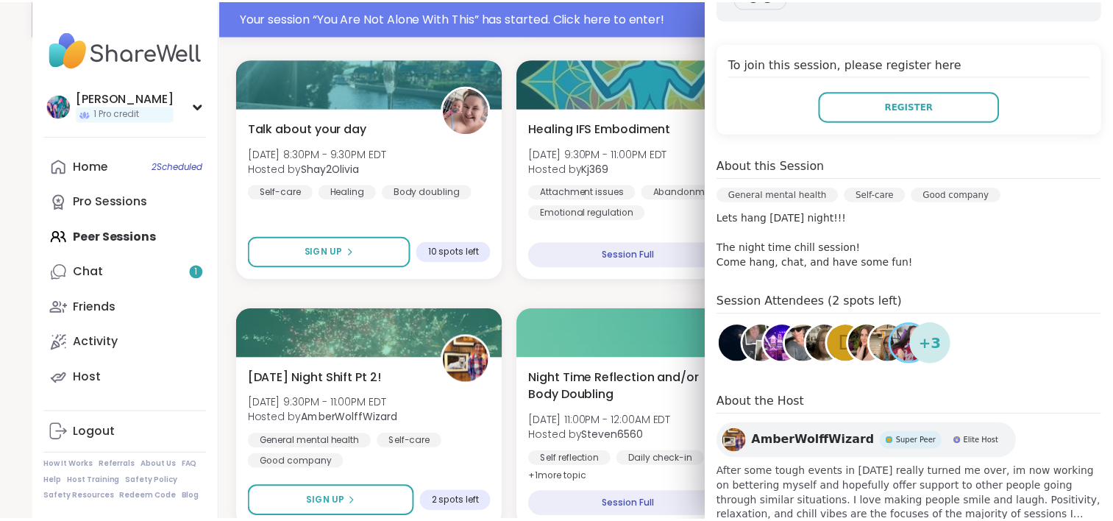
scroll to position [294, 0]
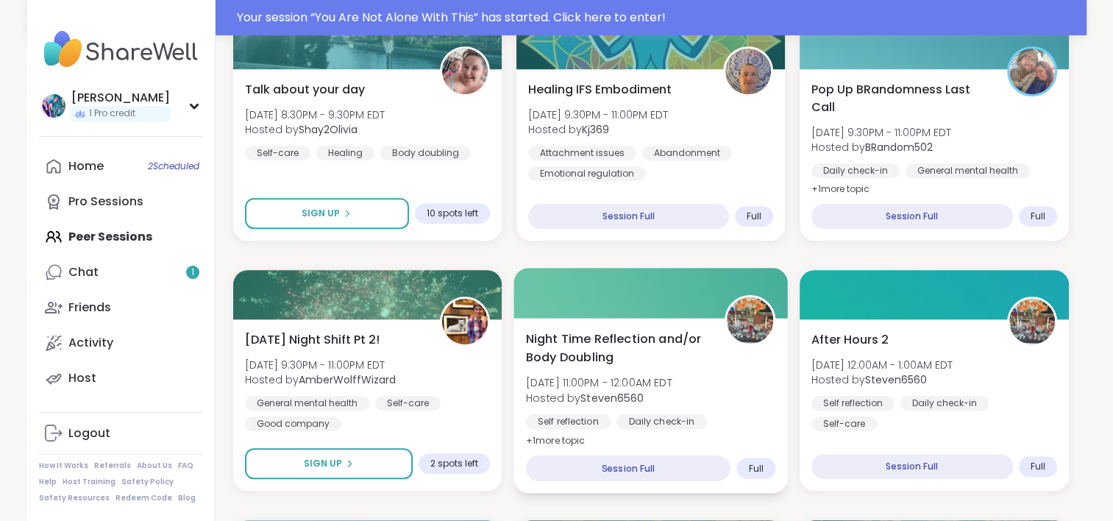
scroll to position [835, 0]
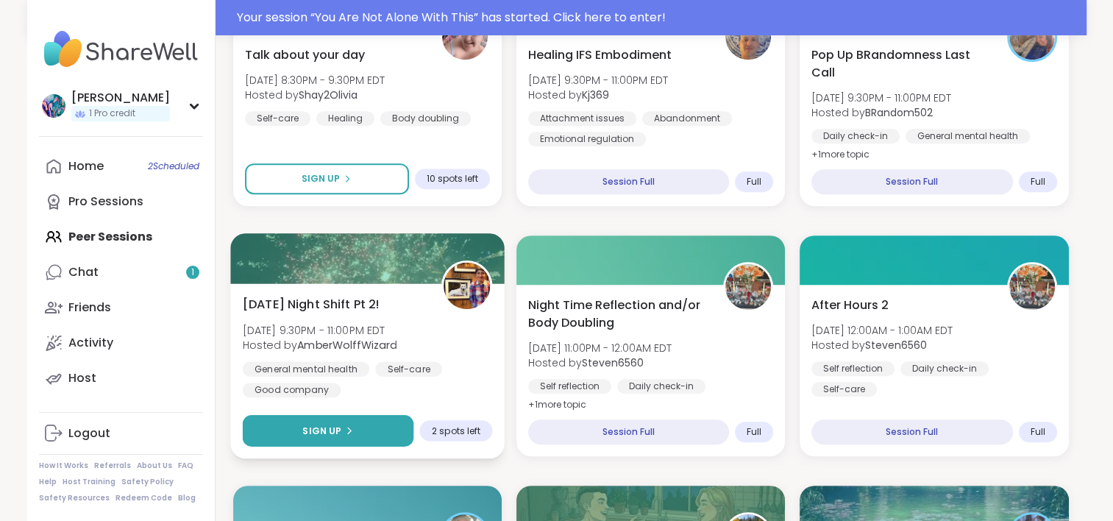
click at [355, 430] on button "Sign Up" at bounding box center [327, 431] width 171 height 32
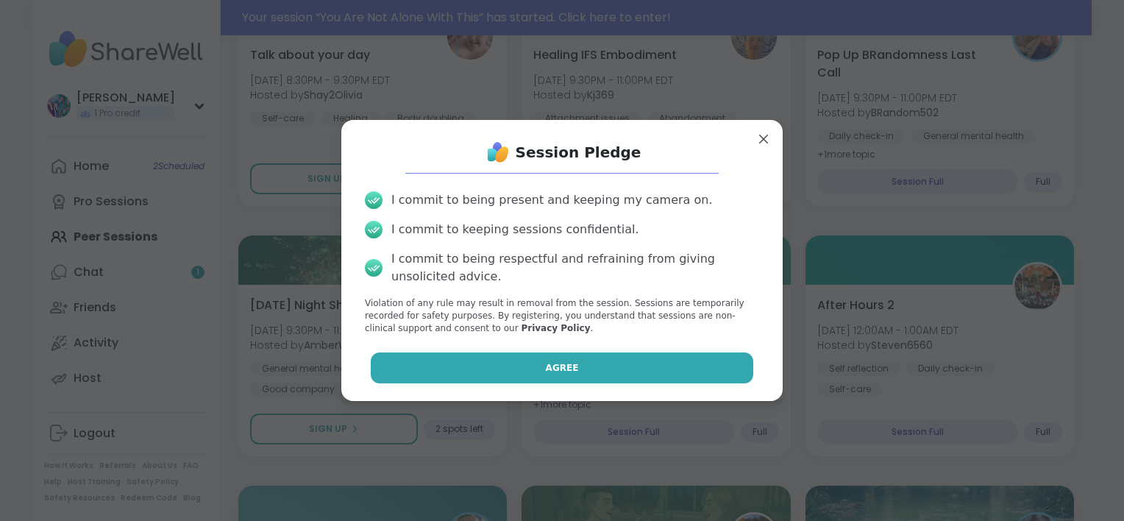
click at [546, 366] on span "Agree" at bounding box center [562, 367] width 33 height 13
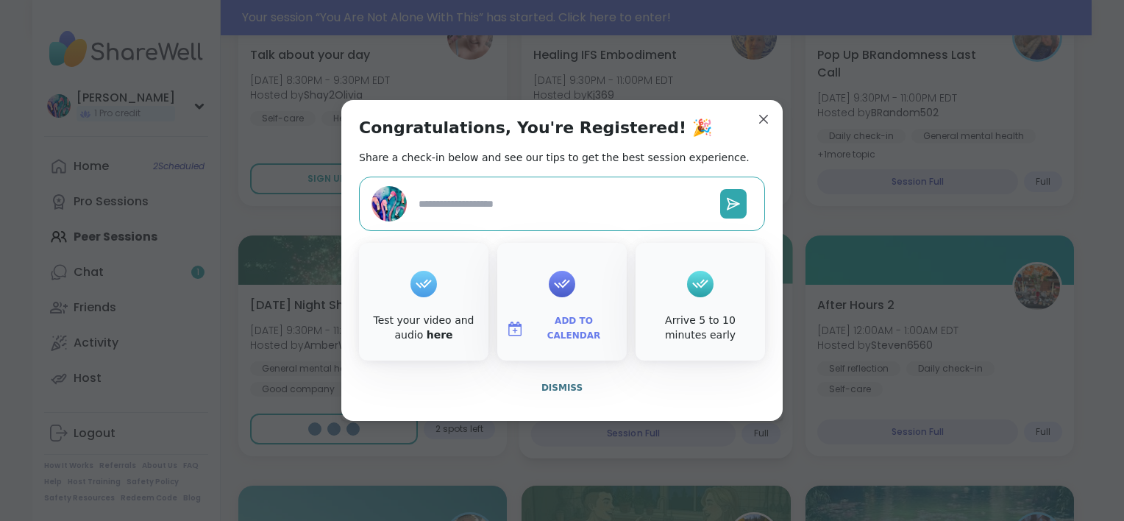
type textarea "*"
click at [550, 385] on span "Dismiss" at bounding box center [561, 387] width 41 height 10
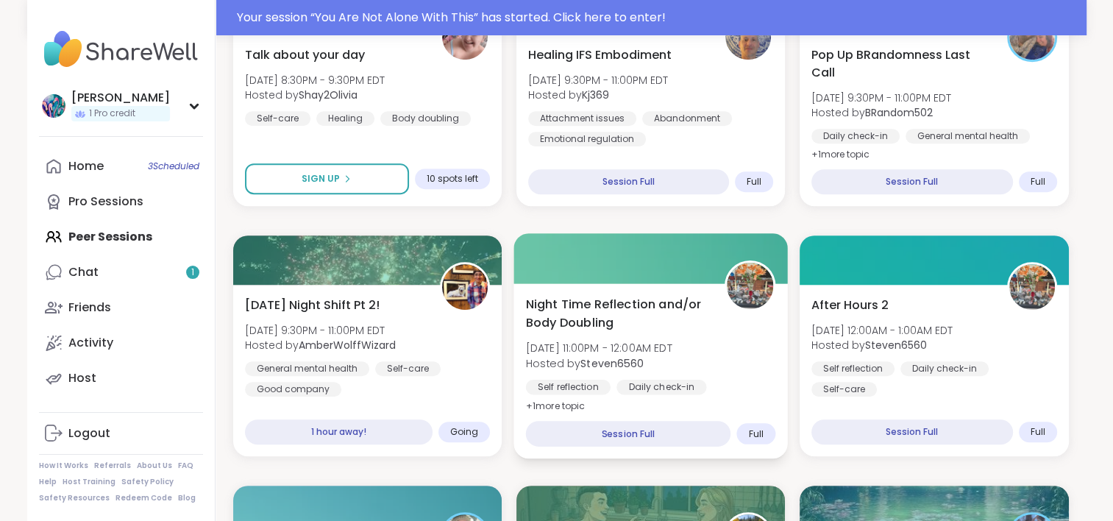
scroll to position [761, 0]
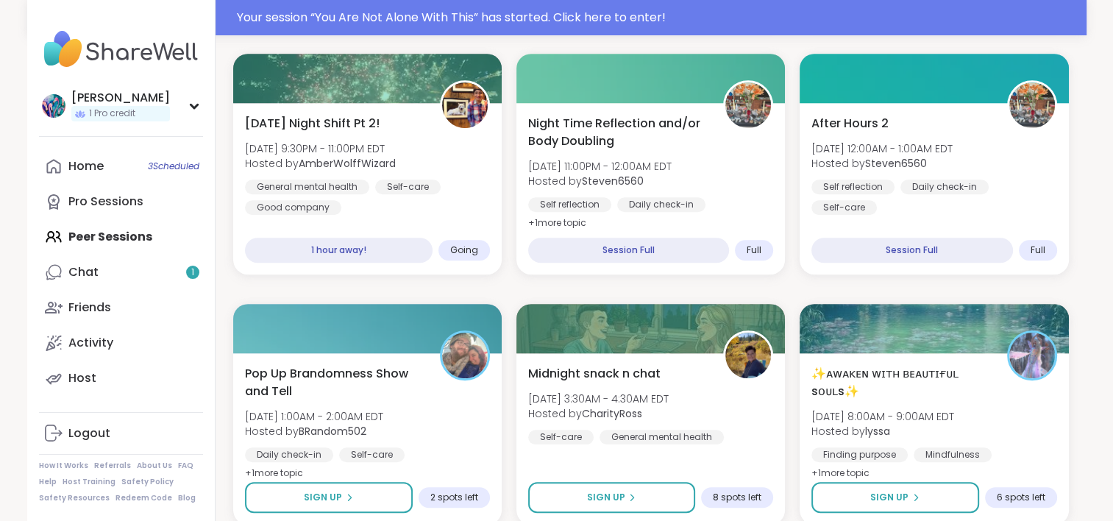
scroll to position [1055, 0]
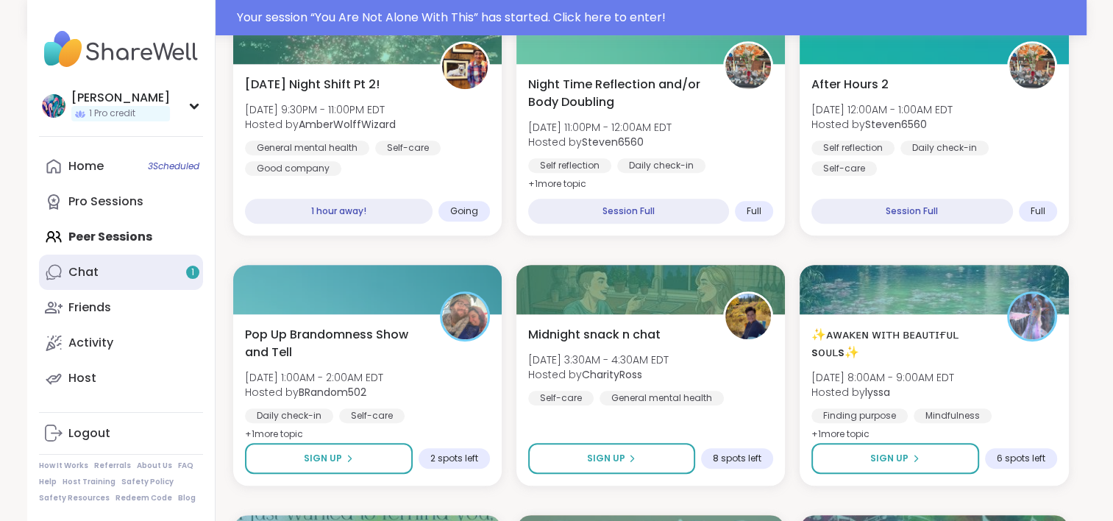
click at [177, 274] on link "Chat 1" at bounding box center [121, 271] width 164 height 35
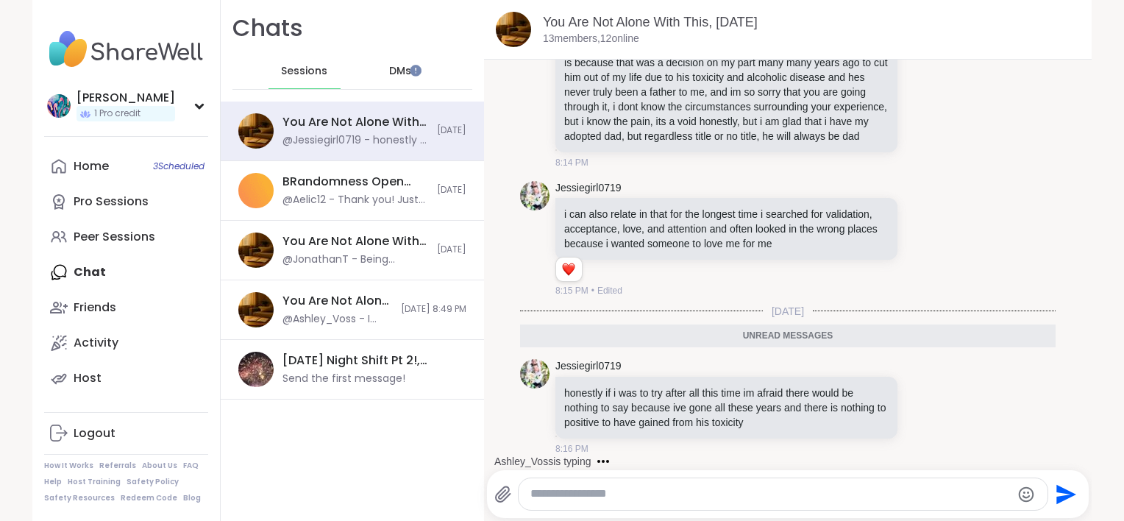
click at [389, 74] on span "DMs" at bounding box center [400, 71] width 22 height 15
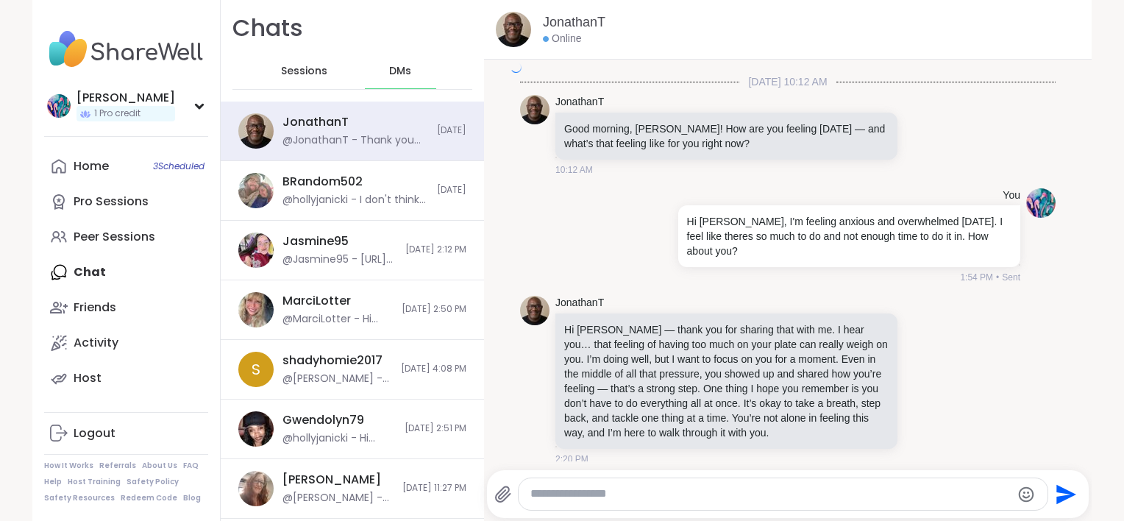
scroll to position [3175, 0]
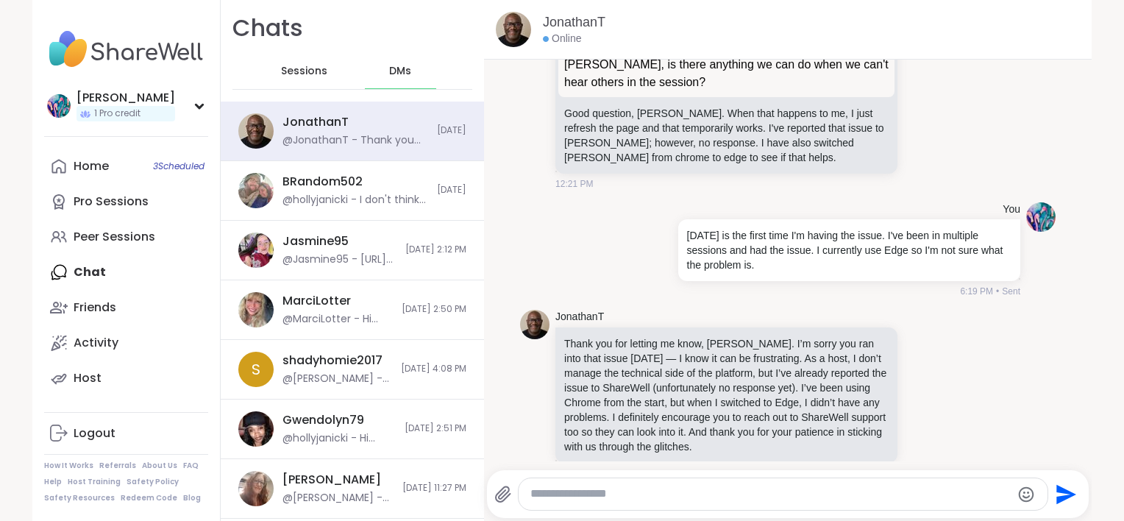
click at [317, 79] on div "Sessions" at bounding box center [304, 71] width 72 height 35
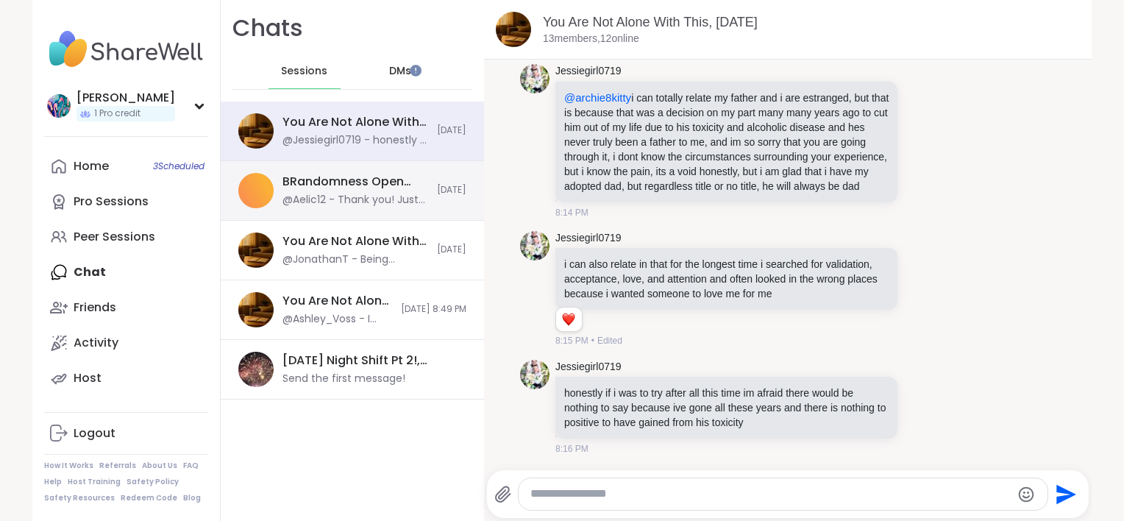
click at [315, 184] on div "BRandomness Open Forum For 'Em, [DATE]" at bounding box center [355, 182] width 146 height 16
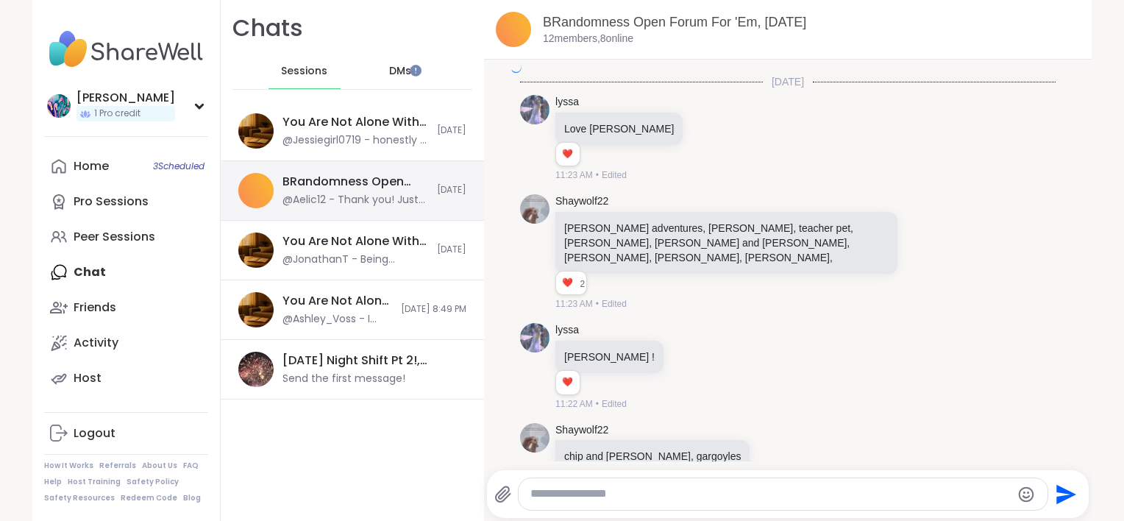
scroll to position [5147, 0]
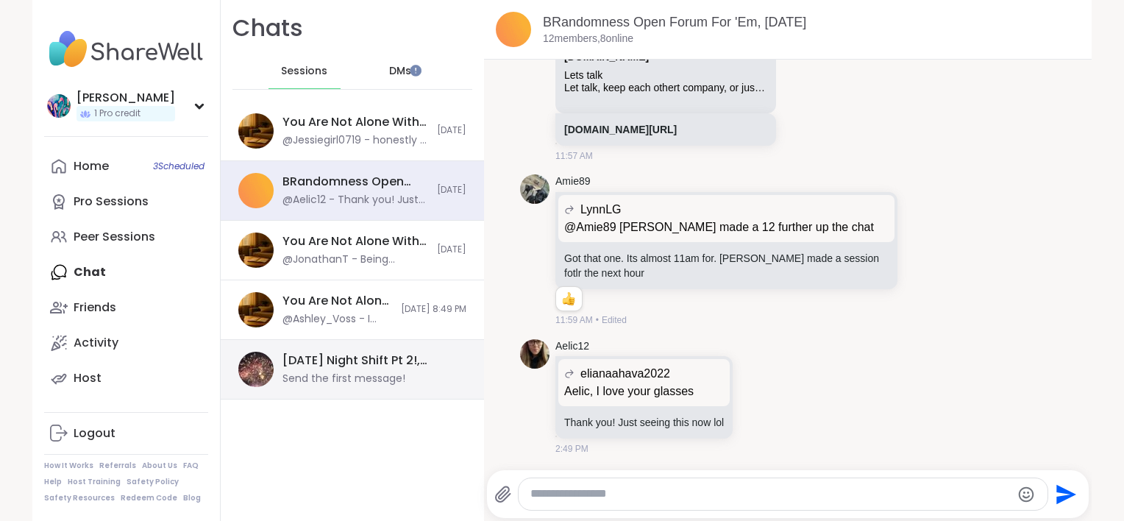
click at [324, 366] on div "Saturday Night Shift Pt 2!, Sep 06" at bounding box center [369, 360] width 175 height 16
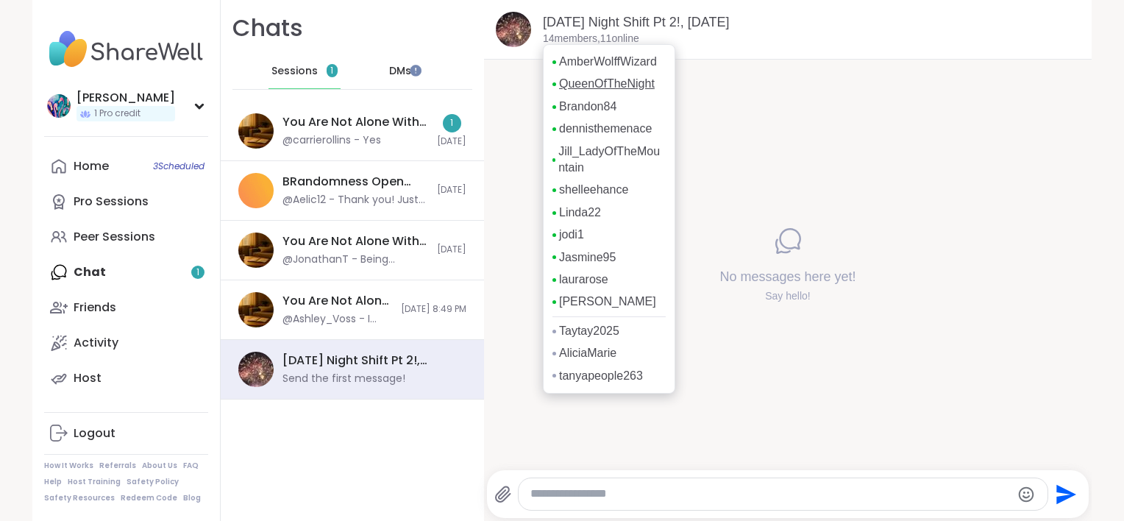
scroll to position [13, 0]
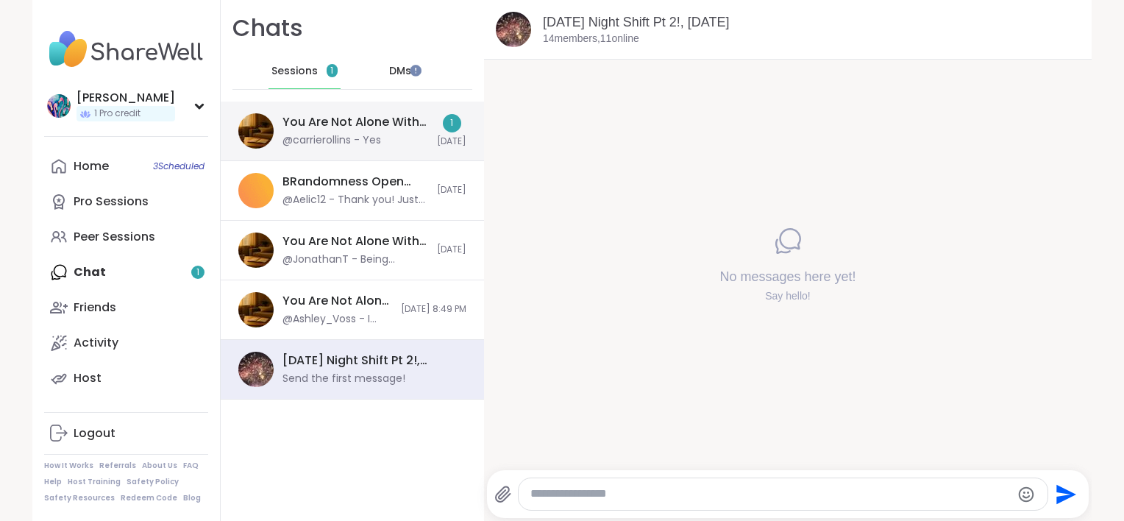
click at [397, 149] on div "You Are Not Alone With This, Sep 06 @carrierollins - Yes 1 Today" at bounding box center [352, 132] width 263 height 60
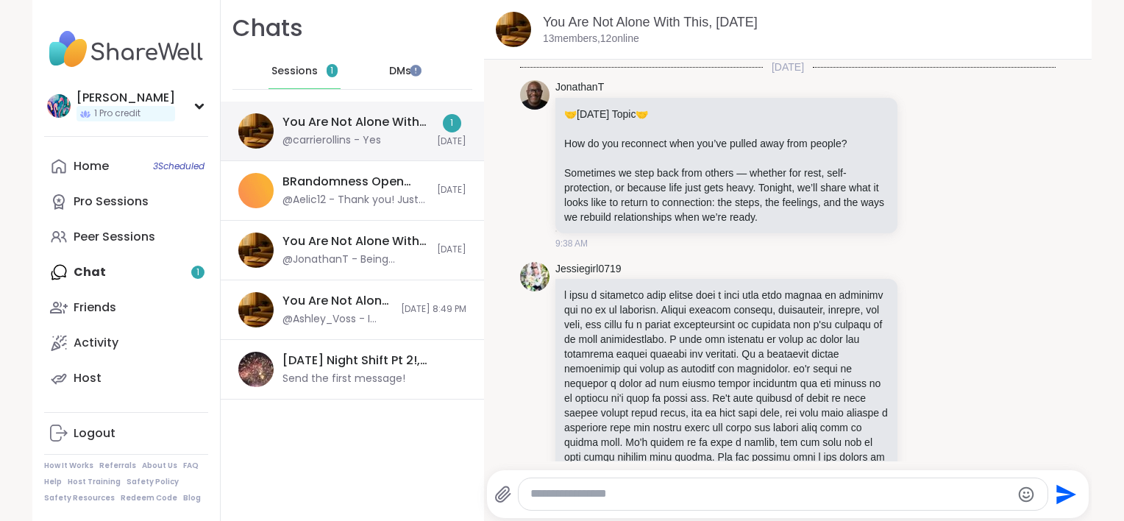
scroll to position [1328, 0]
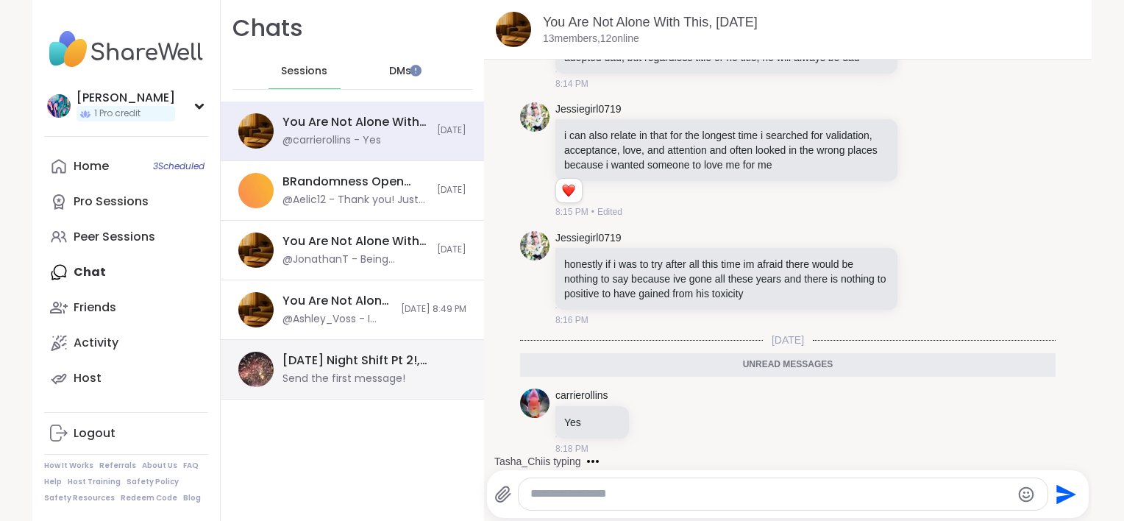
click at [328, 363] on div "Saturday Night Shift Pt 2!, Sep 06" at bounding box center [369, 360] width 175 height 16
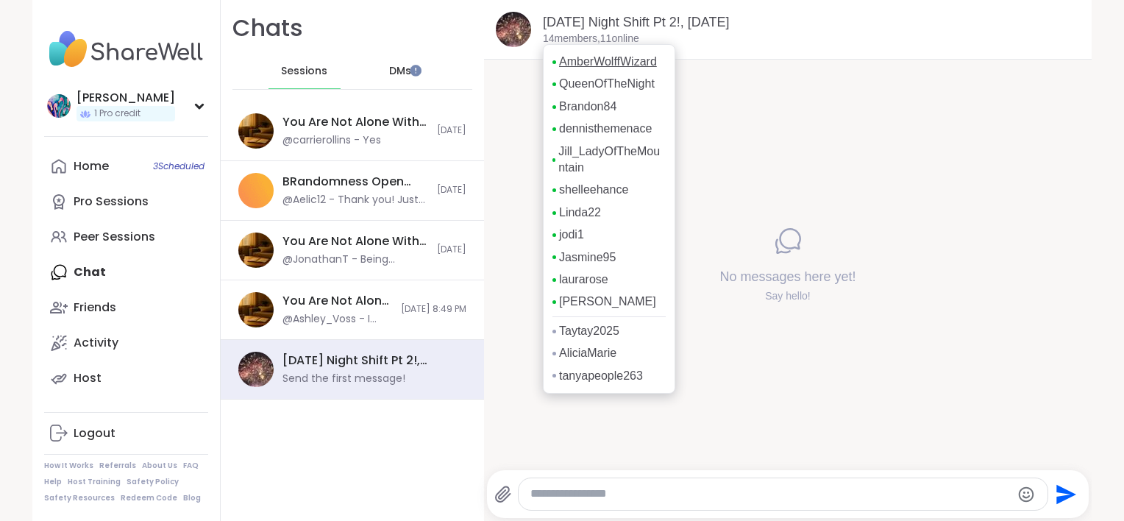
scroll to position [13, 0]
click at [570, 243] on link "jodi1" at bounding box center [571, 235] width 25 height 16
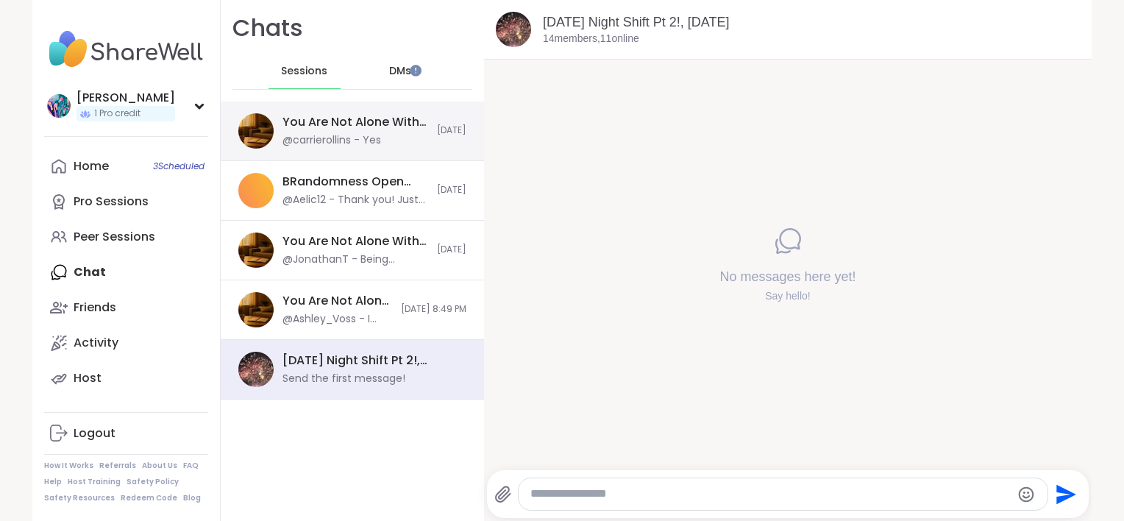
click at [385, 142] on div "You Are Not Alone With This, Sep 06 @carrierollins - Yes" at bounding box center [355, 131] width 146 height 34
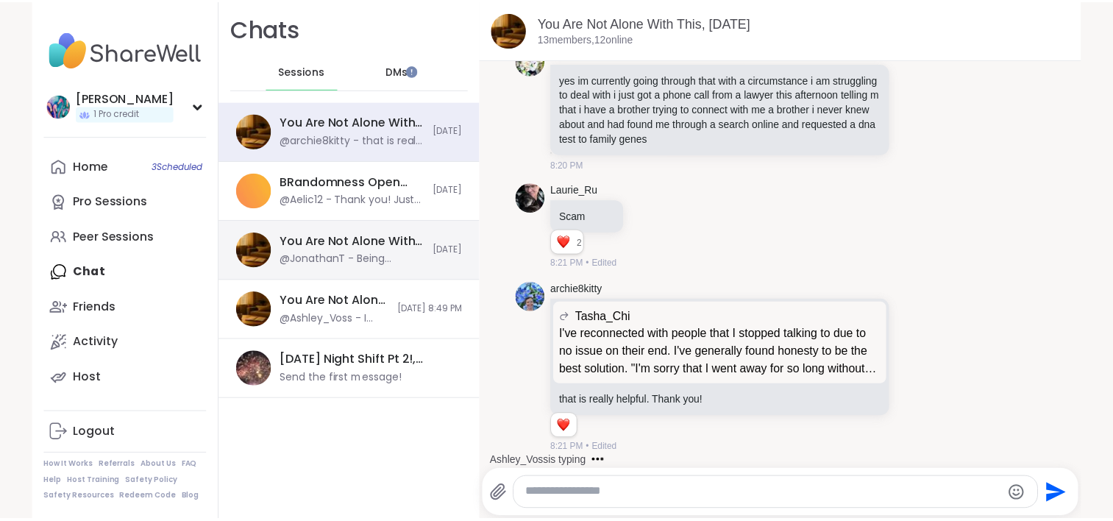
scroll to position [1872, 0]
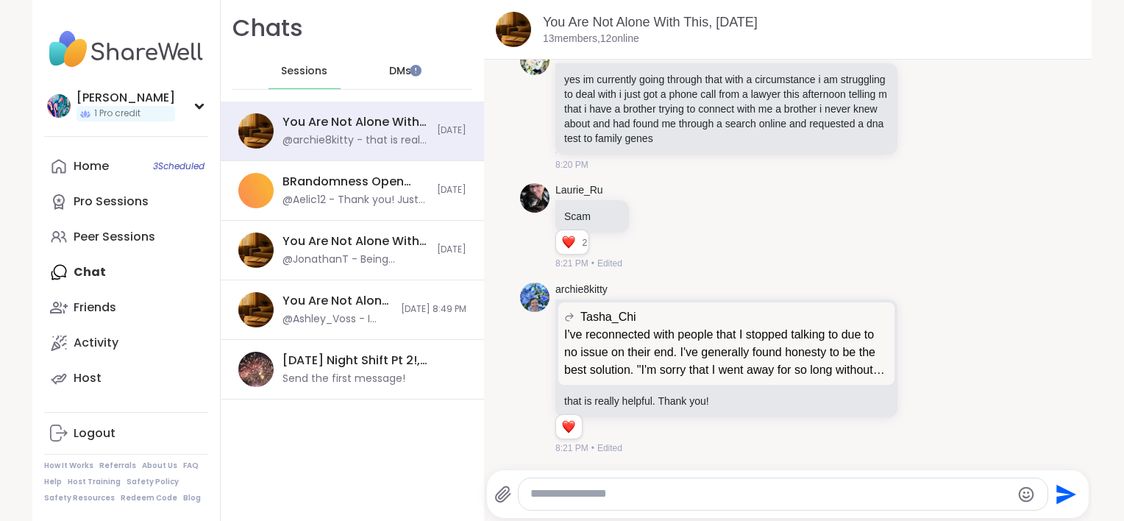
click at [115, 49] on img at bounding box center [126, 49] width 164 height 51
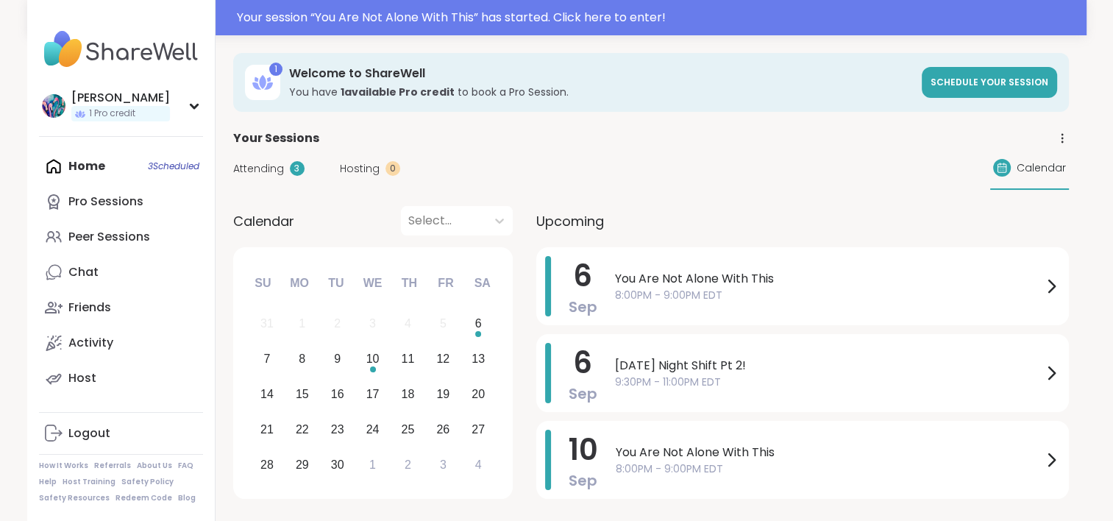
click at [112, 56] on img at bounding box center [121, 49] width 164 height 51
click at [100, 239] on div "Peer Sessions" at bounding box center [109, 237] width 82 height 16
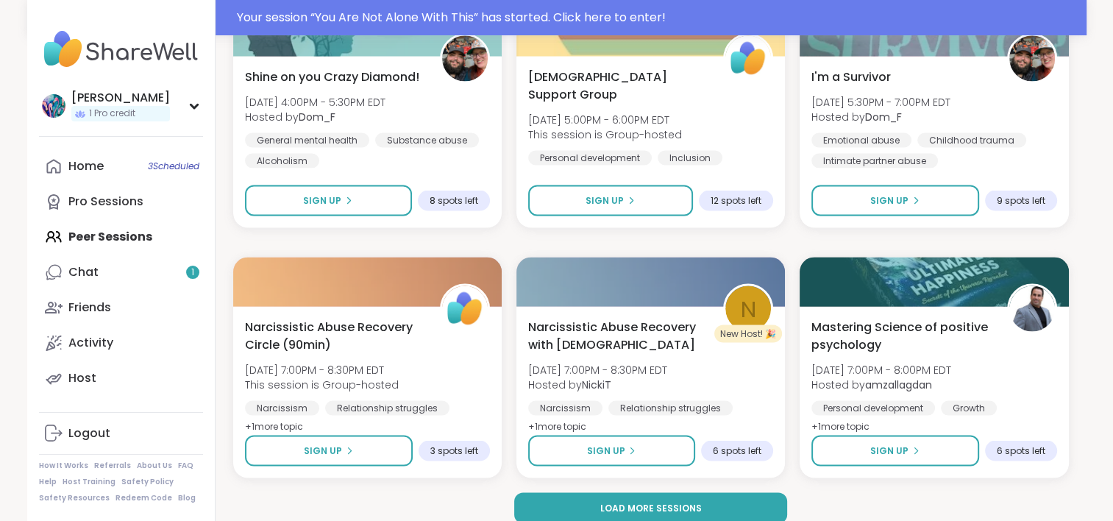
scroll to position [2830, 0]
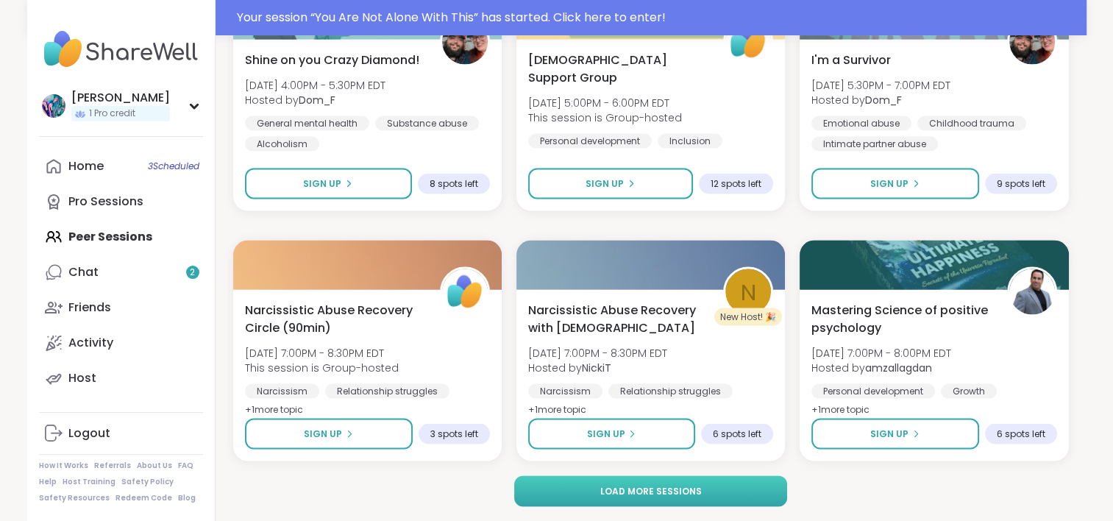
click at [590, 489] on button "Load more sessions" at bounding box center [650, 491] width 273 height 31
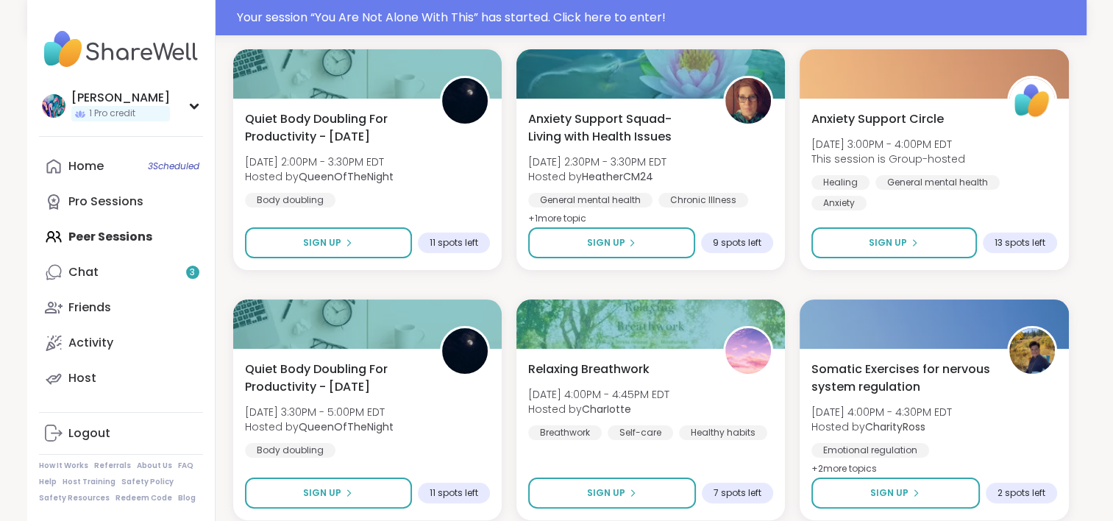
scroll to position [5831, 0]
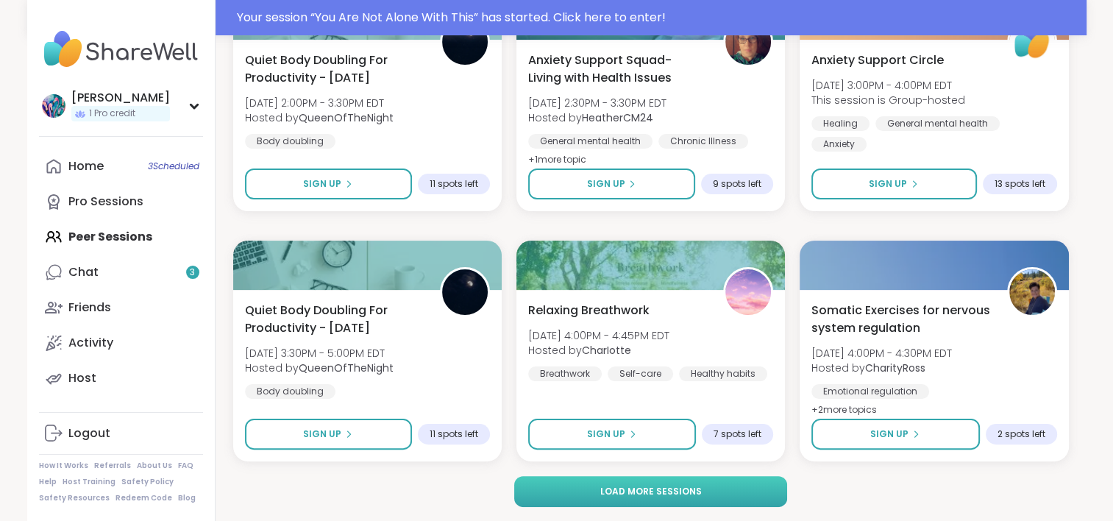
click at [633, 488] on span "Load more sessions" at bounding box center [650, 491] width 102 height 13
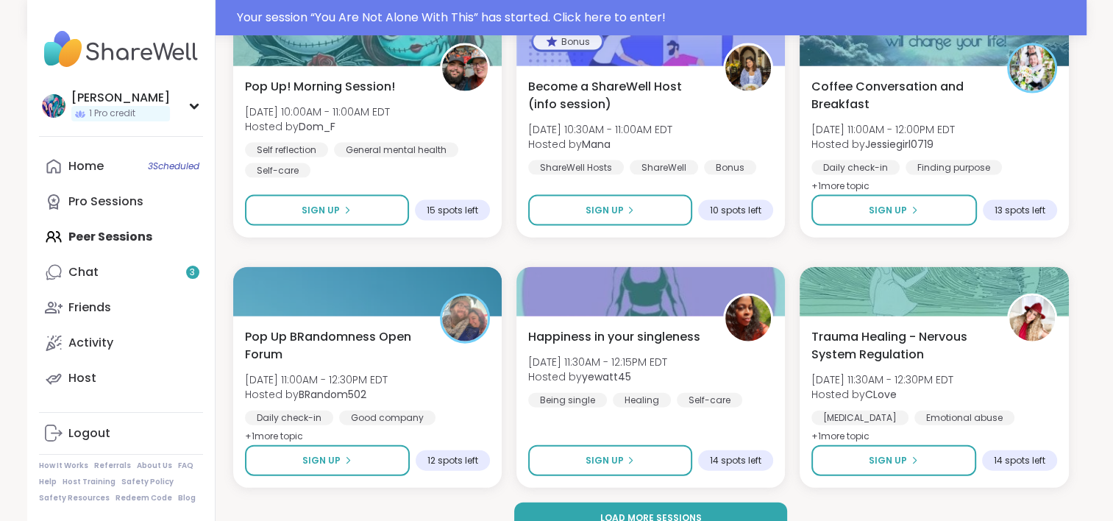
scroll to position [8832, 0]
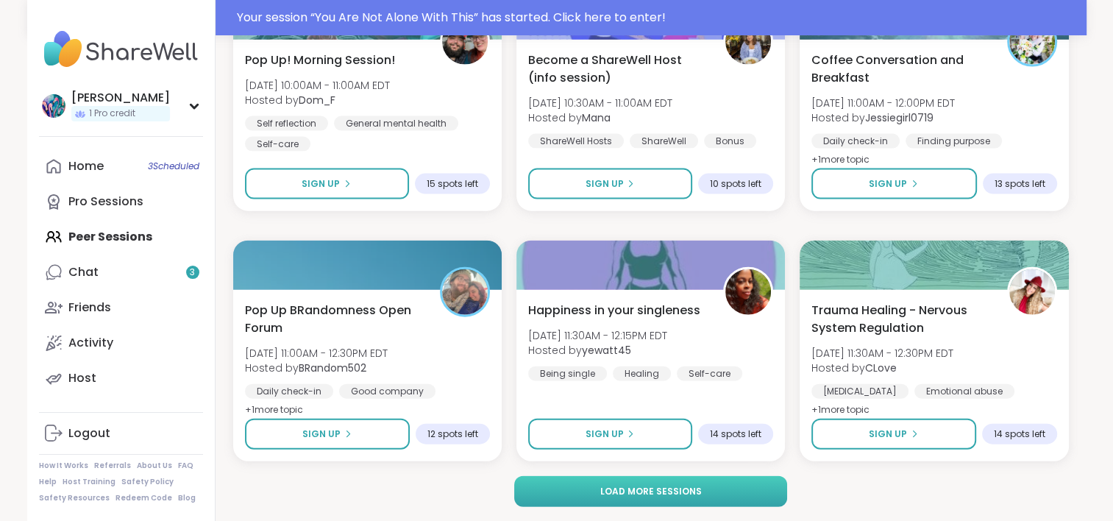
click at [625, 496] on span "Load more sessions" at bounding box center [650, 491] width 102 height 13
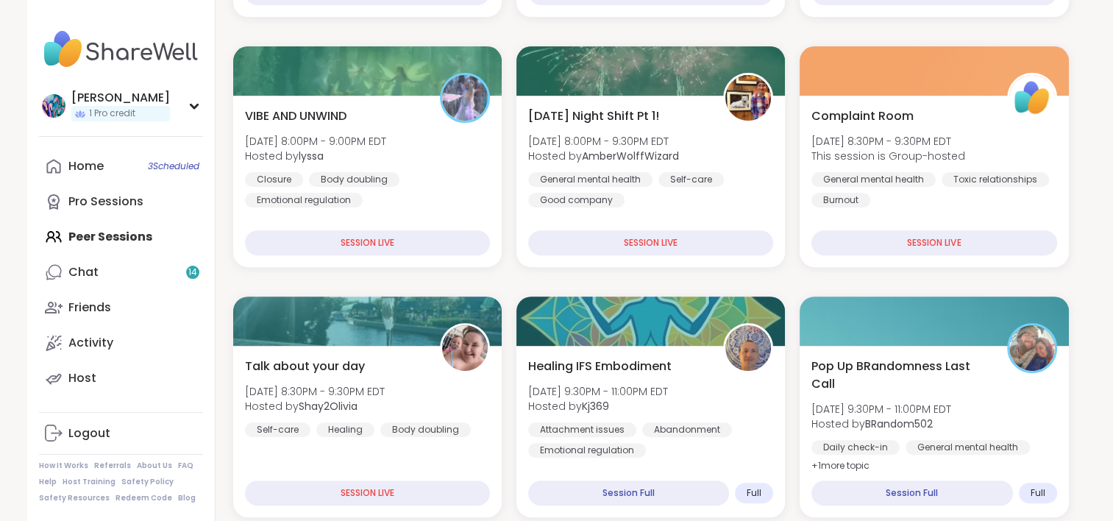
scroll to position [515, 0]
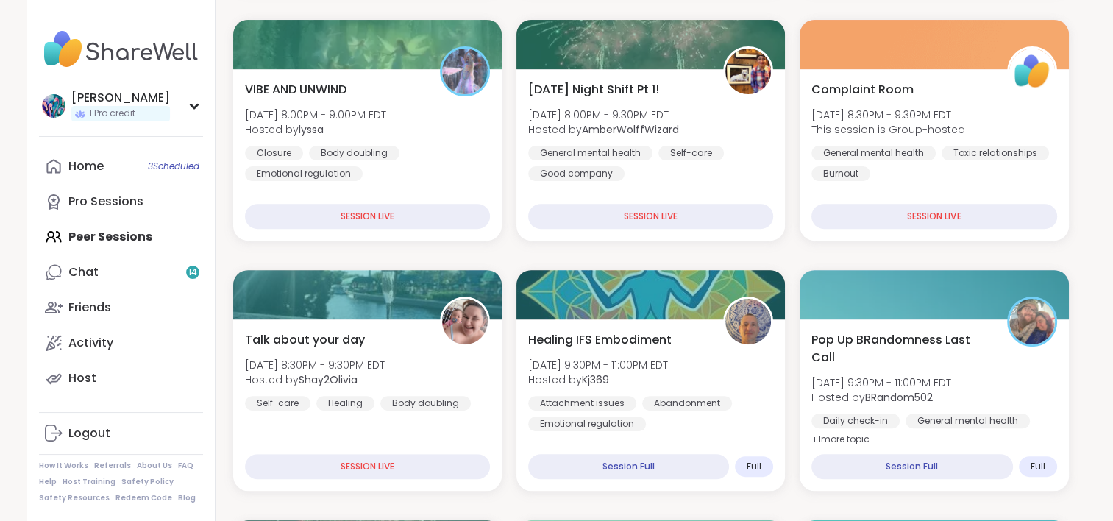
click at [164, 53] on img at bounding box center [121, 49] width 164 height 51
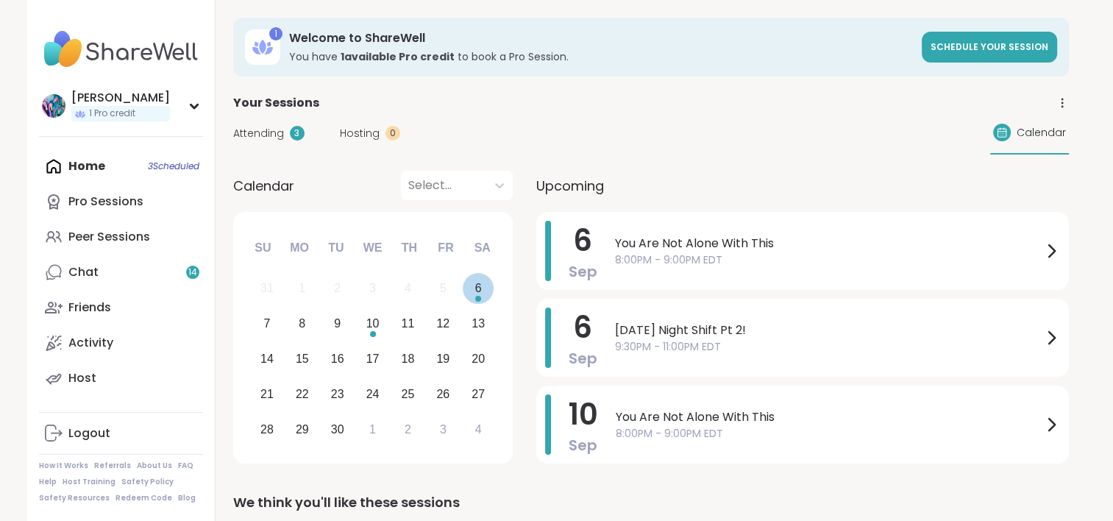
click at [482, 295] on div "6" at bounding box center [479, 289] width 32 height 32
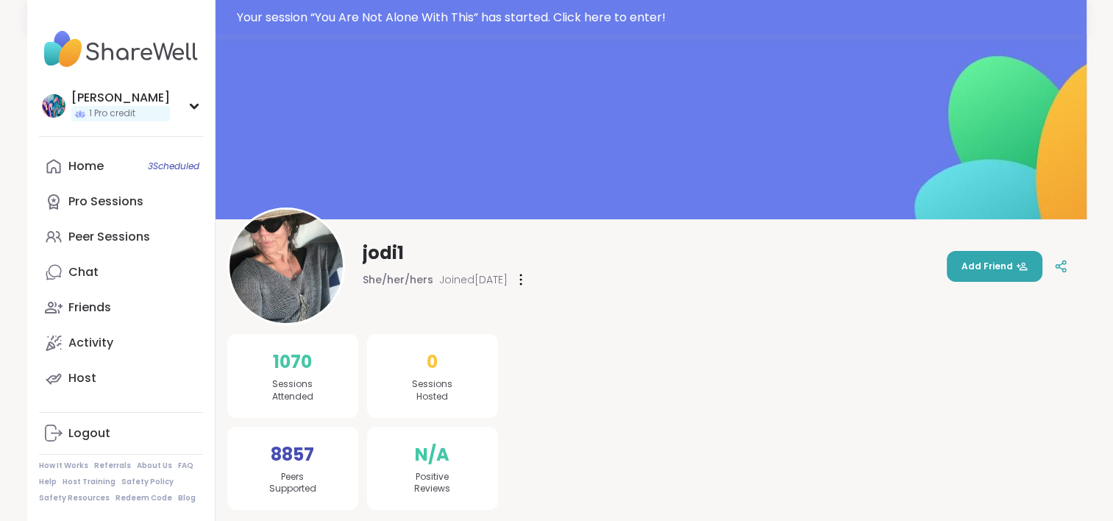
click at [104, 50] on img at bounding box center [121, 49] width 164 height 51
